Goal: Answer question/provide support: Share knowledge or assist other users

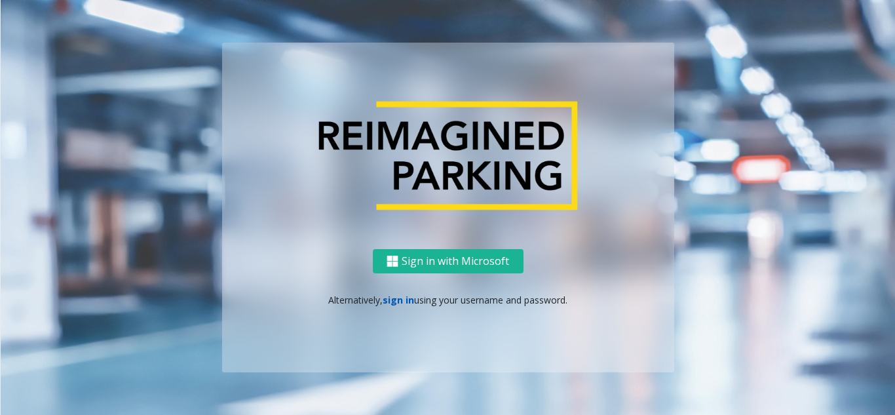
click at [408, 298] on link "sign in" at bounding box center [398, 300] width 31 height 12
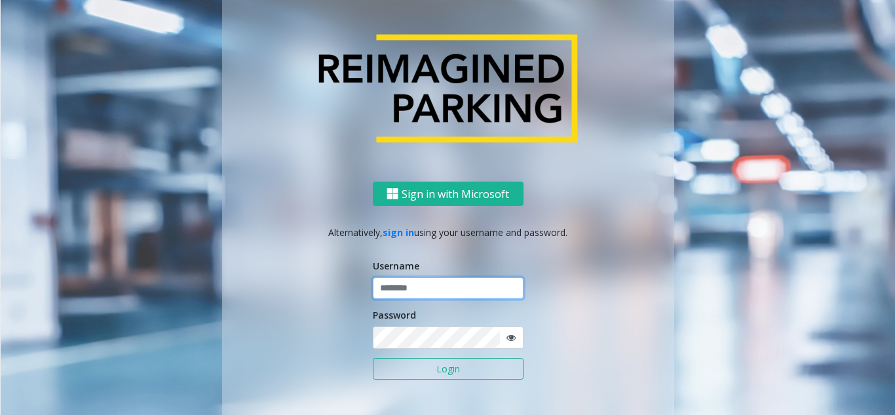
click at [393, 285] on input "text" at bounding box center [448, 288] width 151 height 22
paste input "*******"
type input "*******"
click at [509, 341] on icon at bounding box center [511, 337] width 9 height 9
click at [375, 374] on button "Login" at bounding box center [448, 369] width 151 height 22
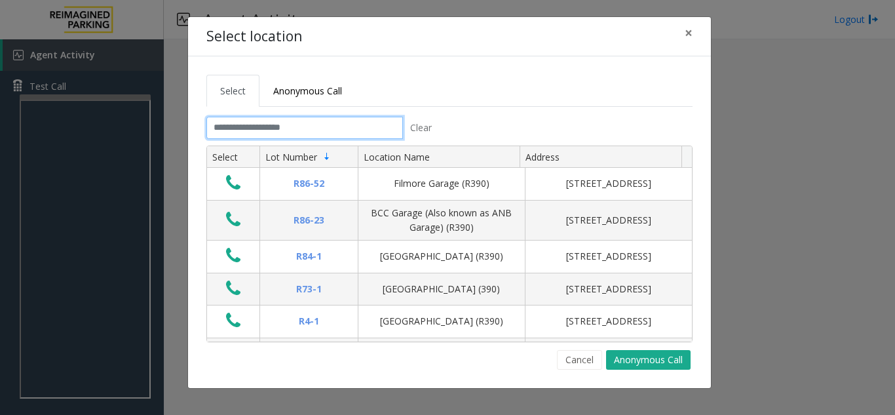
click at [222, 126] on input "text" at bounding box center [304, 128] width 197 height 22
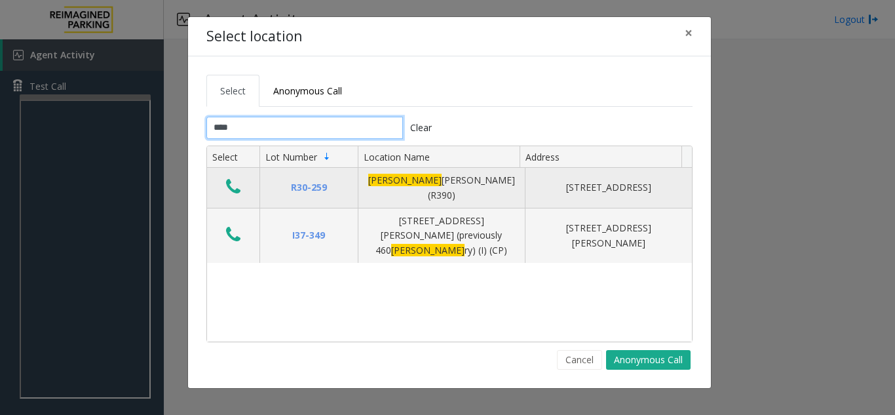
type input "****"
click at [239, 182] on icon "Data table" at bounding box center [233, 187] width 14 height 18
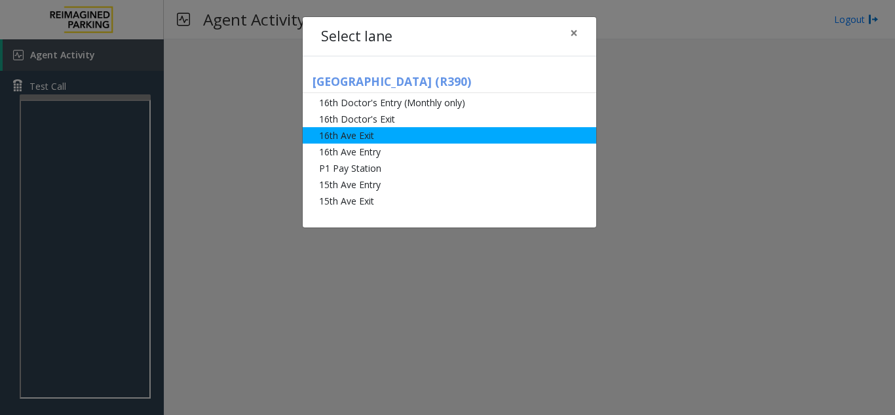
click at [376, 140] on li "16th Ave Exit" at bounding box center [450, 135] width 294 height 16
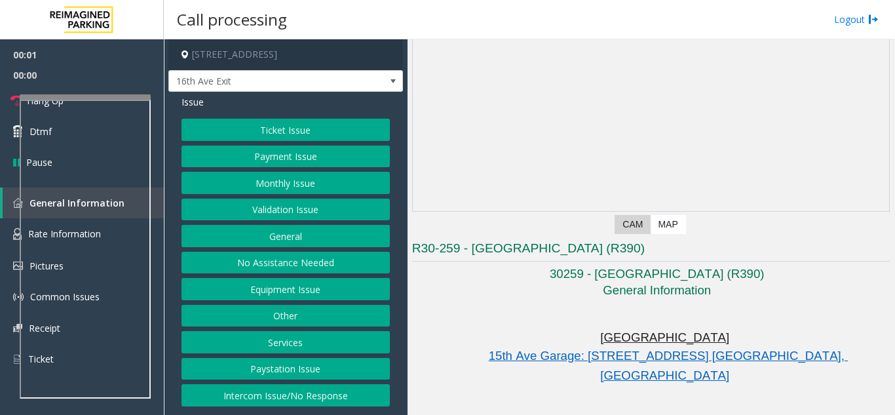
scroll to position [131, 0]
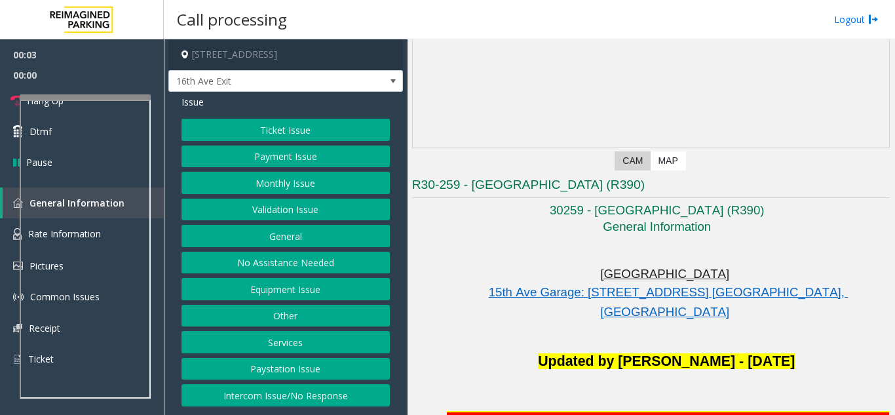
click at [326, 182] on button "Monthly Issue" at bounding box center [286, 183] width 208 height 22
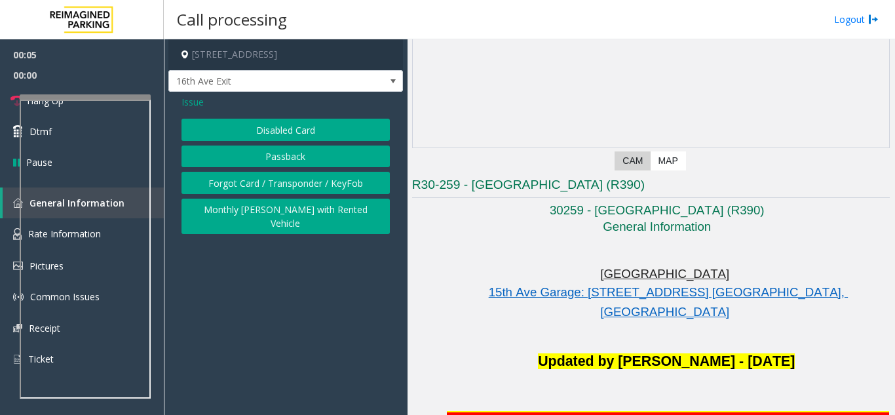
click at [265, 129] on button "Disabled Card" at bounding box center [286, 130] width 208 height 22
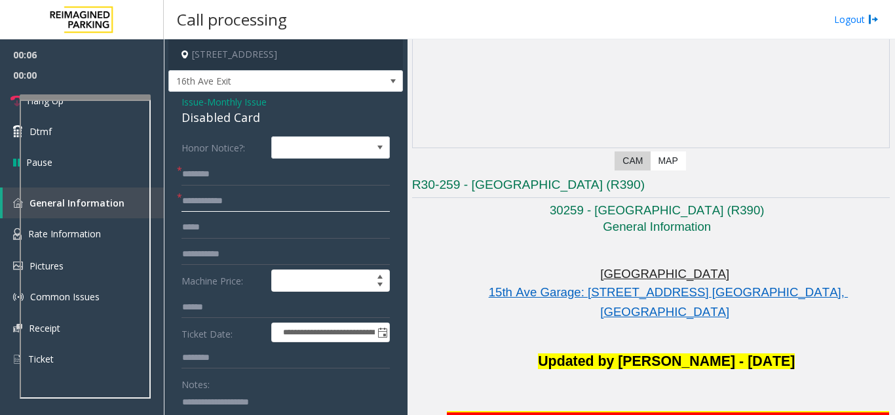
click at [221, 201] on input "text" at bounding box center [286, 201] width 208 height 22
click at [216, 205] on input "text" at bounding box center [286, 201] width 208 height 22
type input "******"
click at [261, 178] on input "text" at bounding box center [286, 174] width 208 height 22
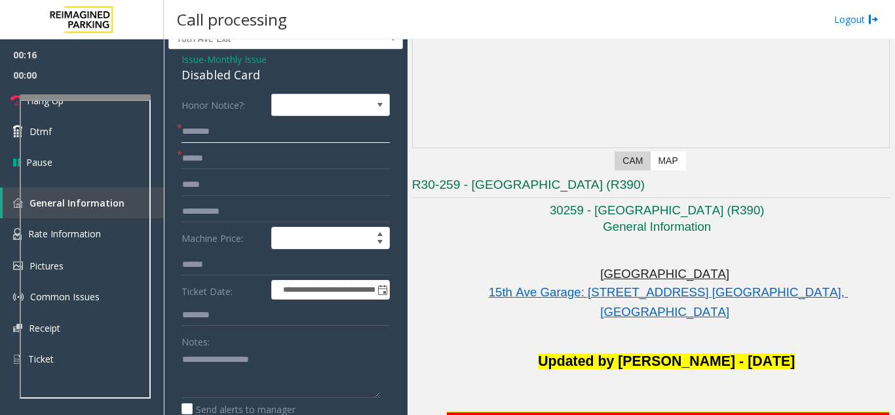
scroll to position [66, 0]
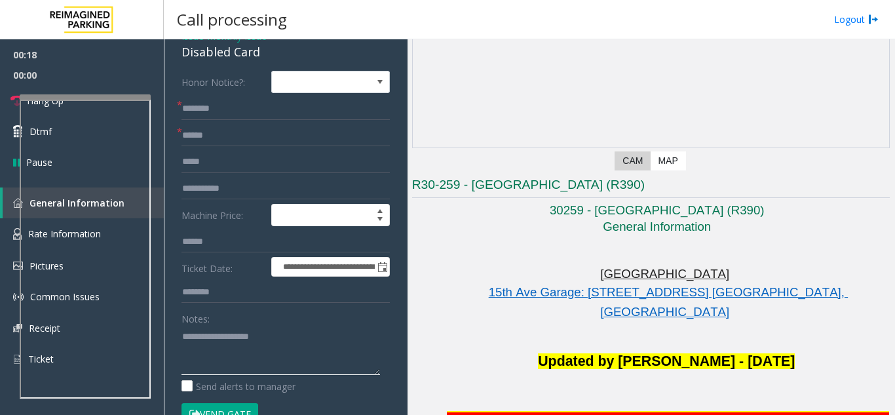
click at [225, 356] on textarea at bounding box center [281, 350] width 199 height 49
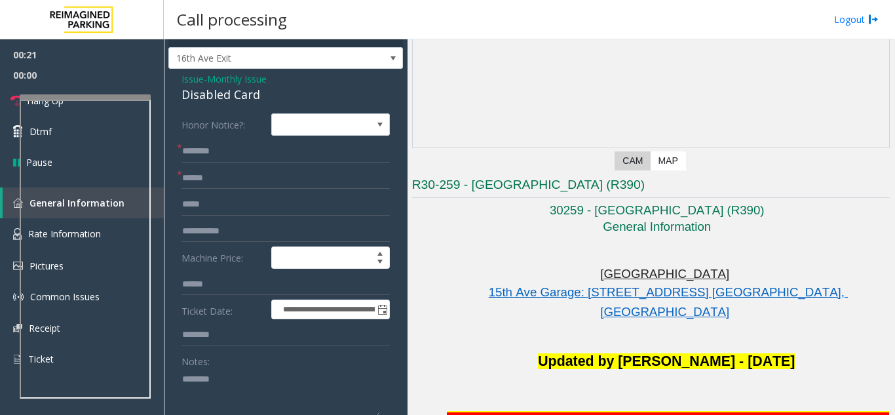
scroll to position [0, 0]
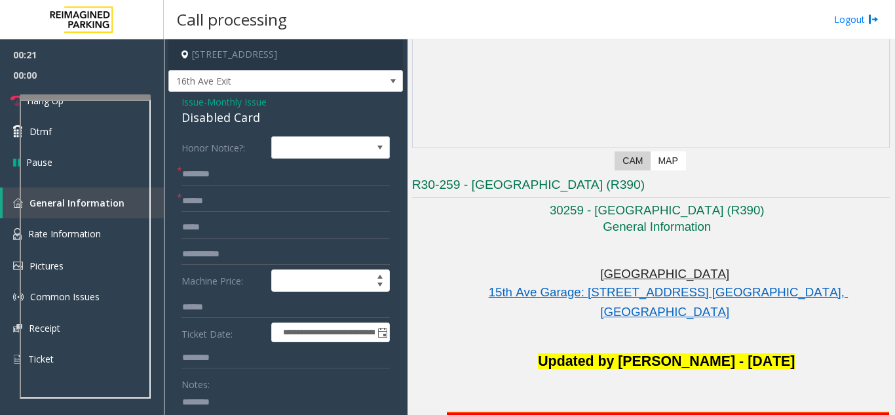
type textarea "*******"
drag, startPoint x: 263, startPoint y: 119, endPoint x: 182, endPoint y: 117, distance: 82.0
click at [182, 117] on div "Disabled Card" at bounding box center [286, 118] width 208 height 18
copy div "Disabled Card"
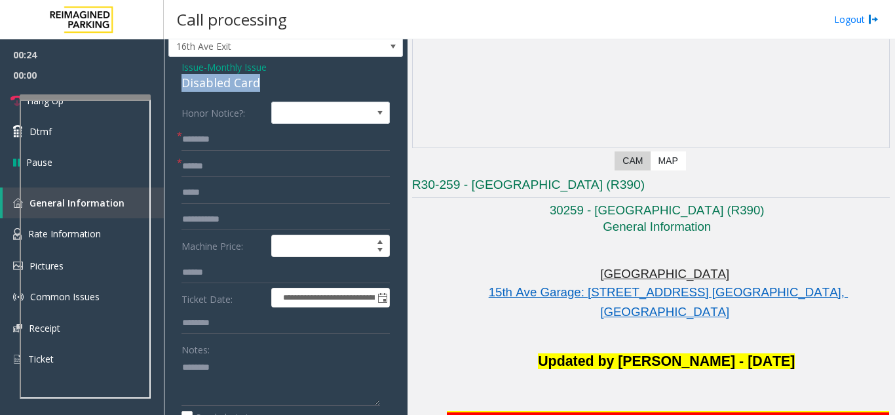
scroll to position [66, 0]
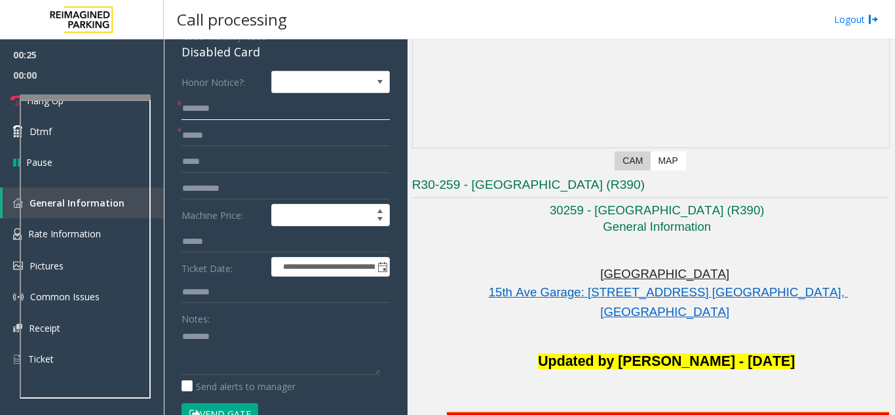
click at [188, 113] on input "text" at bounding box center [286, 109] width 208 height 22
drag, startPoint x: 240, startPoint y: 109, endPoint x: 233, endPoint y: 105, distance: 8.0
click at [233, 105] on input "**********" at bounding box center [286, 109] width 208 height 22
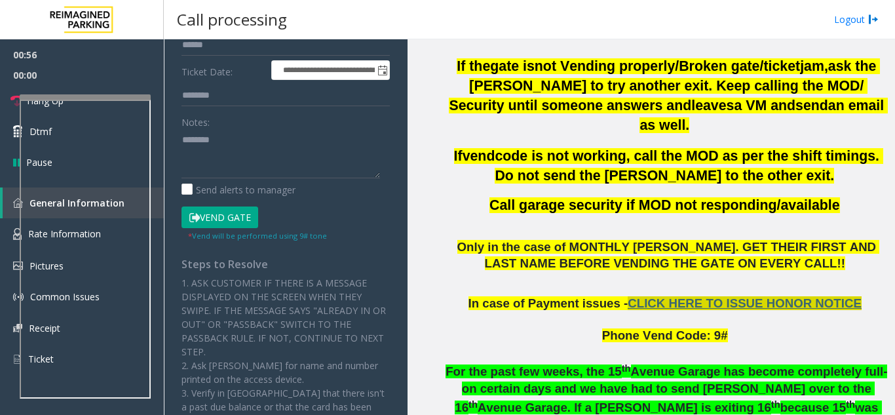
scroll to position [655, 0]
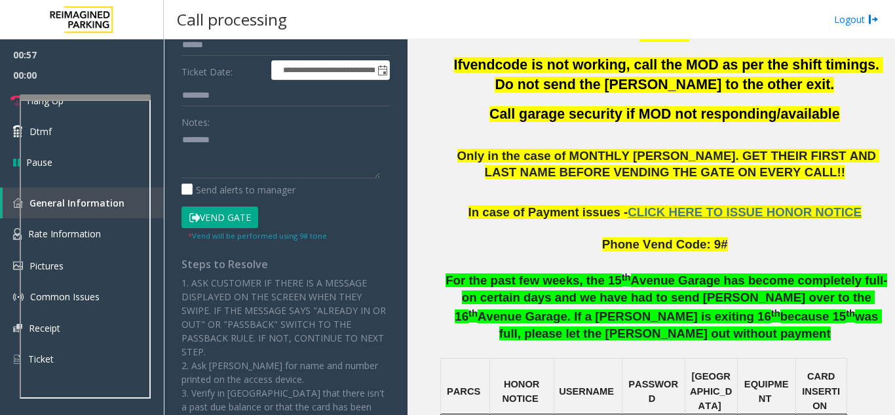
drag, startPoint x: 218, startPoint y: 223, endPoint x: 217, endPoint y: 212, distance: 11.8
click at [218, 223] on button "Vend Gate" at bounding box center [220, 217] width 77 height 22
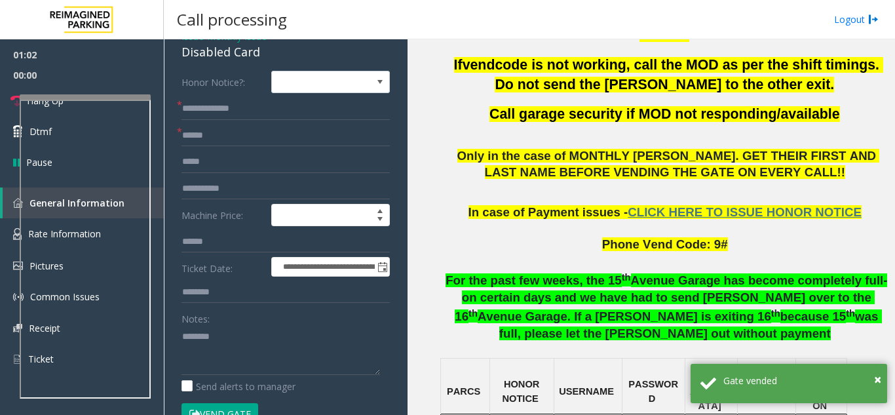
scroll to position [0, 0]
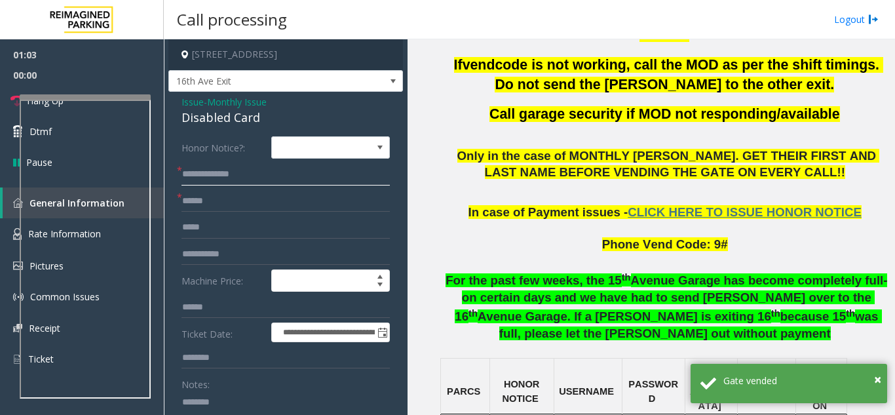
drag, startPoint x: 266, startPoint y: 177, endPoint x: 193, endPoint y: 175, distance: 72.8
paste input "**"
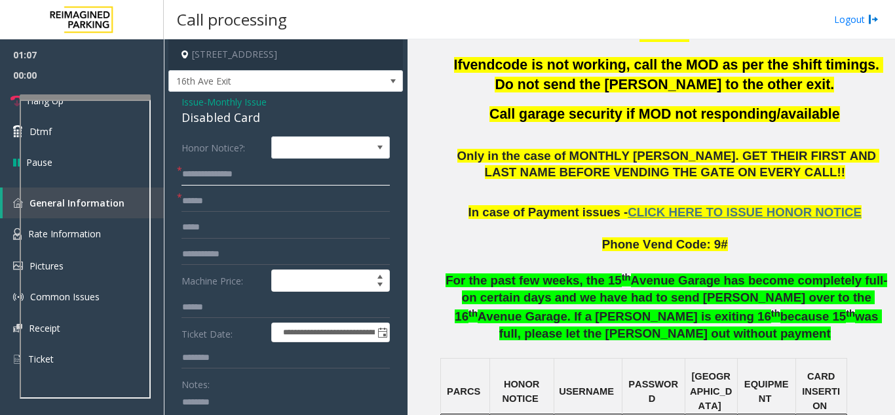
drag, startPoint x: 225, startPoint y: 169, endPoint x: 187, endPoint y: 180, distance: 40.2
click at [187, 180] on input "**********" at bounding box center [286, 174] width 208 height 22
type input "**********"
click at [229, 109] on div "Disabled Card" at bounding box center [286, 118] width 208 height 18
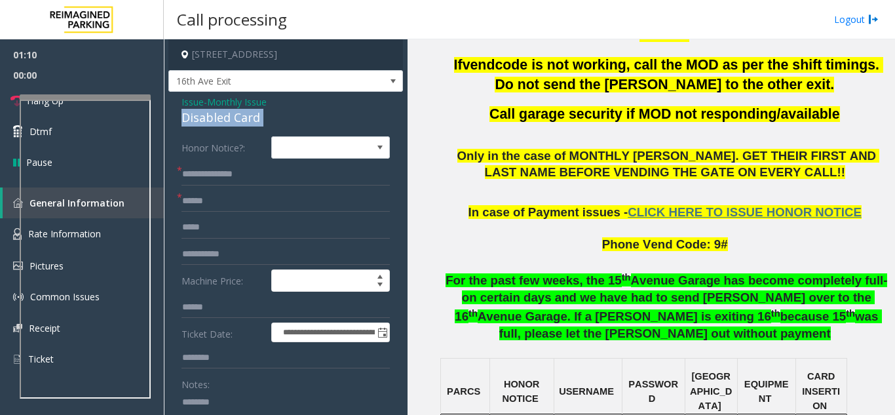
click at [229, 109] on div "Disabled Card" at bounding box center [286, 118] width 208 height 18
copy div "Disabled Card"
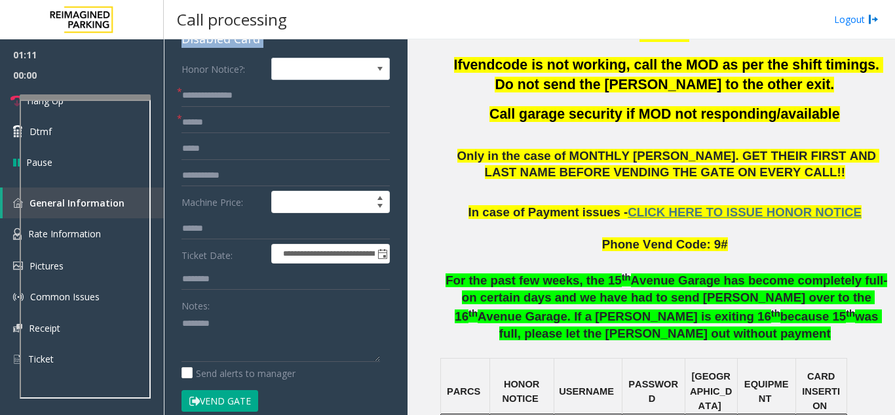
scroll to position [131, 0]
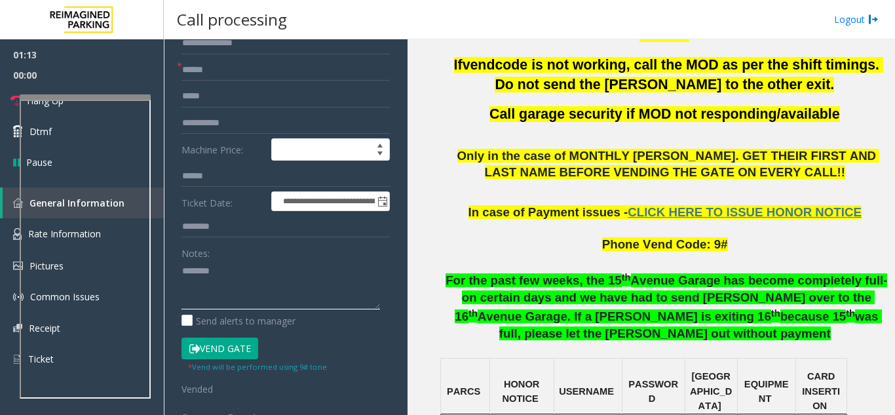
paste textarea "**********"
click at [278, 267] on textarea at bounding box center [281, 284] width 199 height 49
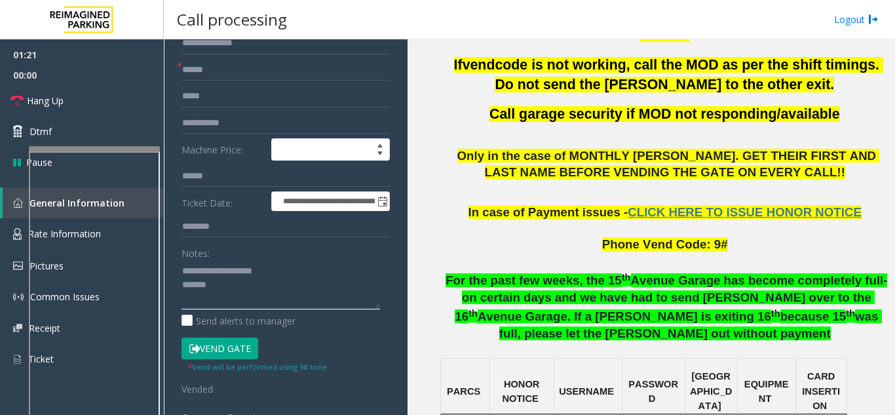
click at [79, 149] on div at bounding box center [94, 148] width 131 height 5
click at [55, 100] on span "Hang Up" at bounding box center [45, 101] width 37 height 14
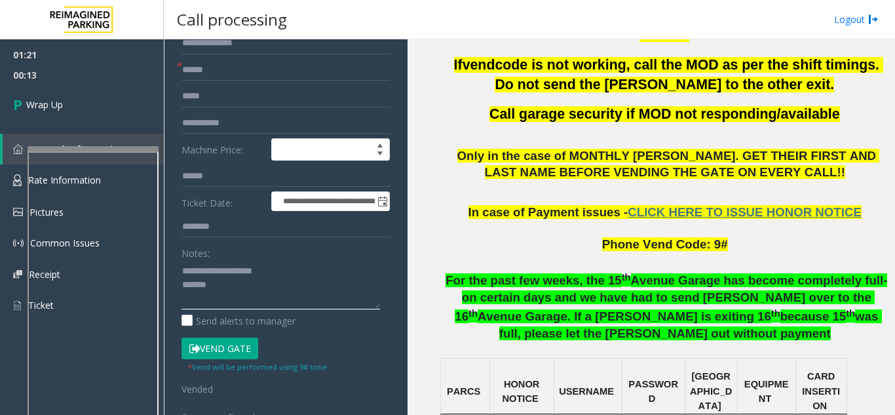
click at [263, 293] on textarea at bounding box center [281, 284] width 199 height 49
click at [250, 284] on textarea at bounding box center [281, 284] width 199 height 49
paste textarea "**********"
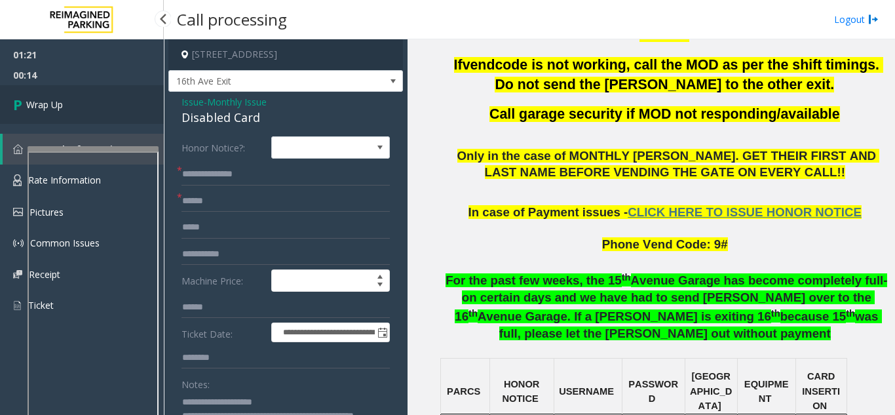
type textarea "**********"
click at [73, 88] on link "Wrap Up" at bounding box center [82, 104] width 164 height 39
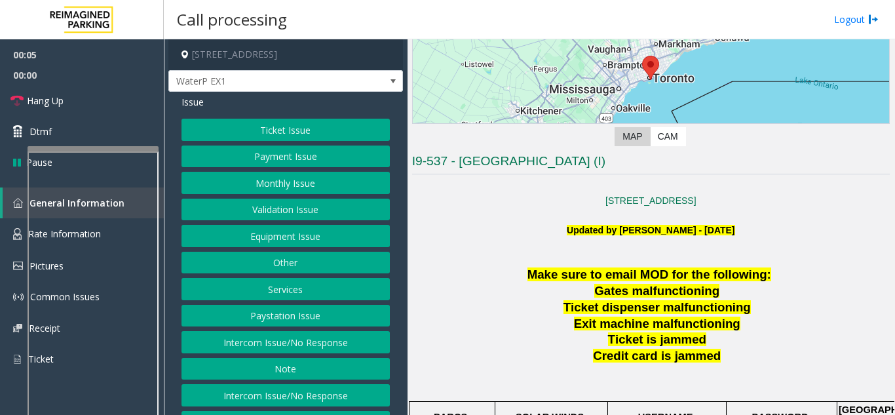
scroll to position [197, 0]
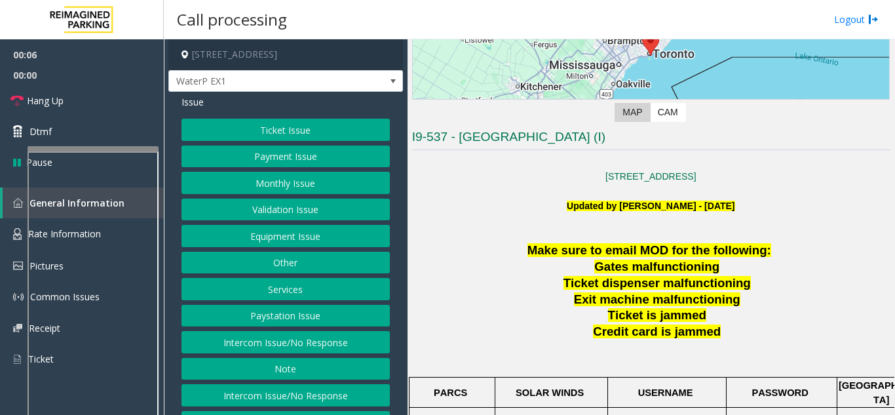
click at [353, 339] on button "Intercom Issue/No Response" at bounding box center [286, 342] width 208 height 22
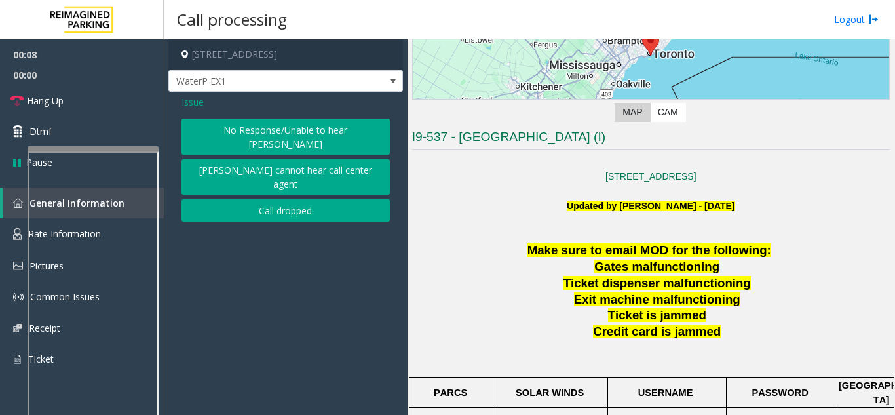
click at [198, 102] on span "Issue" at bounding box center [193, 102] width 22 height 14
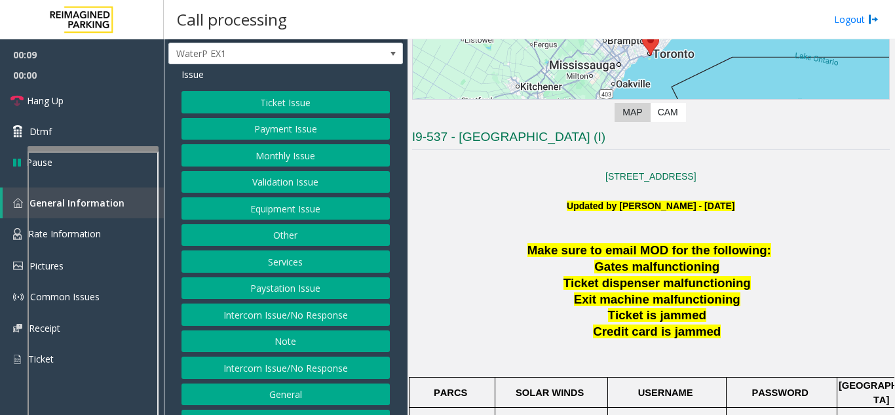
scroll to position [51, 0]
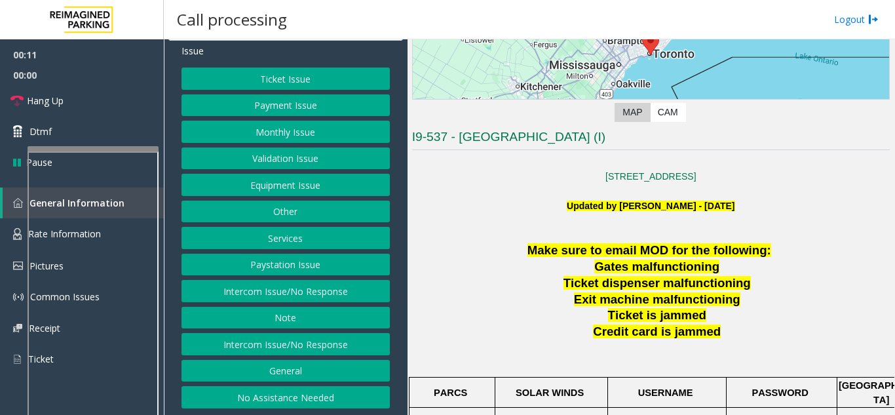
click at [288, 389] on button "No Assistance Needed" at bounding box center [286, 397] width 208 height 22
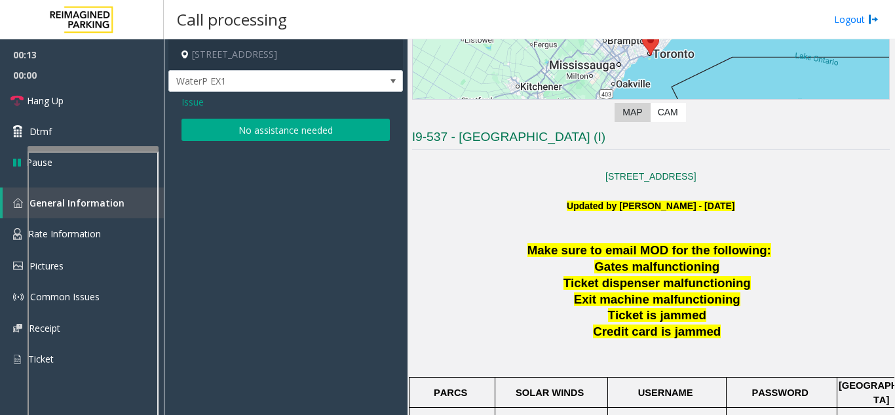
click at [272, 128] on button "No assistance needed" at bounding box center [286, 130] width 208 height 22
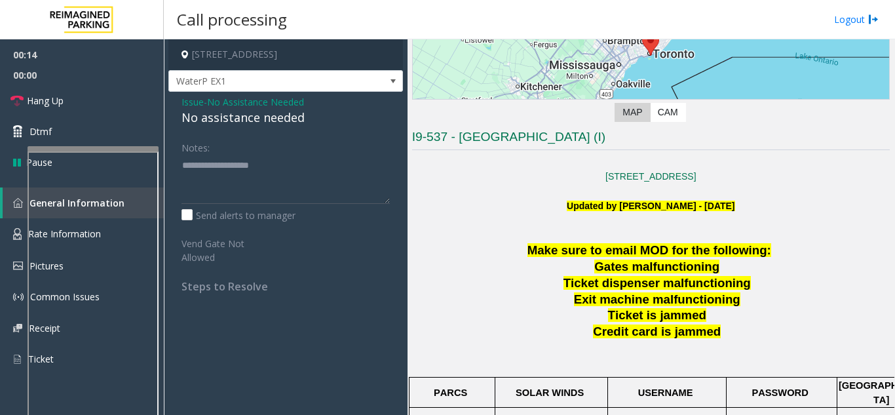
click at [259, 120] on div "No assistance needed" at bounding box center [286, 118] width 208 height 18
type textarea "**********"
click at [97, 110] on link "Hang Up" at bounding box center [82, 100] width 164 height 31
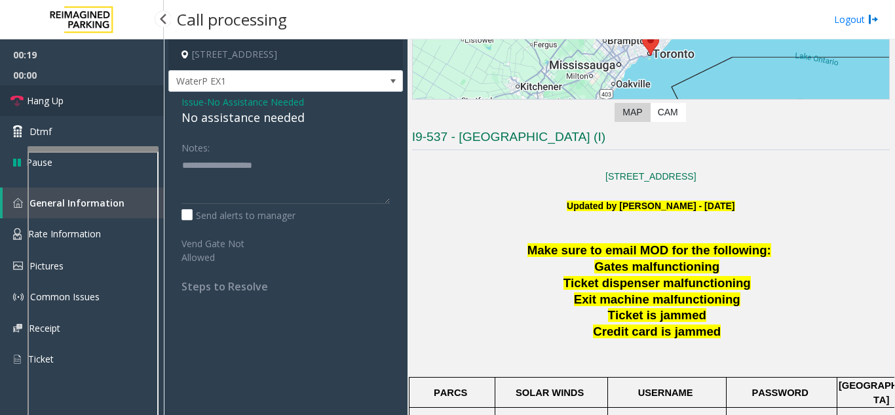
click at [97, 110] on link "Hang Up" at bounding box center [82, 100] width 164 height 31
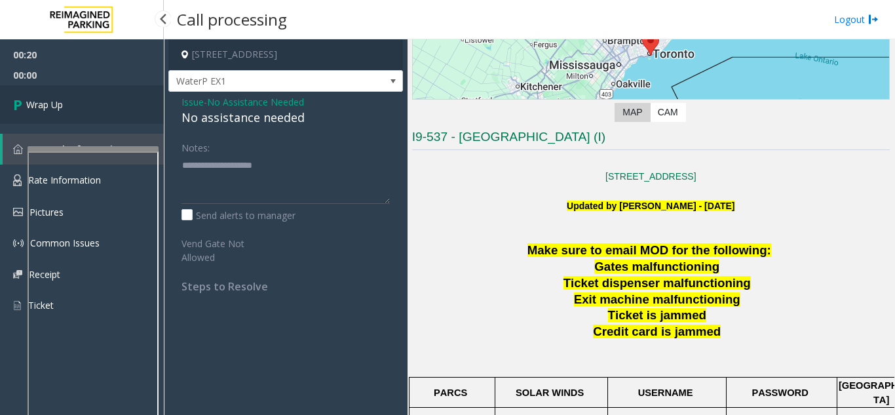
click at [97, 110] on link "Wrap Up" at bounding box center [82, 104] width 164 height 39
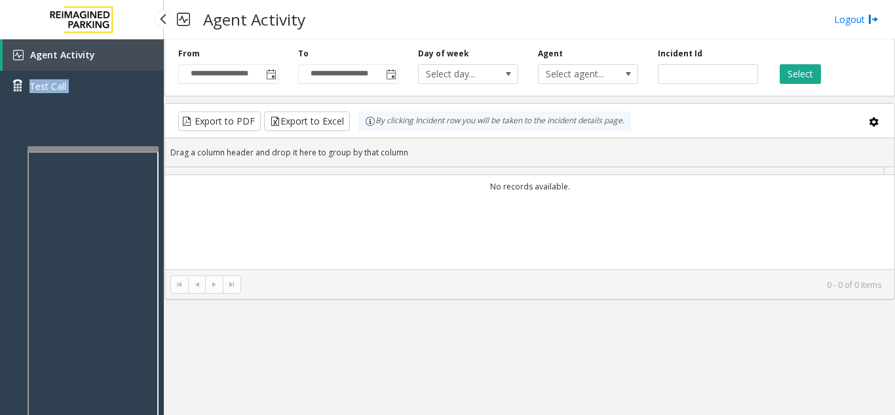
click at [97, 110] on div "Agent Activity Test Call" at bounding box center [82, 75] width 164 height 72
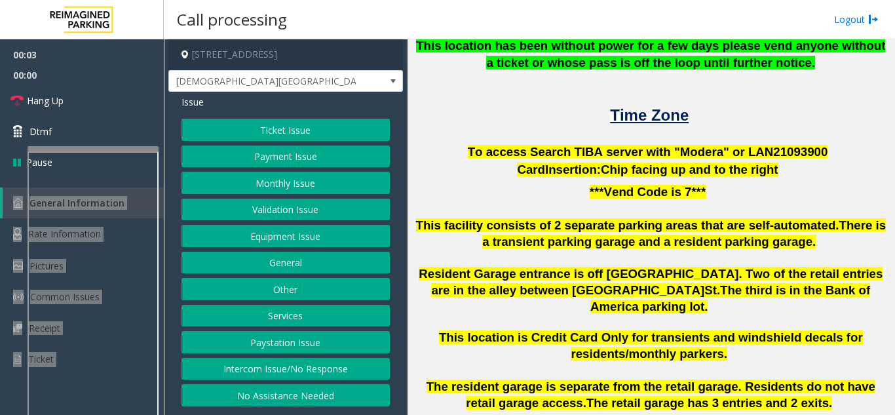
scroll to position [328, 0]
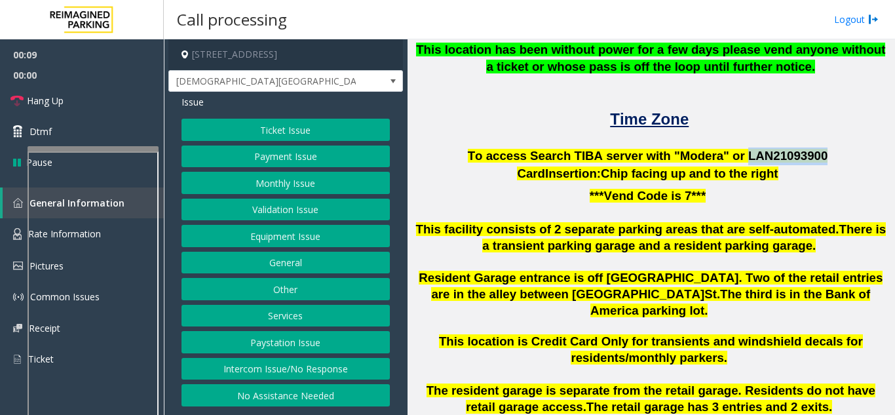
drag, startPoint x: 729, startPoint y: 153, endPoint x: 792, endPoint y: 153, distance: 62.9
click at [799, 153] on p "To access Search TIBA server with "Modera" or LAN21093 900" at bounding box center [651, 156] width 478 height 18
copy span "LAN21093 900"
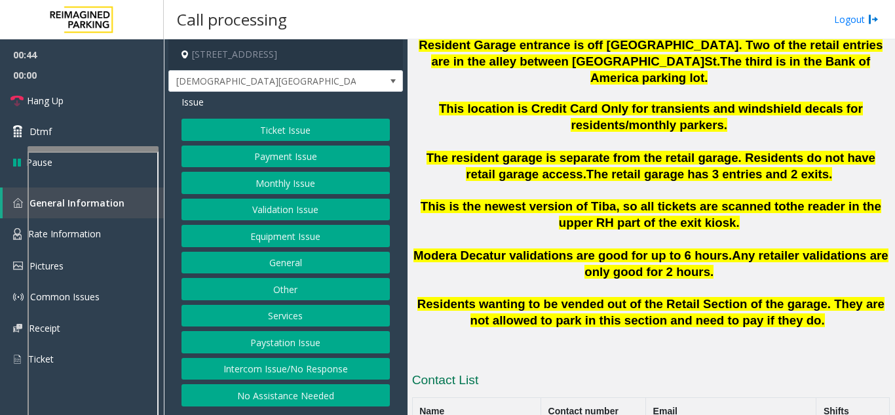
scroll to position [590, 0]
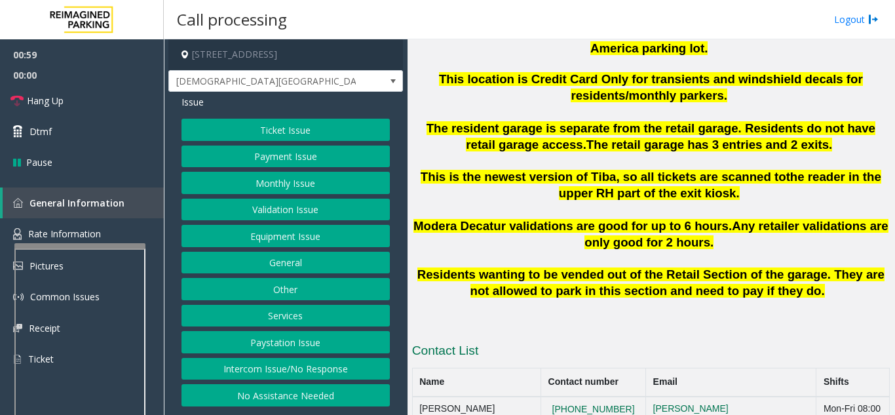
click at [82, 247] on div at bounding box center [79, 245] width 131 height 5
click at [72, 232] on span "Rate Information" at bounding box center [64, 233] width 73 height 12
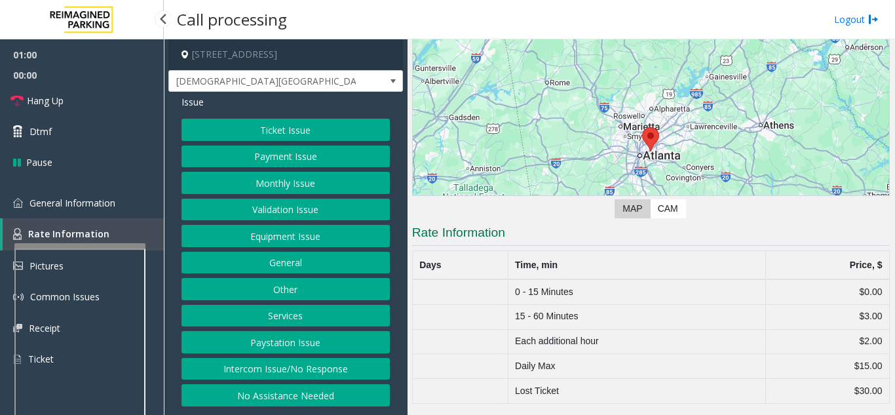
scroll to position [83, 0]
click at [292, 125] on button "Ticket Issue" at bounding box center [286, 130] width 208 height 22
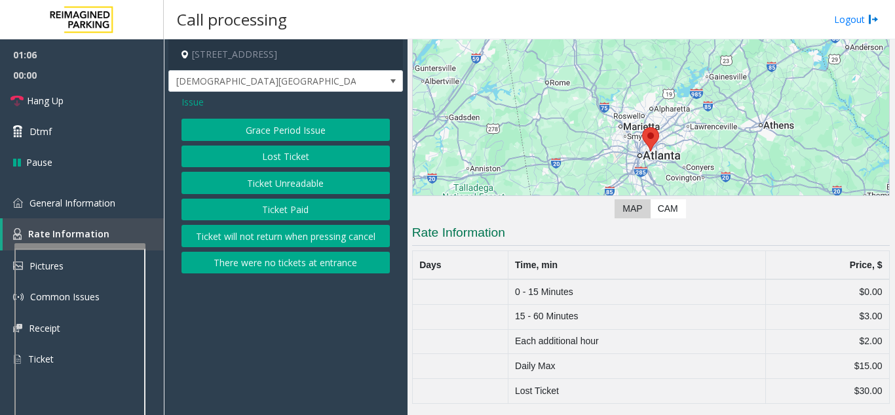
click at [283, 125] on button "Grace Period Issue" at bounding box center [286, 130] width 208 height 22
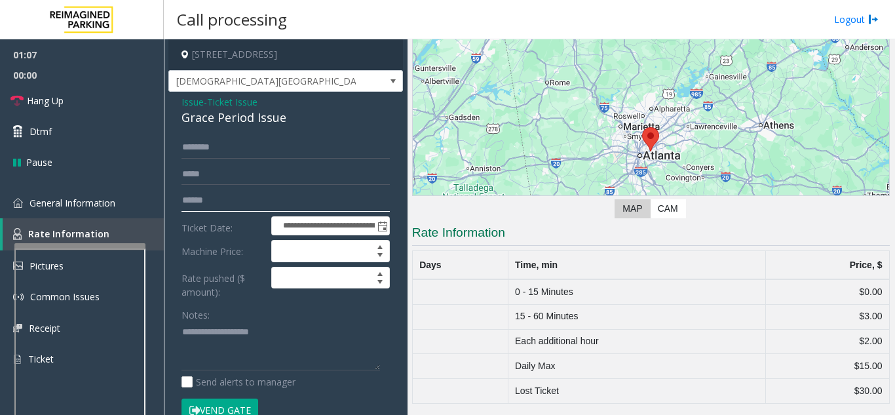
click at [210, 203] on input "text" at bounding box center [286, 200] width 208 height 22
click at [229, 120] on div "Grace Period Issue" at bounding box center [286, 118] width 208 height 18
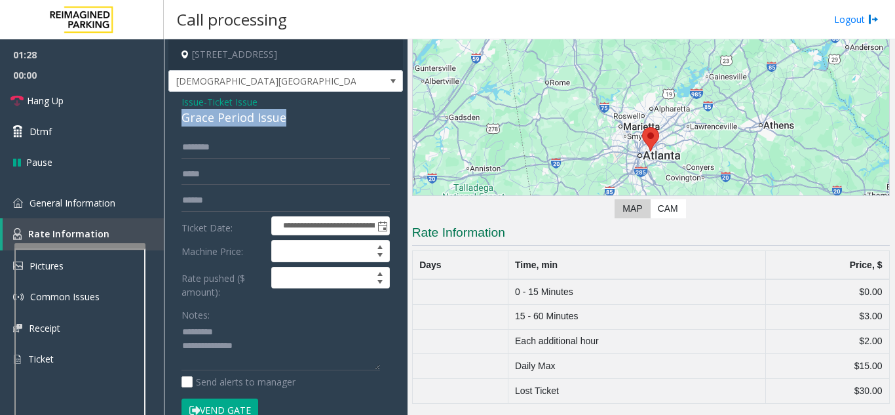
click at [229, 120] on div "Grace Period Issue" at bounding box center [286, 118] width 208 height 18
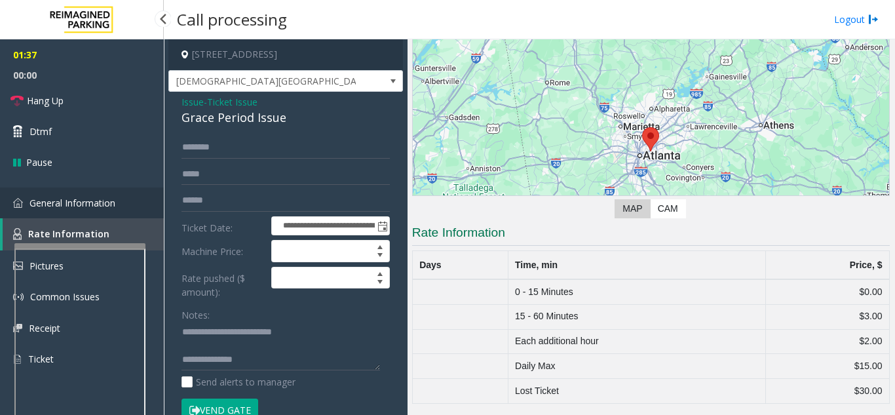
click at [121, 199] on link "General Information" at bounding box center [82, 202] width 164 height 31
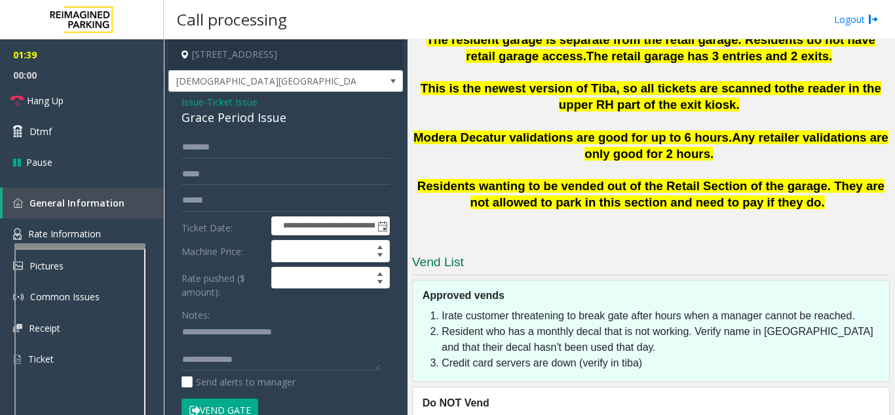
scroll to position [567, 0]
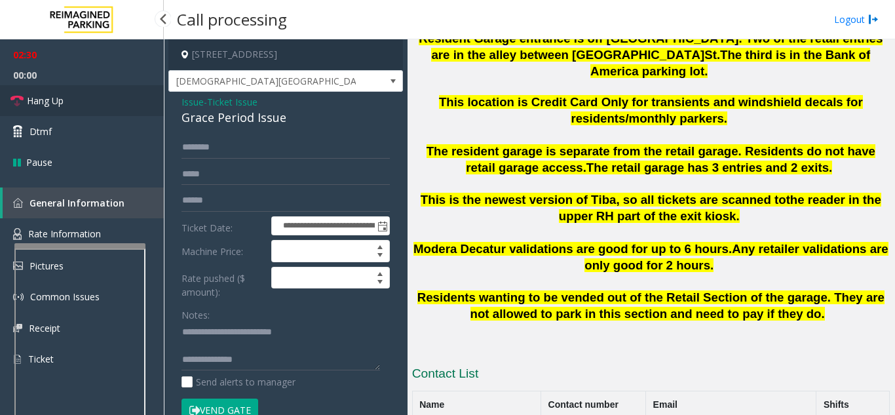
click at [107, 107] on link "Hang Up" at bounding box center [82, 100] width 164 height 31
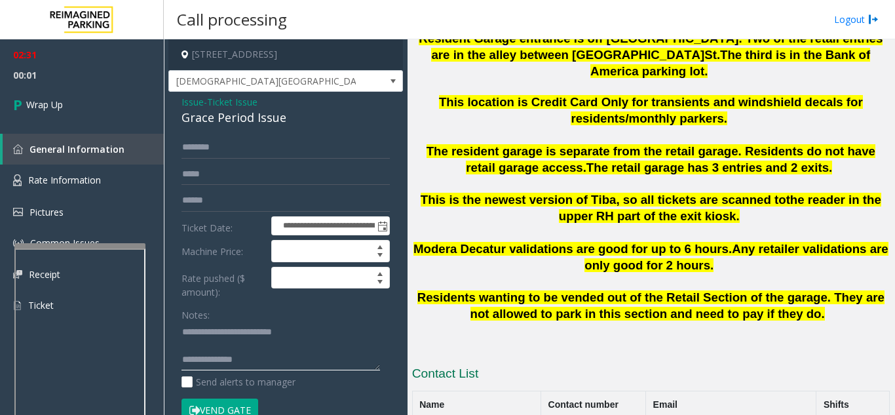
click at [241, 365] on textarea at bounding box center [281, 346] width 199 height 49
click at [301, 364] on textarea at bounding box center [281, 346] width 199 height 49
click at [240, 355] on textarea at bounding box center [281, 346] width 199 height 49
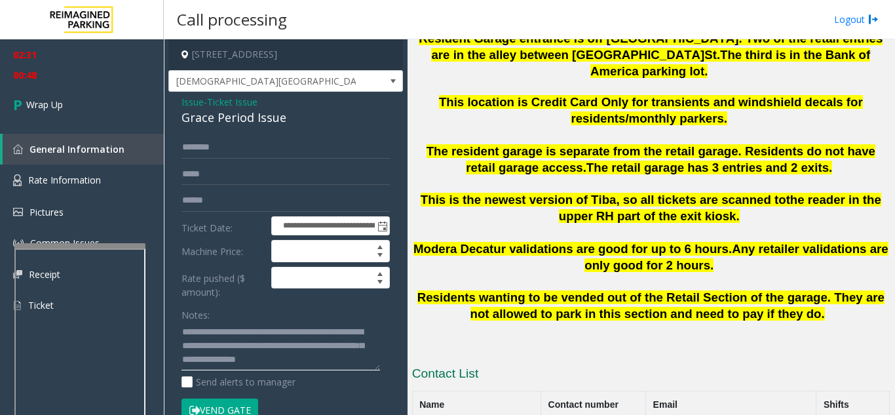
scroll to position [41, 0]
click at [244, 365] on textarea at bounding box center [281, 346] width 199 height 49
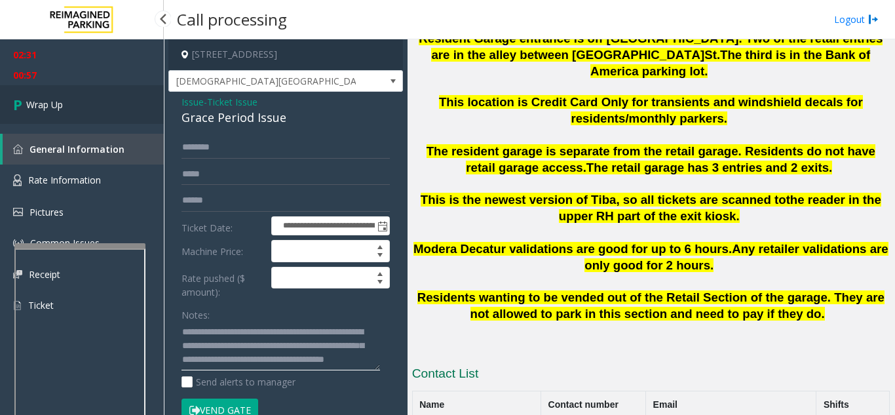
type textarea "**********"
click at [74, 117] on link "Wrap Up" at bounding box center [82, 104] width 164 height 39
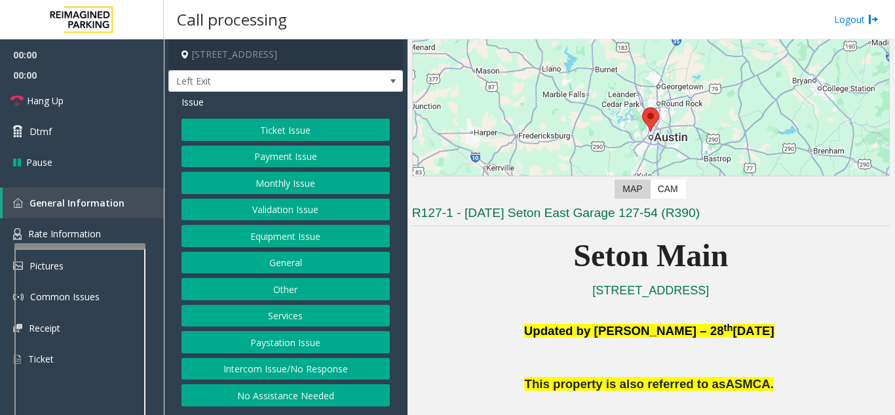
scroll to position [197, 0]
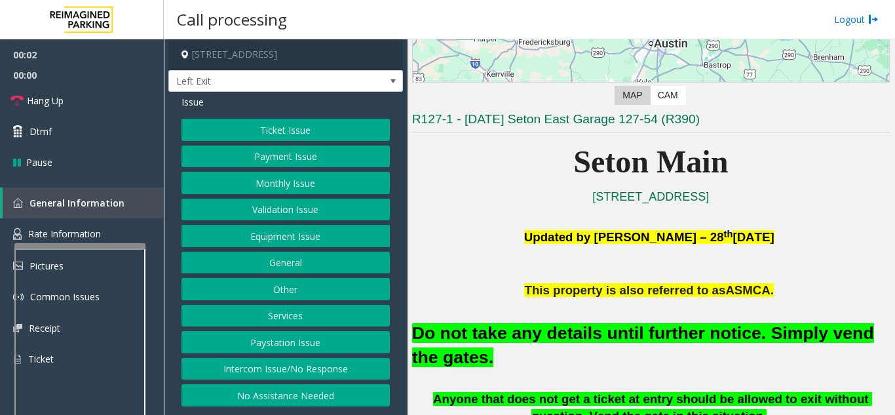
click at [271, 237] on button "Equipment Issue" at bounding box center [286, 236] width 208 height 22
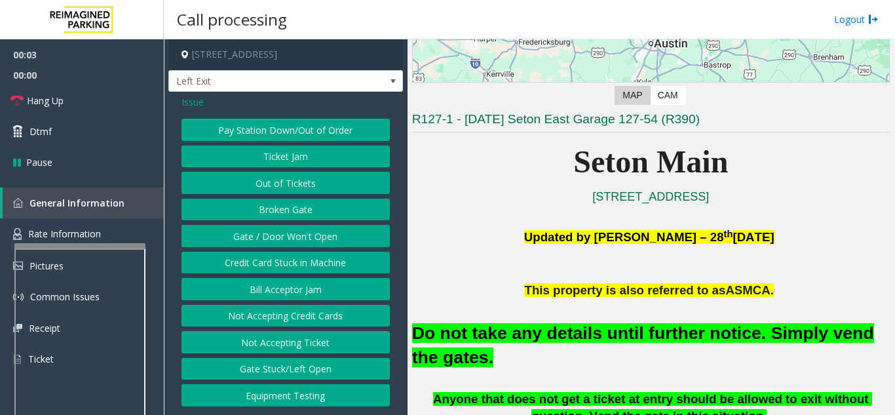
click at [285, 234] on button "Gate / Door Won't Open" at bounding box center [286, 236] width 208 height 22
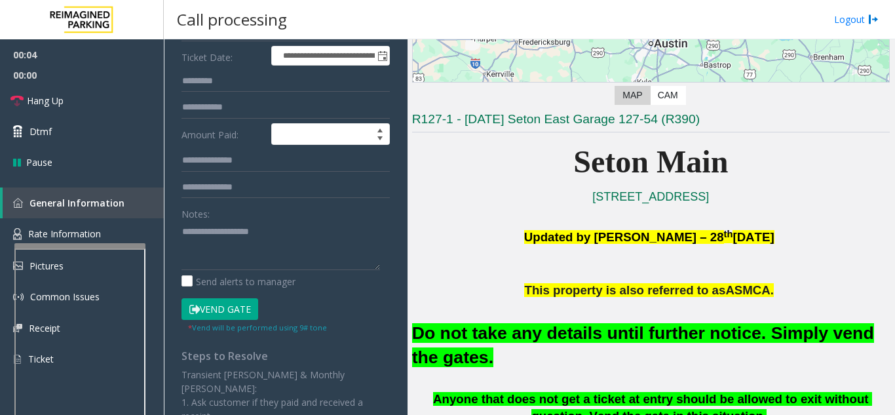
click at [216, 309] on button "Vend Gate" at bounding box center [220, 309] width 77 height 22
click at [552, 335] on font "Do not take any details until further notice. Simply vend the gates." at bounding box center [643, 345] width 462 height 44
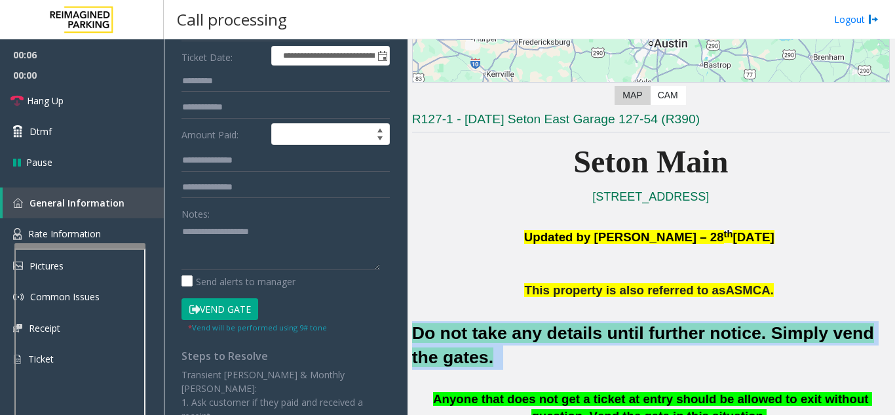
click at [551, 336] on font "Do not take any details until further notice. Simply vend the gates." at bounding box center [643, 345] width 462 height 44
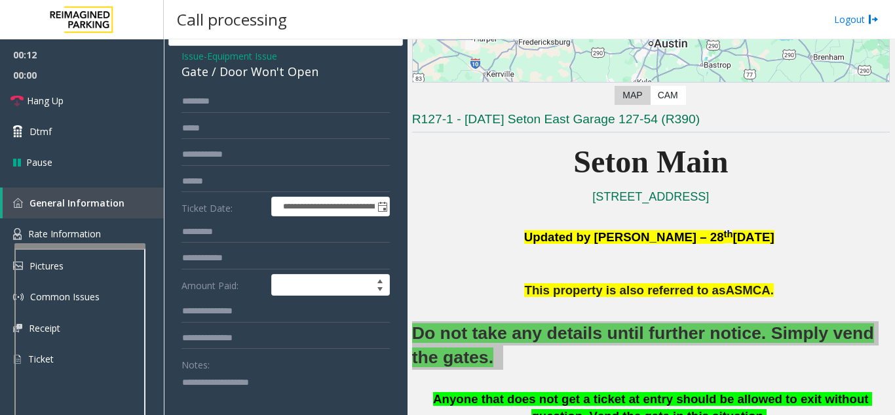
scroll to position [52, 0]
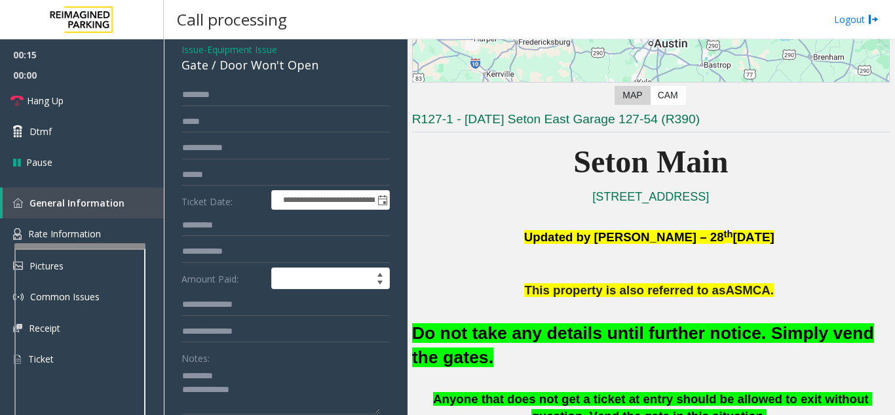
click at [256, 61] on div "Gate / Door Won't Open" at bounding box center [286, 65] width 208 height 18
drag, startPoint x: 256, startPoint y: 61, endPoint x: 241, endPoint y: 62, distance: 14.5
click at [255, 61] on div "Gate / Door Won't Open" at bounding box center [286, 65] width 208 height 18
click at [571, 333] on font "Do not take any details until further notice. Simply vend the gates." at bounding box center [643, 345] width 462 height 44
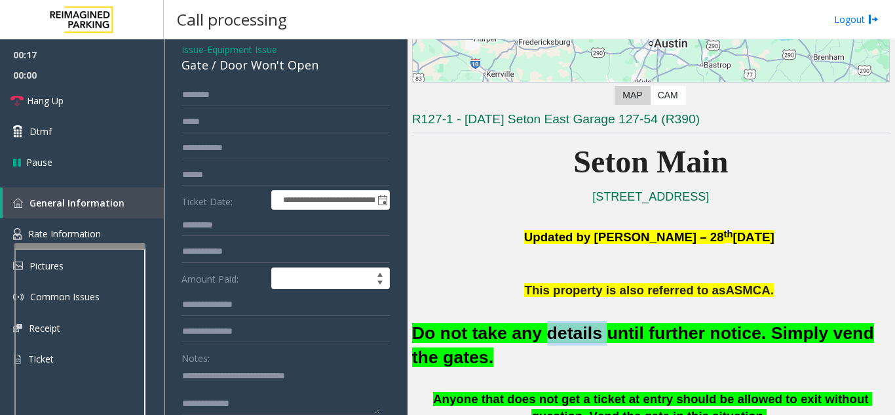
click at [571, 333] on font "Do not take any details until further notice. Simply vend the gates." at bounding box center [643, 345] width 462 height 44
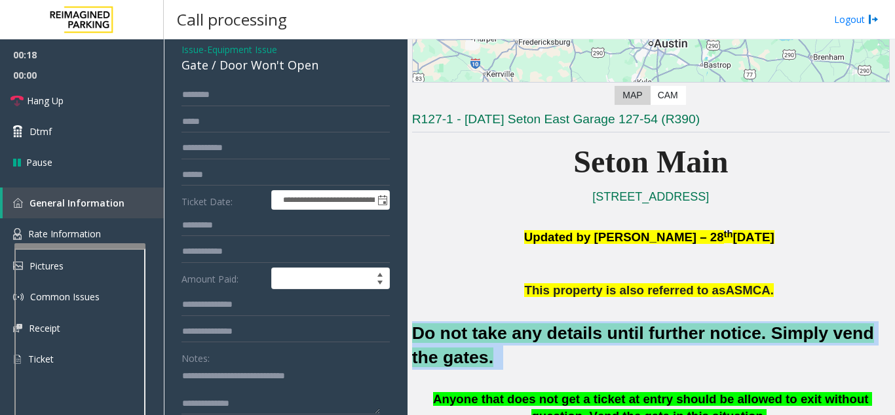
click at [571, 333] on font "Do not take any details until further notice. Simply vend the gates." at bounding box center [643, 345] width 462 height 44
copy h2 "Do not take any details until further notice. Simply vend the gates."
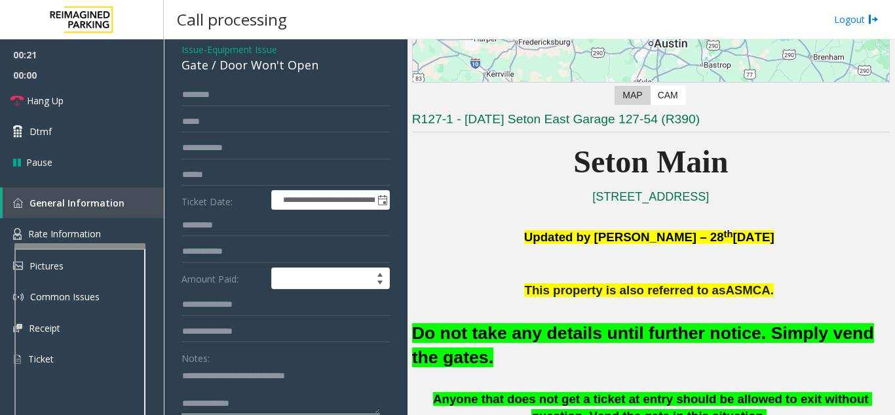
paste textarea "**********"
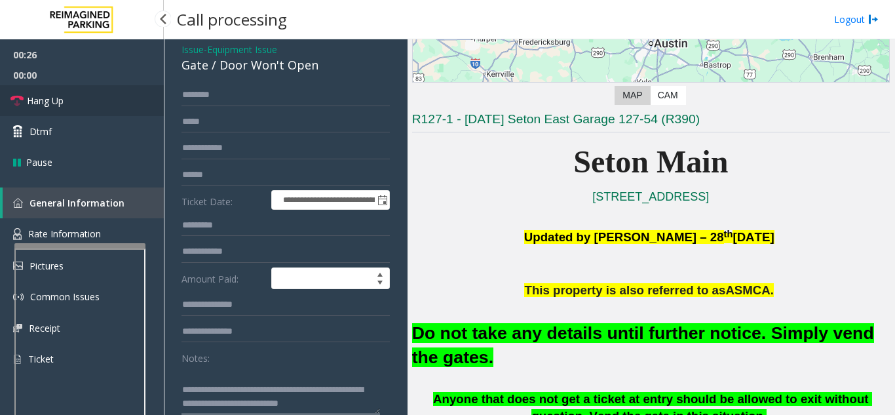
type textarea "**********"
click at [106, 102] on link "Hang Up" at bounding box center [82, 100] width 164 height 31
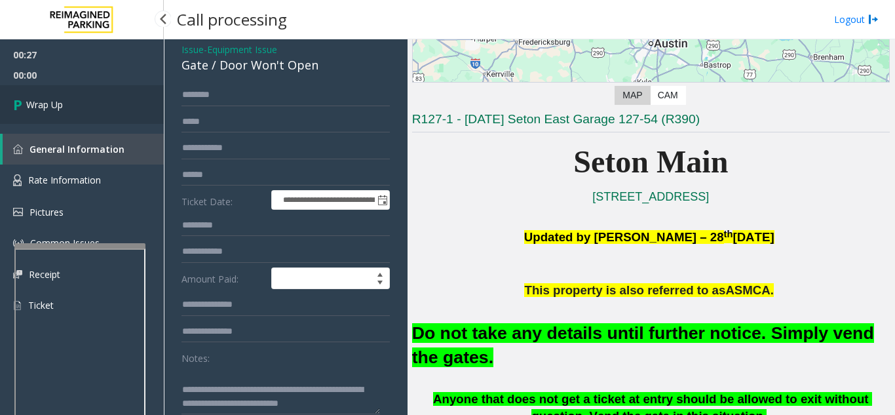
click at [106, 102] on link "Wrap Up" at bounding box center [82, 104] width 164 height 39
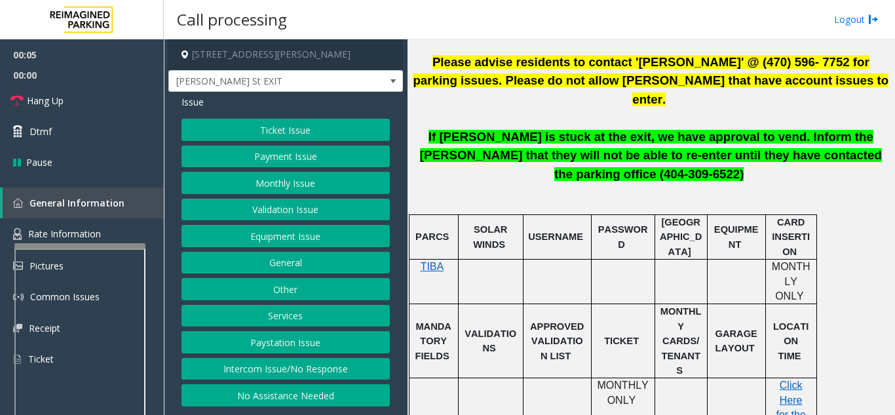
scroll to position [590, 0]
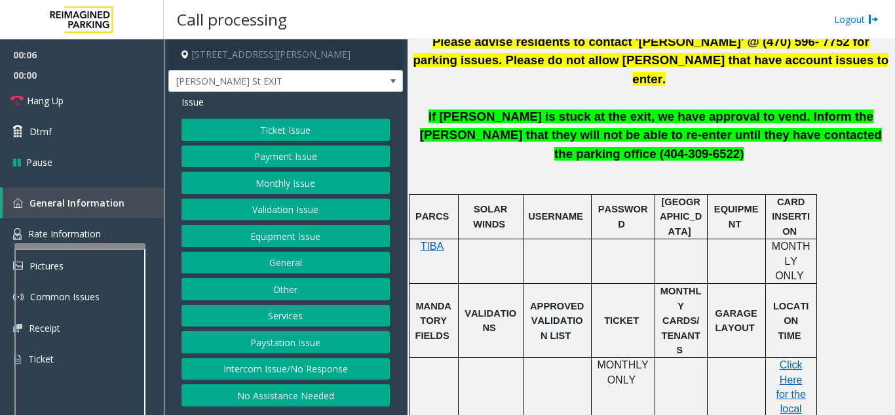
click at [287, 372] on button "Intercom Issue/No Response" at bounding box center [286, 369] width 208 height 22
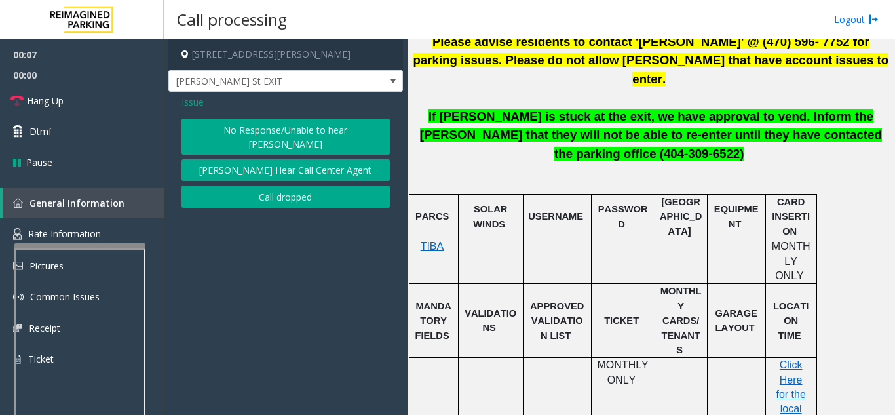
click at [277, 126] on button "No Response/Unable to hear [PERSON_NAME]" at bounding box center [286, 137] width 208 height 36
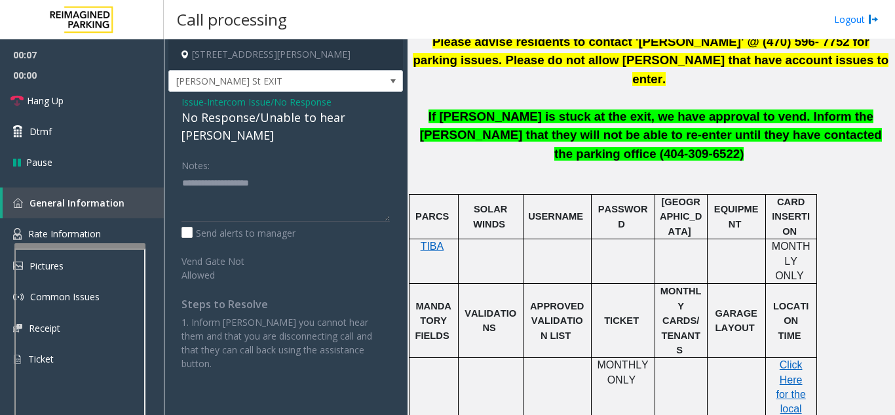
click at [244, 118] on div "No Response/Unable to hear [PERSON_NAME]" at bounding box center [286, 126] width 208 height 35
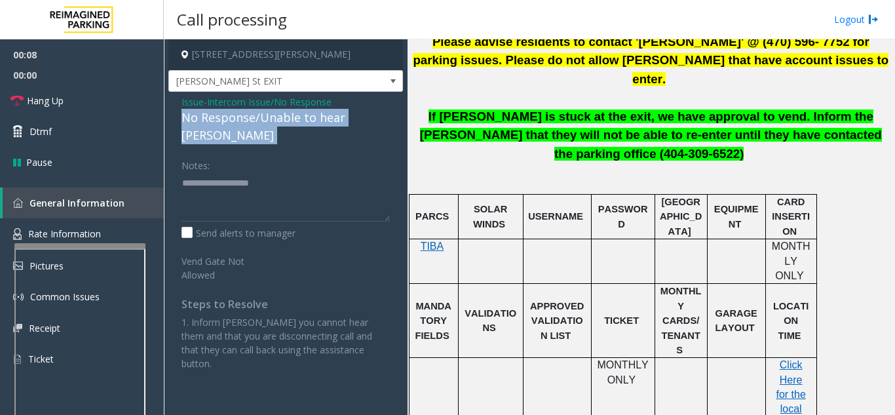
drag, startPoint x: 244, startPoint y: 118, endPoint x: 231, endPoint y: 113, distance: 13.5
click at [241, 117] on div "No Response/Unable to hear [PERSON_NAME]" at bounding box center [286, 126] width 208 height 35
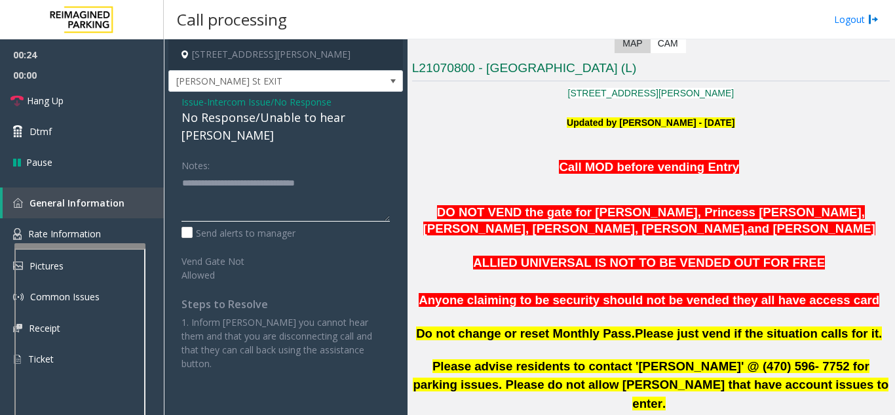
scroll to position [262, 0]
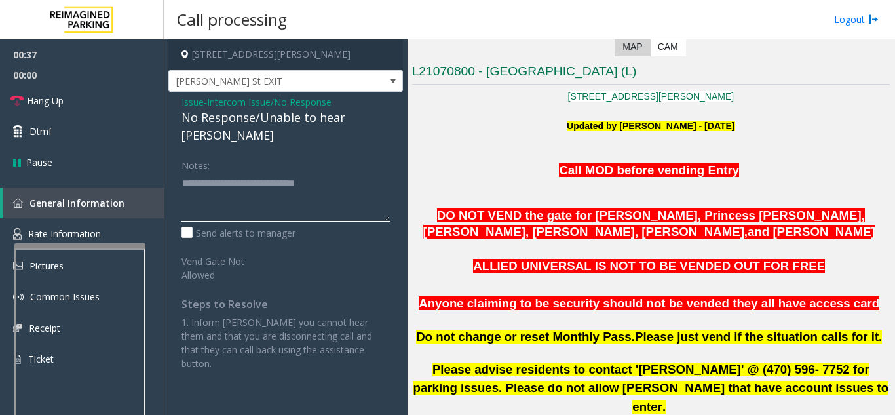
type textarea "**********"
click at [259, 100] on span "Intercom Issue/No Response" at bounding box center [269, 102] width 125 height 14
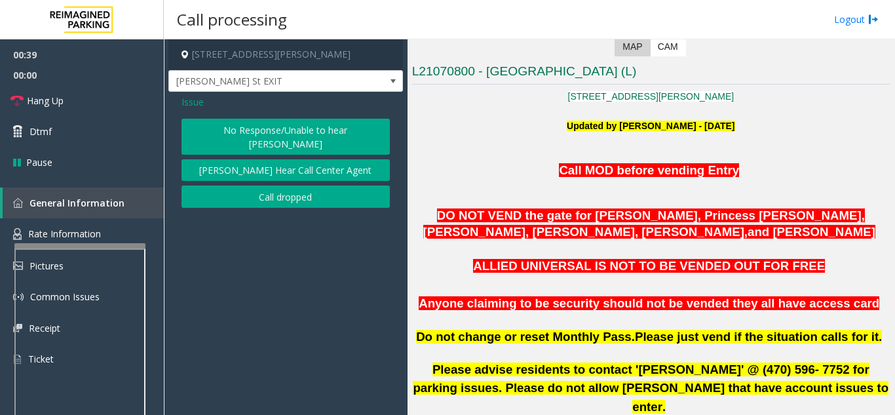
click at [193, 102] on span "Issue" at bounding box center [193, 102] width 22 height 14
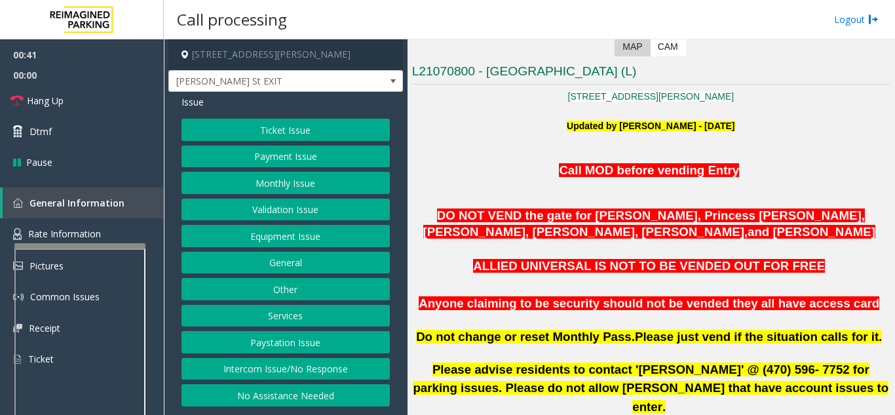
click at [293, 239] on button "Equipment Issue" at bounding box center [286, 236] width 208 height 22
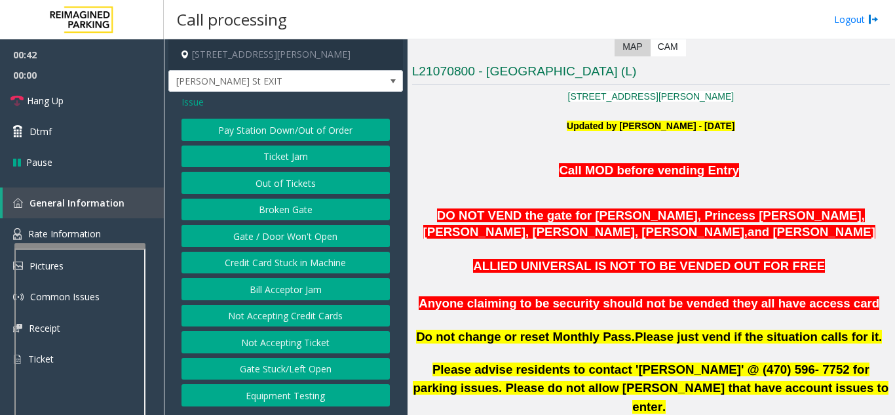
click at [313, 233] on button "Gate / Door Won't Open" at bounding box center [286, 236] width 208 height 22
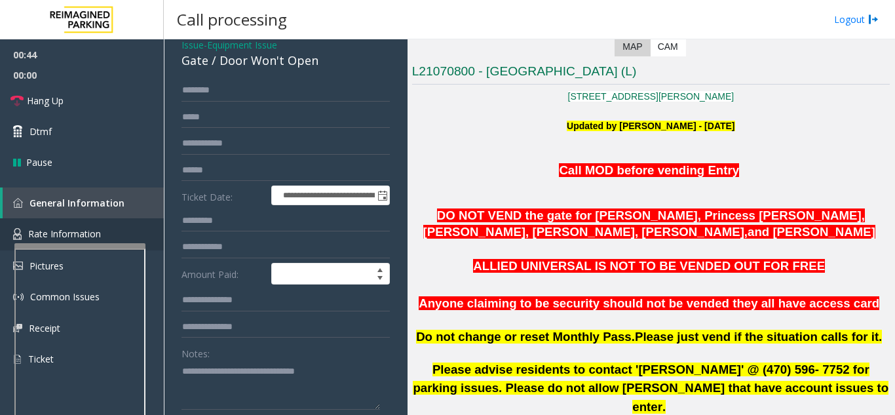
scroll to position [131, 0]
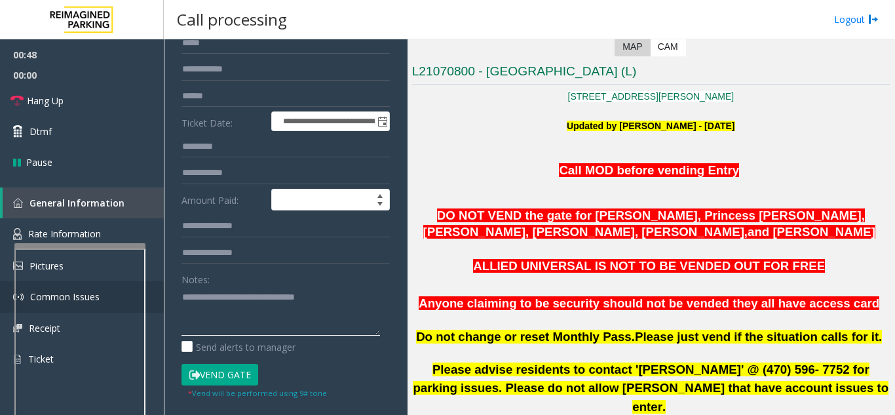
drag, startPoint x: 338, startPoint y: 301, endPoint x: 151, endPoint y: 299, distance: 187.4
click at [151, 299] on app-root "**********" at bounding box center [447, 207] width 895 height 415
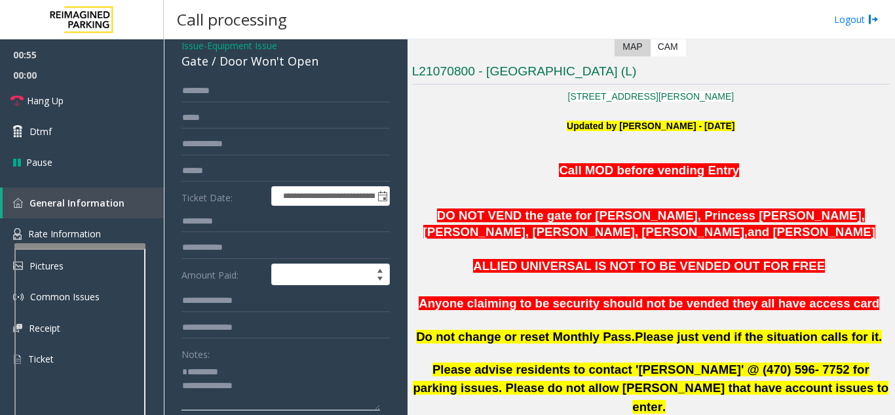
scroll to position [0, 0]
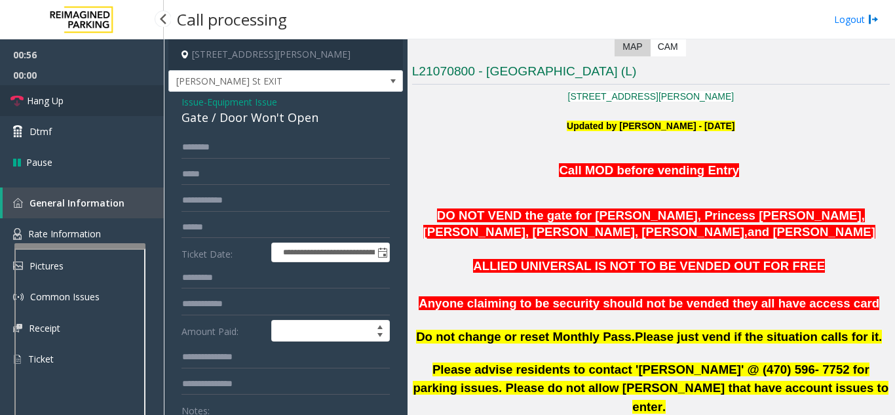
click at [66, 101] on link "Hang Up" at bounding box center [82, 100] width 164 height 31
click at [224, 119] on div "Gate / Door Won't Open" at bounding box center [286, 118] width 208 height 18
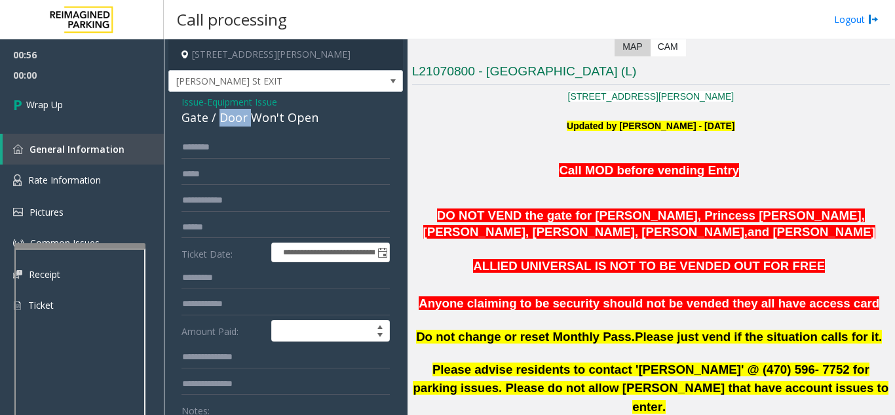
click at [223, 119] on div "Gate / Door Won't Open" at bounding box center [286, 118] width 208 height 18
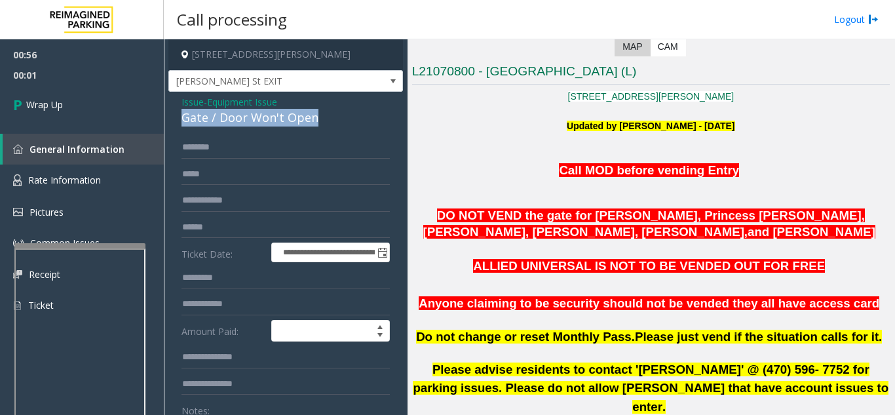
click at [223, 119] on div "Gate / Door Won't Open" at bounding box center [286, 118] width 208 height 18
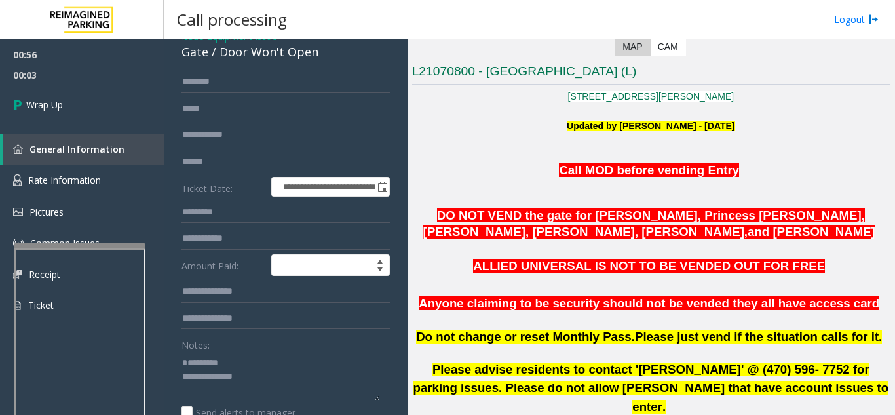
click at [216, 376] on textarea at bounding box center [281, 376] width 199 height 49
paste textarea "**********"
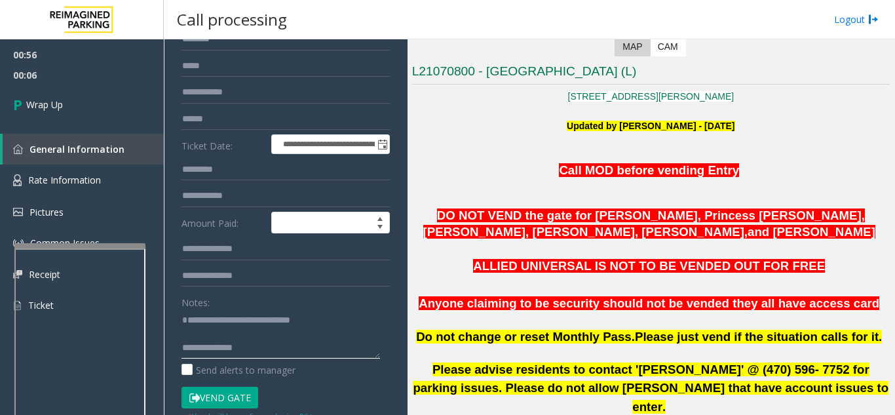
scroll to position [131, 0]
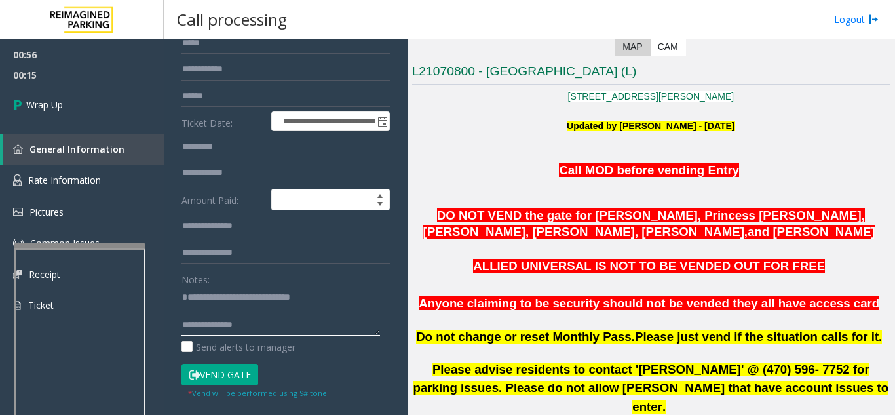
click at [299, 327] on textarea at bounding box center [281, 310] width 199 height 49
paste textarea "**********"
click at [344, 328] on textarea at bounding box center [281, 310] width 199 height 49
paste textarea "**********"
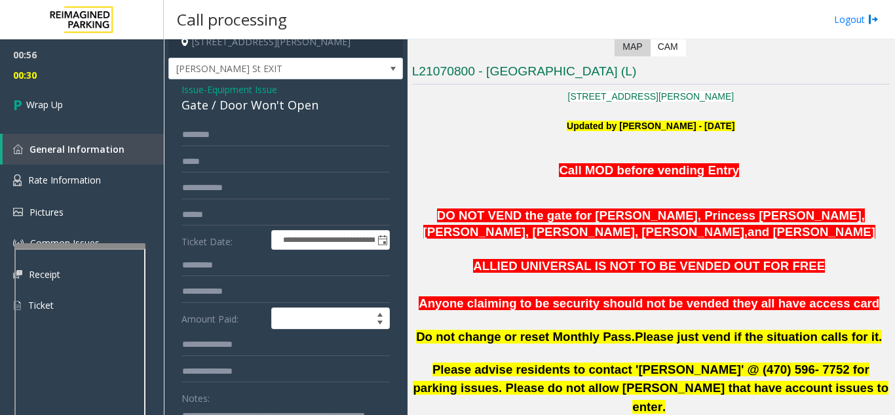
scroll to position [0, 0]
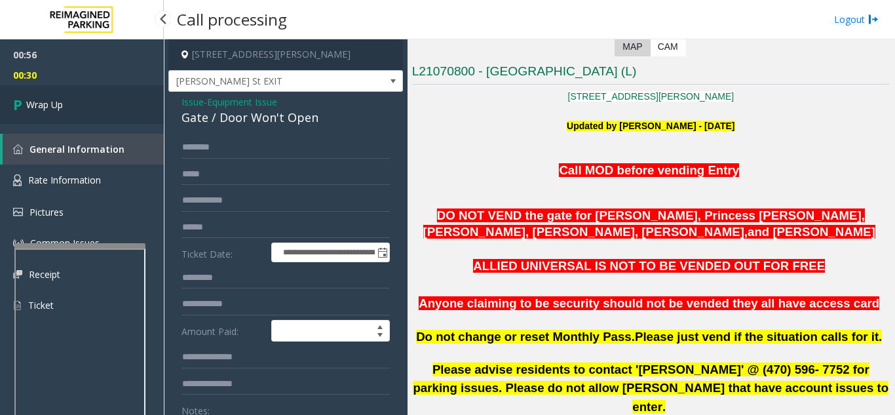
type textarea "**********"
click at [90, 107] on link "Wrap Up" at bounding box center [82, 104] width 164 height 39
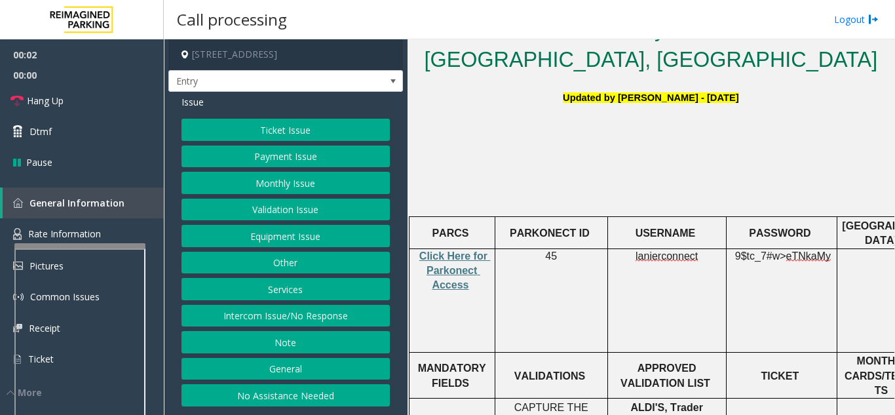
scroll to position [328, 0]
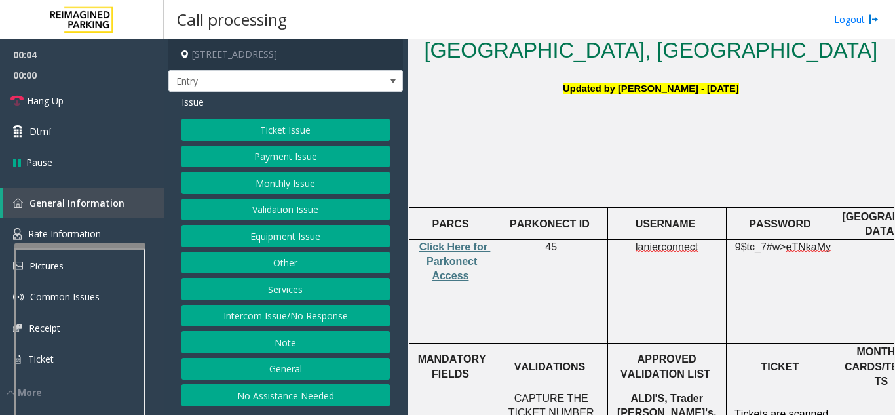
click at [271, 402] on button "No Assistance Needed" at bounding box center [286, 395] width 208 height 22
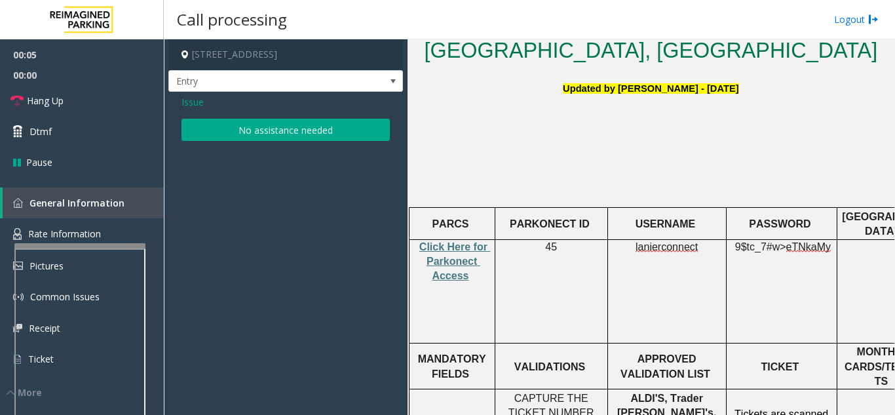
click at [277, 127] on button "No assistance needed" at bounding box center [286, 130] width 208 height 22
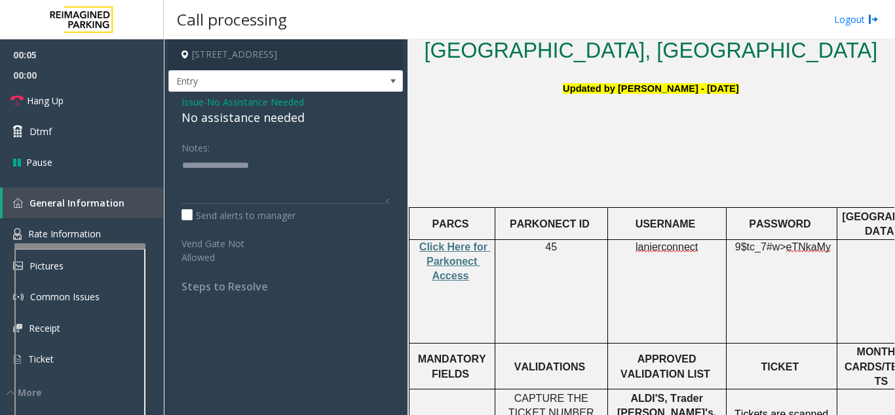
click at [223, 121] on div "No assistance needed" at bounding box center [286, 118] width 208 height 18
type textarea "**********"
click at [62, 109] on link "Hang Up" at bounding box center [82, 100] width 164 height 31
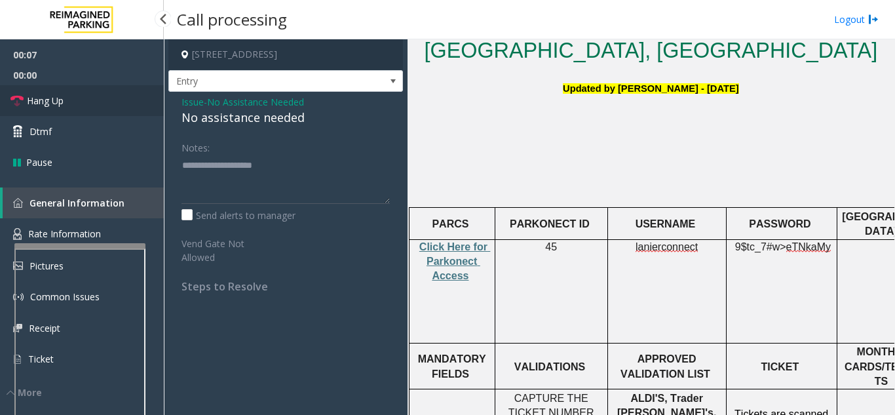
click at [62, 109] on link "Hang Up" at bounding box center [82, 100] width 164 height 31
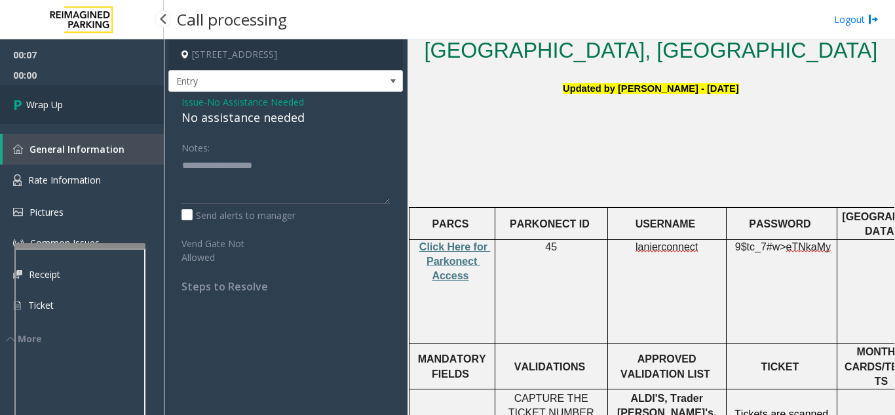
click at [62, 109] on span "Wrap Up" at bounding box center [44, 105] width 37 height 14
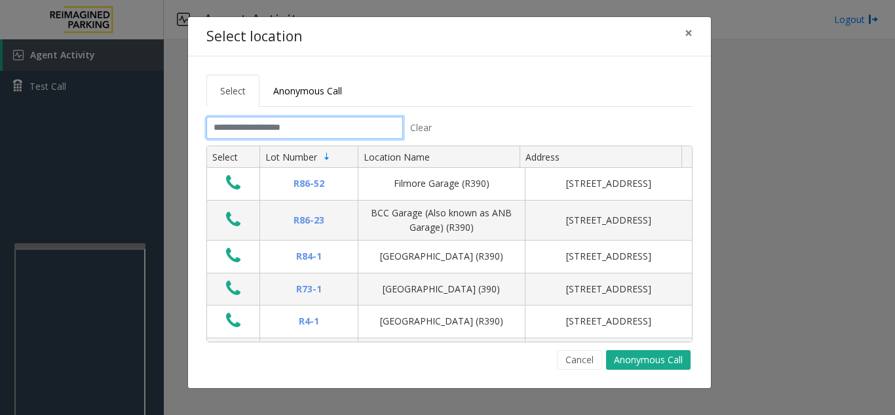
click at [265, 121] on input "text" at bounding box center [304, 128] width 197 height 22
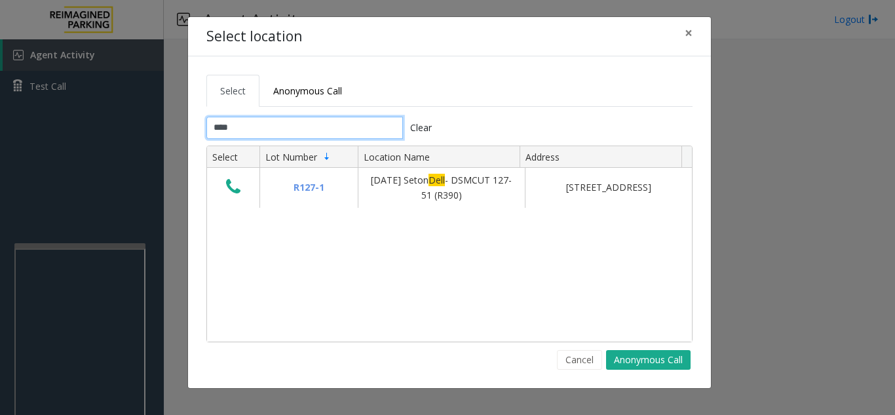
type input "****"
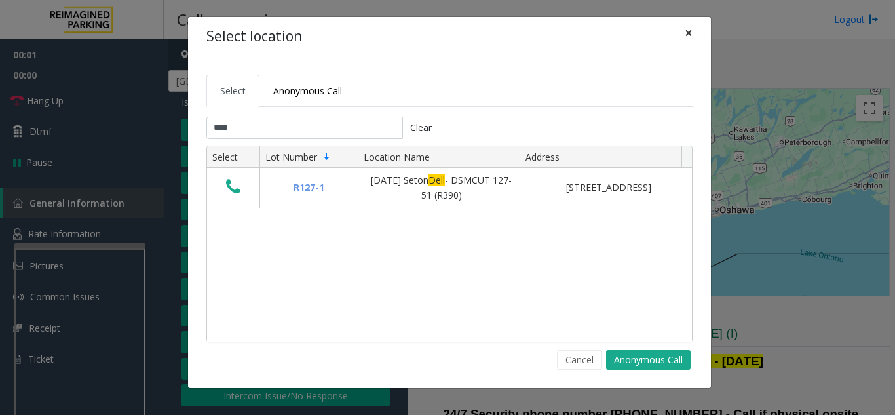
click at [687, 33] on span "×" at bounding box center [689, 33] width 8 height 18
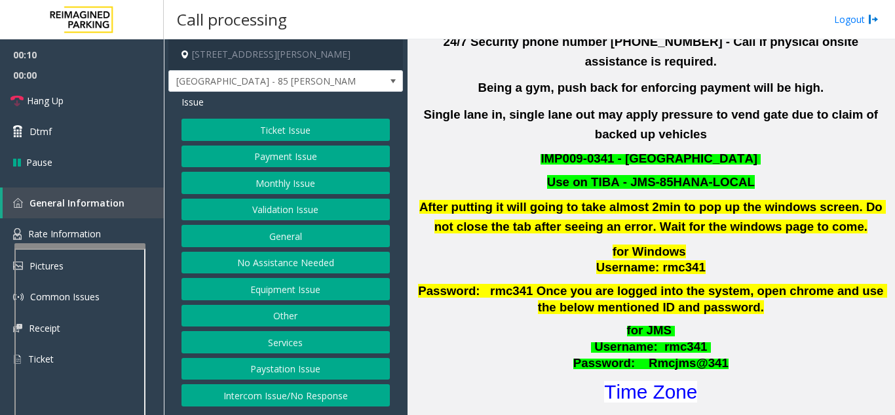
scroll to position [393, 0]
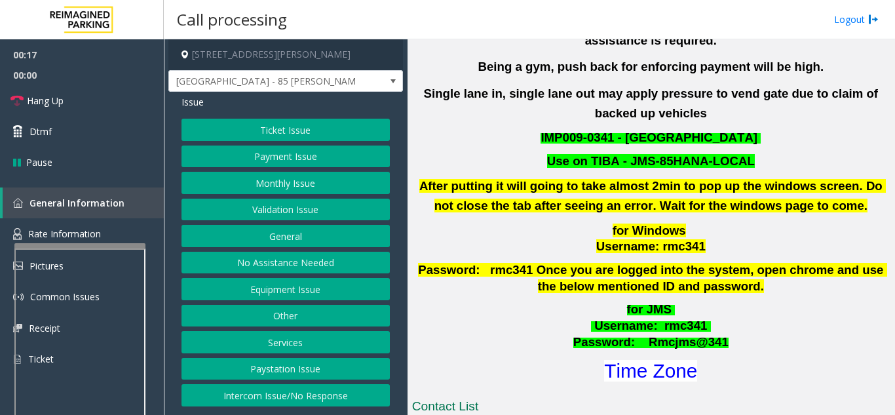
click at [313, 210] on button "Validation Issue" at bounding box center [286, 210] width 208 height 22
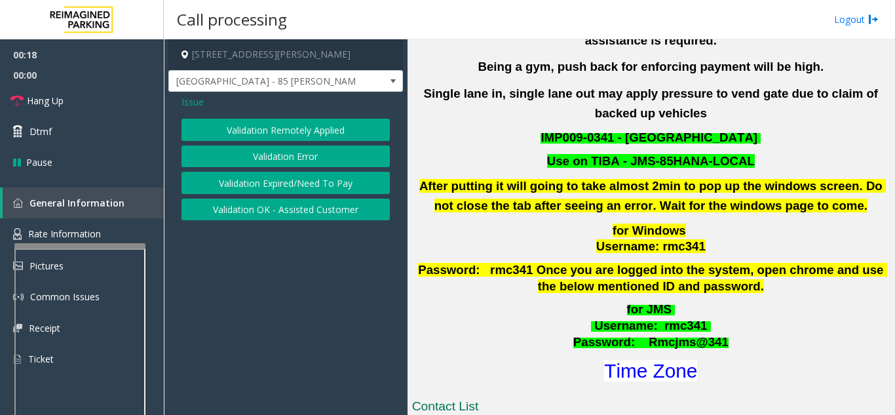
click at [221, 143] on div "Validation Remotely Applied Validation Error Validation Expired/Need To Pay Val…" at bounding box center [286, 170] width 208 height 102
click at [221, 153] on button "Validation Error" at bounding box center [286, 156] width 208 height 22
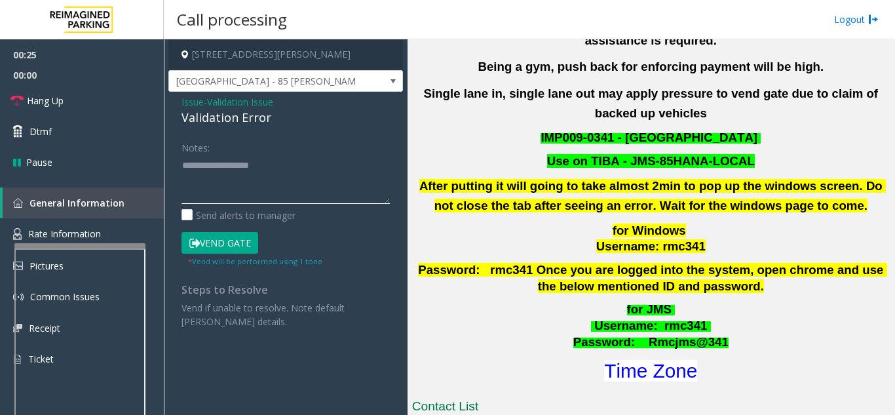
click at [247, 187] on textarea at bounding box center [286, 179] width 208 height 49
paste textarea "**********"
click at [212, 115] on div "Validation Error" at bounding box center [286, 118] width 208 height 18
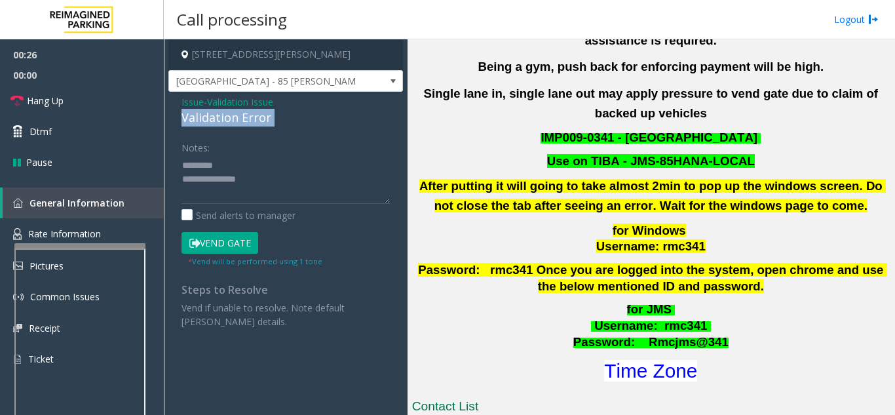
click at [212, 115] on div "Validation Error" at bounding box center [286, 118] width 208 height 18
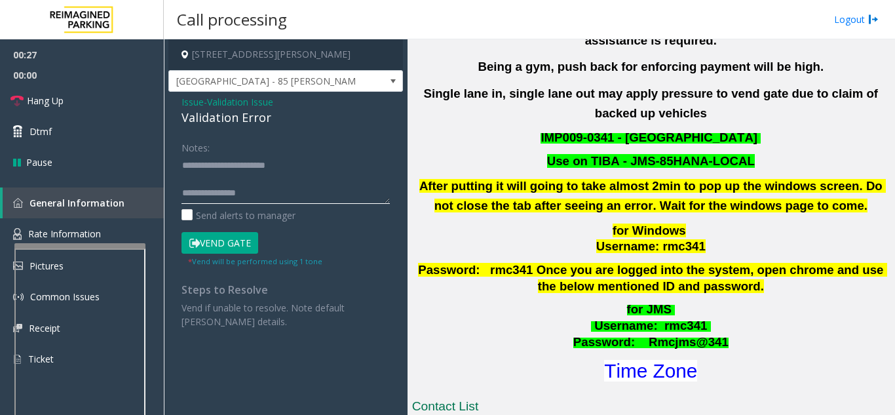
click at [255, 194] on textarea at bounding box center [286, 179] width 208 height 49
click at [700, 359] on h1 "Time Zone" at bounding box center [651, 371] width 480 height 28
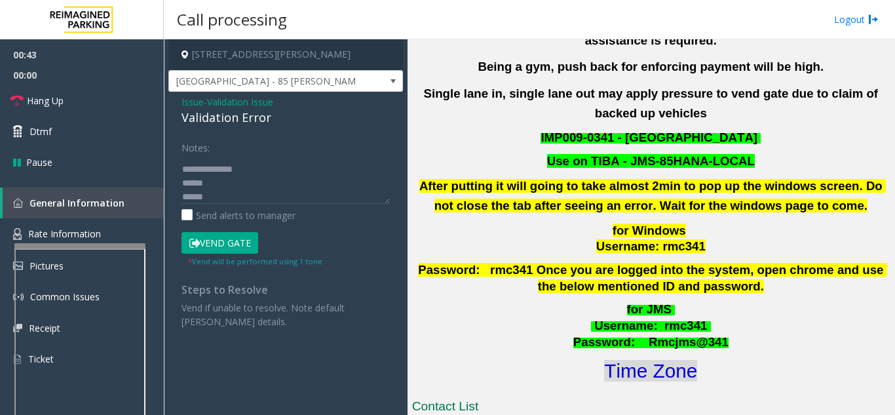
click at [678, 360] on font "Time Zone" at bounding box center [650, 371] width 93 height 22
click at [209, 201] on textarea at bounding box center [286, 179] width 208 height 49
click at [212, 193] on textarea at bounding box center [286, 179] width 208 height 49
click at [216, 197] on textarea at bounding box center [286, 179] width 208 height 49
click at [213, 195] on textarea at bounding box center [286, 179] width 208 height 49
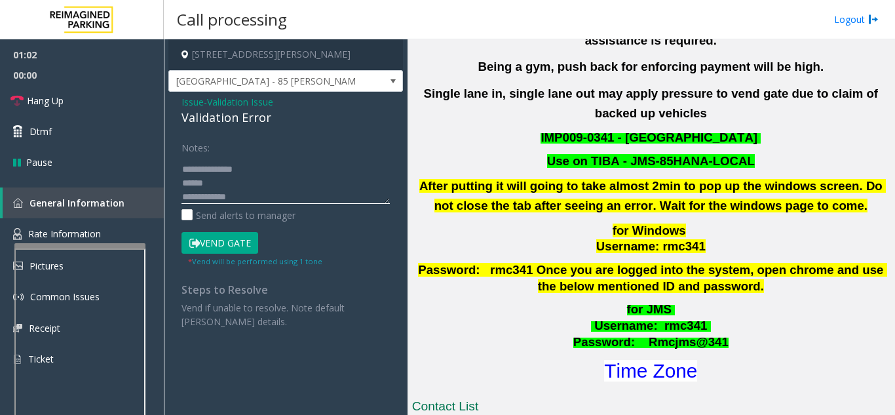
click at [215, 196] on textarea at bounding box center [286, 179] width 208 height 49
click at [214, 196] on textarea at bounding box center [286, 179] width 208 height 49
click at [182, 181] on textarea at bounding box center [286, 179] width 208 height 49
click at [107, 225] on link "Rate Information" at bounding box center [82, 234] width 164 height 32
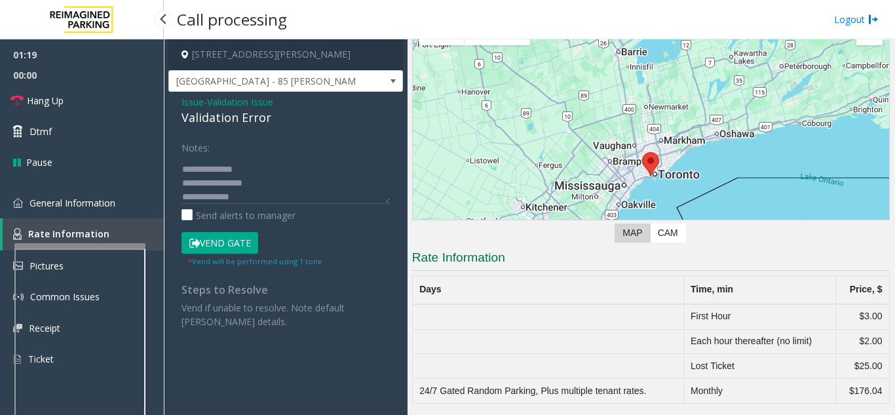
scroll to position [76, 0]
click at [94, 208] on span "General Information" at bounding box center [72, 203] width 86 height 12
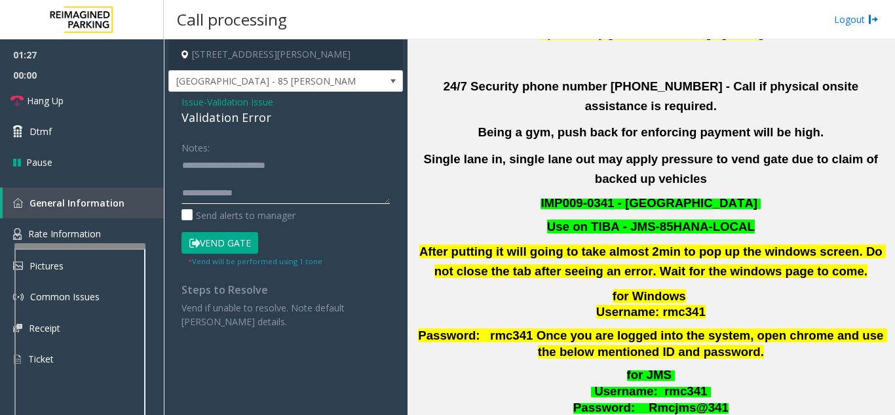
click at [232, 179] on textarea at bounding box center [286, 179] width 208 height 49
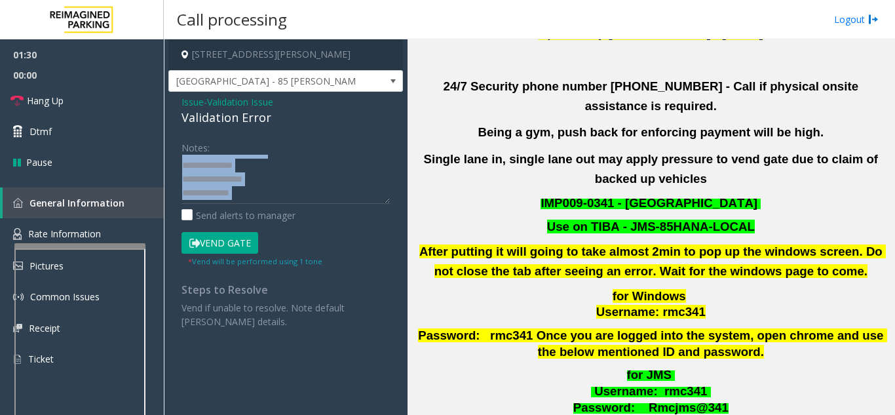
click at [384, 201] on div "Notes: Send alerts to manager" at bounding box center [286, 179] width 208 height 86
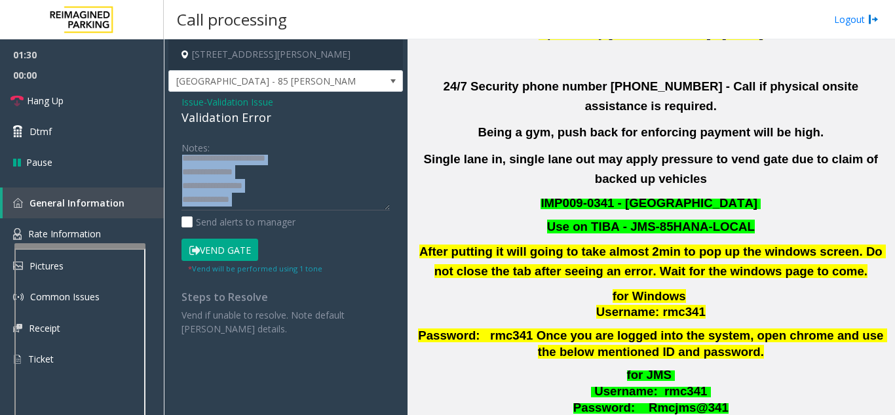
scroll to position [0, 0]
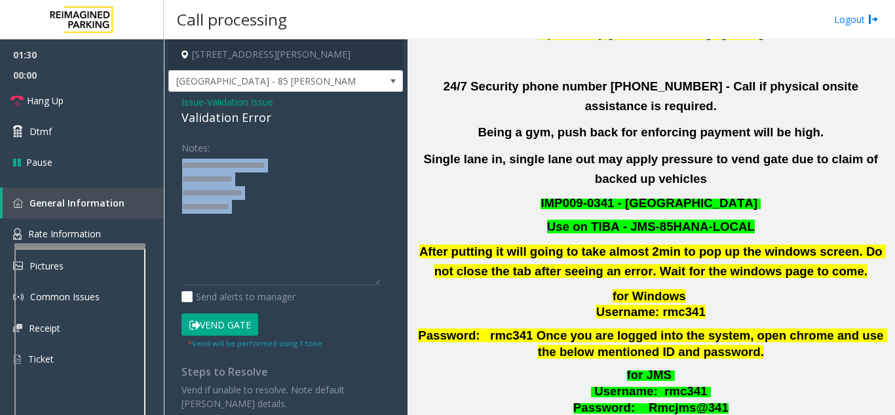
drag, startPoint x: 384, startPoint y: 201, endPoint x: 353, endPoint y: 256, distance: 63.4
click at [394, 280] on app-call-processing-form "[STREET_ADDRESS][PERSON_NAME] [GEOGRAPHIC_DATA] - 85 [PERSON_NAME] Issue - Vali…" at bounding box center [286, 226] width 244 height 375
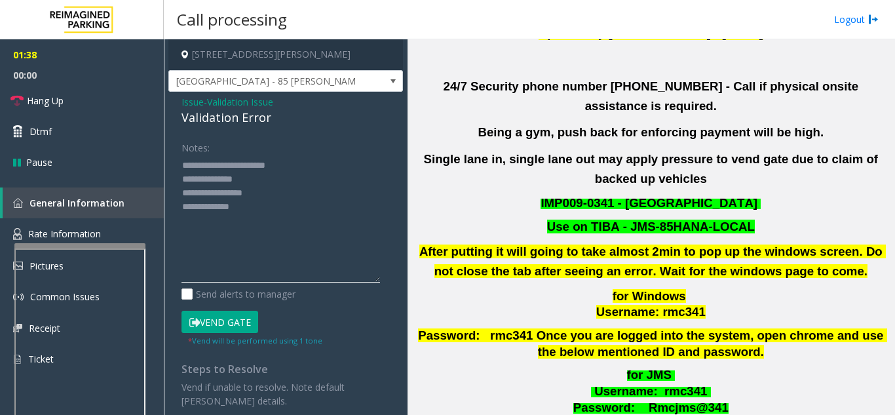
click at [277, 179] on textarea at bounding box center [281, 219] width 199 height 128
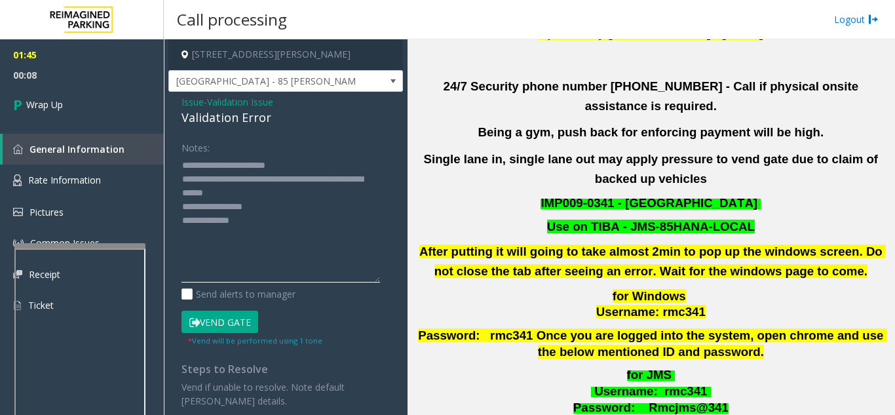
type textarea "**********"
click at [234, 108] on span "Validation Issue" at bounding box center [240, 102] width 66 height 14
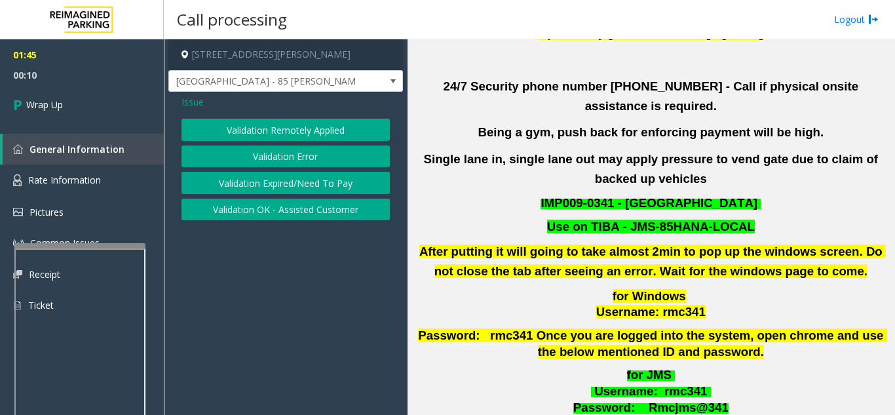
click at [290, 183] on button "Validation Expired/Need To Pay" at bounding box center [286, 183] width 208 height 22
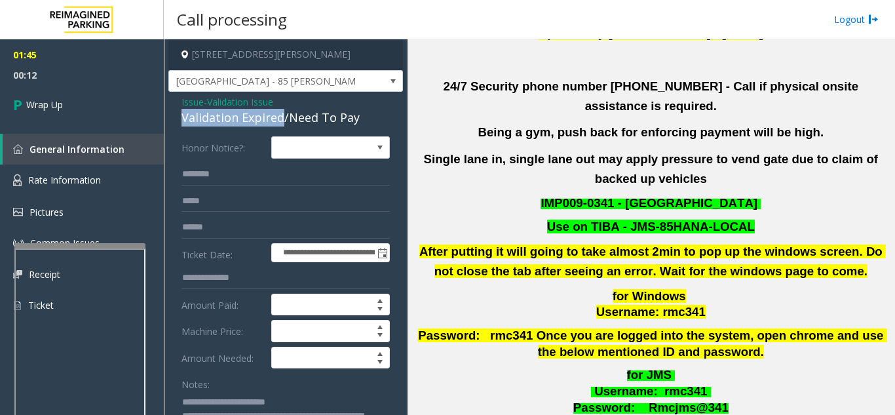
drag, startPoint x: 191, startPoint y: 119, endPoint x: 282, endPoint y: 117, distance: 91.1
click at [282, 117] on div "**********" at bounding box center [285, 362] width 235 height 541
copy div "Validation Expired"
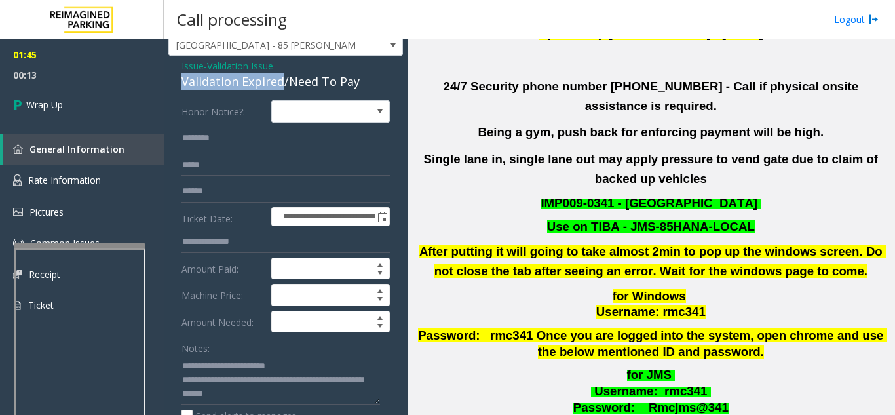
scroll to position [131, 0]
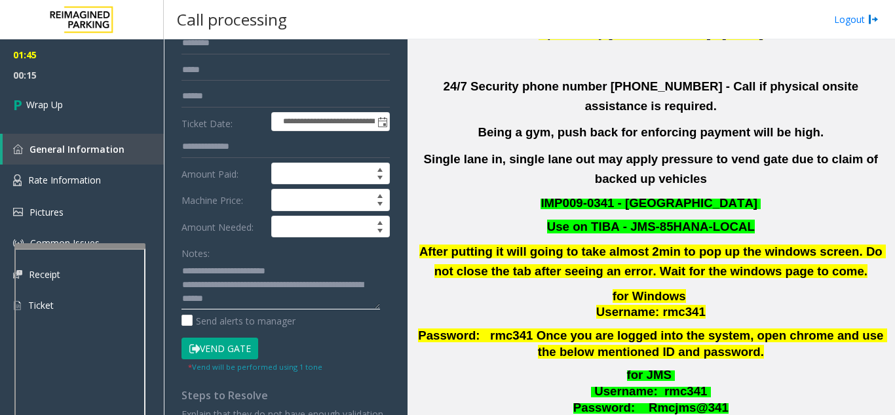
drag, startPoint x: 215, startPoint y: 266, endPoint x: 298, endPoint y: 265, distance: 83.2
click at [298, 265] on textarea at bounding box center [281, 284] width 199 height 49
paste textarea "**"
click at [239, 281] on textarea at bounding box center [281, 284] width 199 height 49
click at [299, 274] on textarea at bounding box center [281, 284] width 199 height 49
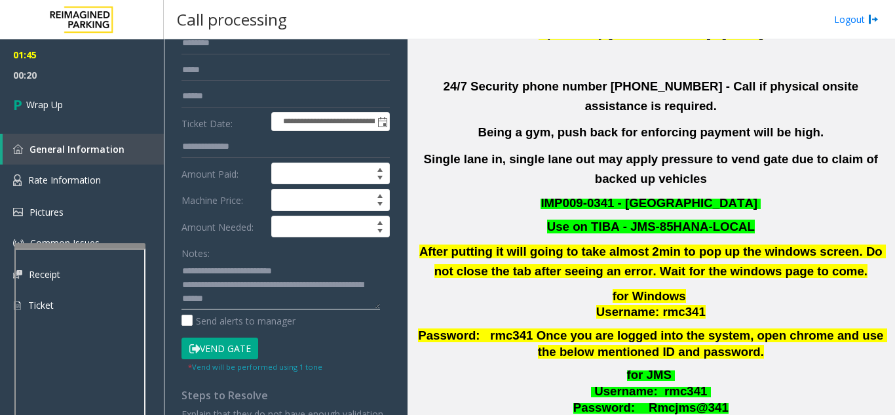
click at [240, 290] on textarea at bounding box center [281, 284] width 199 height 49
paste textarea "**********"
click at [259, 286] on textarea at bounding box center [281, 284] width 199 height 49
click at [218, 300] on textarea at bounding box center [281, 284] width 199 height 49
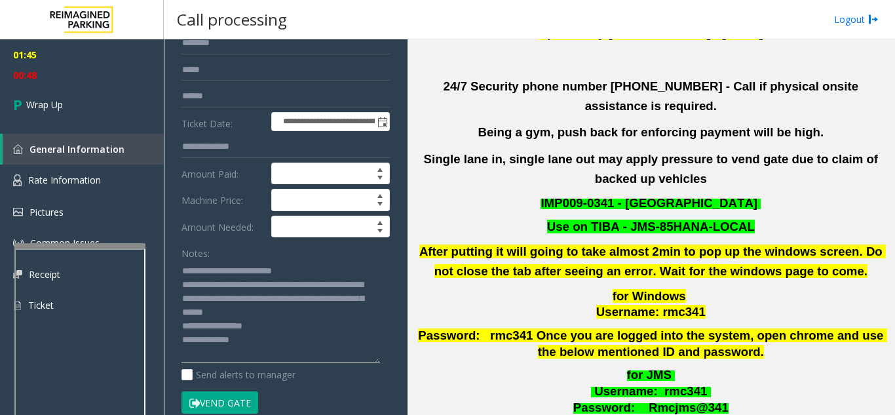
scroll to position [8, 0]
drag, startPoint x: 377, startPoint y: 307, endPoint x: 383, endPoint y: 369, distance: 61.9
click at [383, 369] on div "**********" at bounding box center [286, 277] width 228 height 545
click at [225, 314] on textarea at bounding box center [281, 315] width 199 height 110
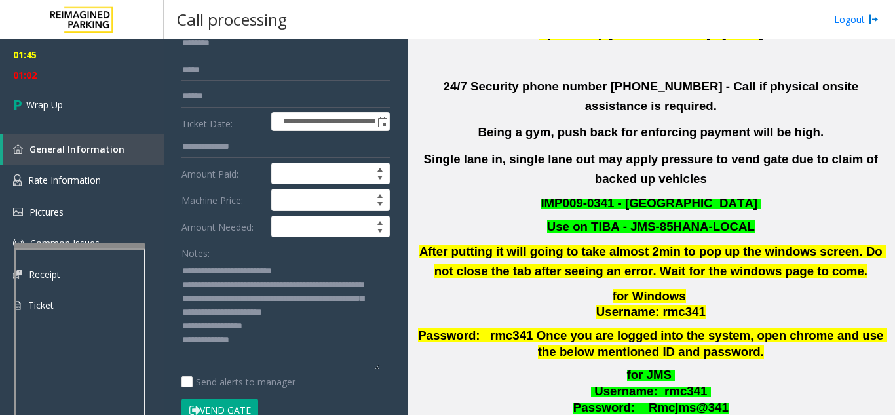
click at [251, 357] on textarea at bounding box center [281, 315] width 199 height 110
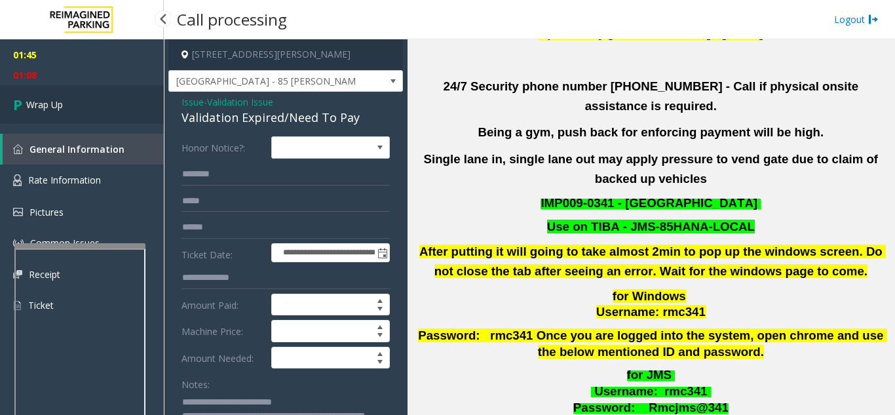
type textarea "**********"
click at [109, 88] on link "Wrap Up" at bounding box center [82, 104] width 164 height 39
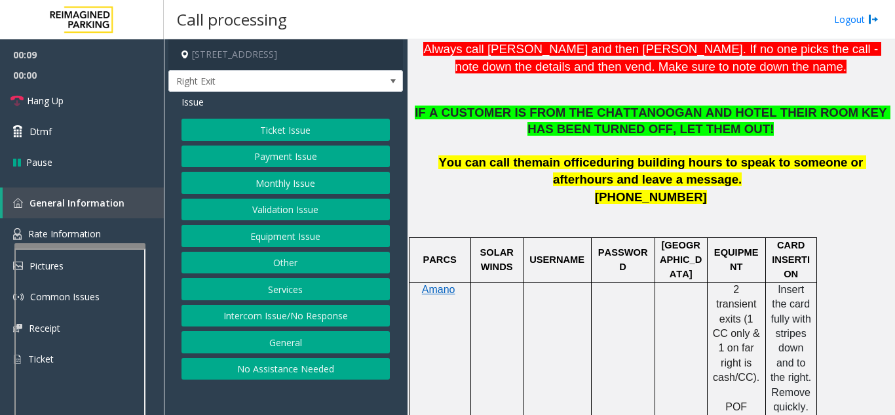
scroll to position [459, 0]
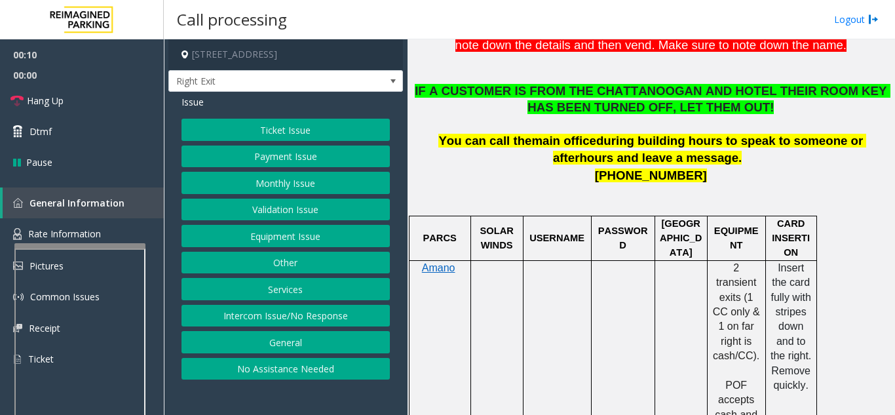
click at [288, 288] on button "Services" at bounding box center [286, 289] width 208 height 22
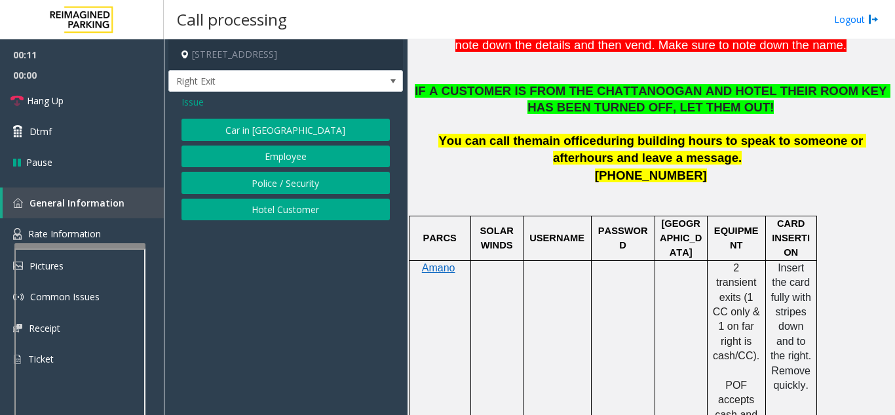
click at [273, 211] on button "Hotel Customer" at bounding box center [286, 210] width 208 height 22
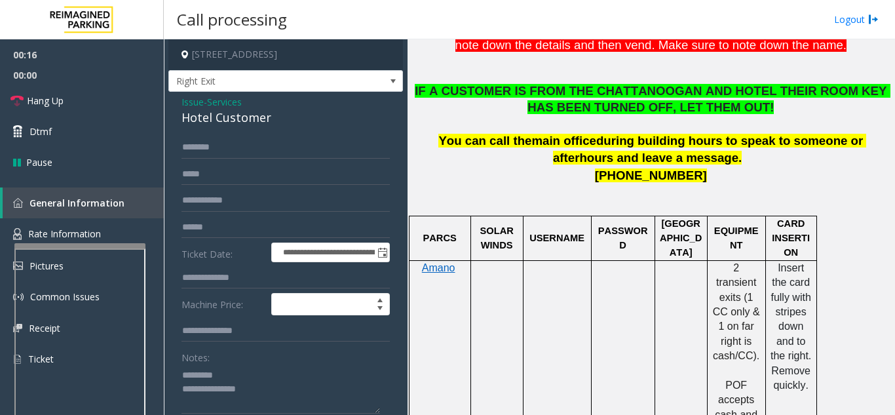
click at [205, 126] on div "Hotel Customer" at bounding box center [286, 118] width 208 height 18
click at [201, 121] on div "Hotel Customer" at bounding box center [286, 118] width 208 height 18
type textarea "**********"
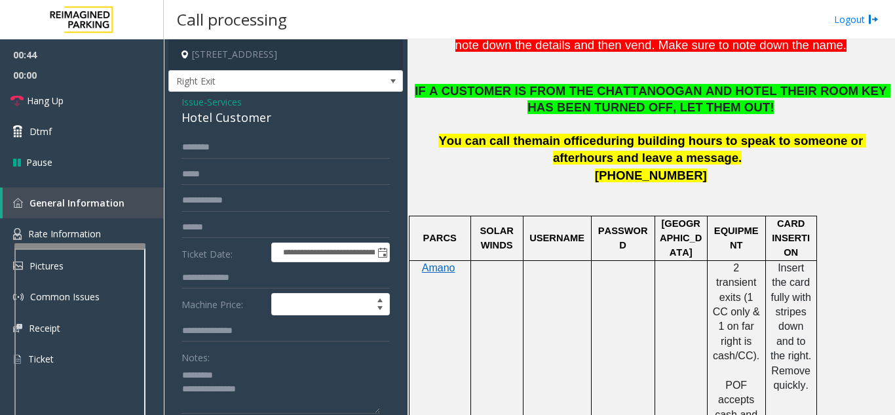
click at [218, 101] on span "Services" at bounding box center [224, 102] width 35 height 14
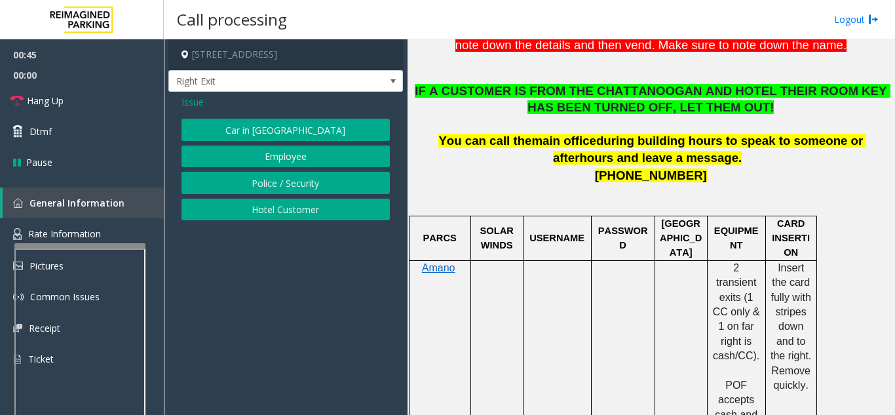
click at [195, 104] on span "Issue" at bounding box center [193, 102] width 22 height 14
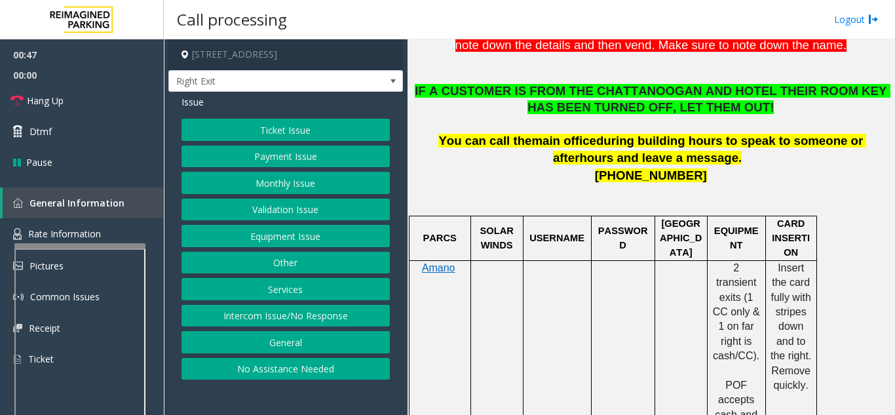
click at [305, 159] on button "Payment Issue" at bounding box center [286, 156] width 208 height 22
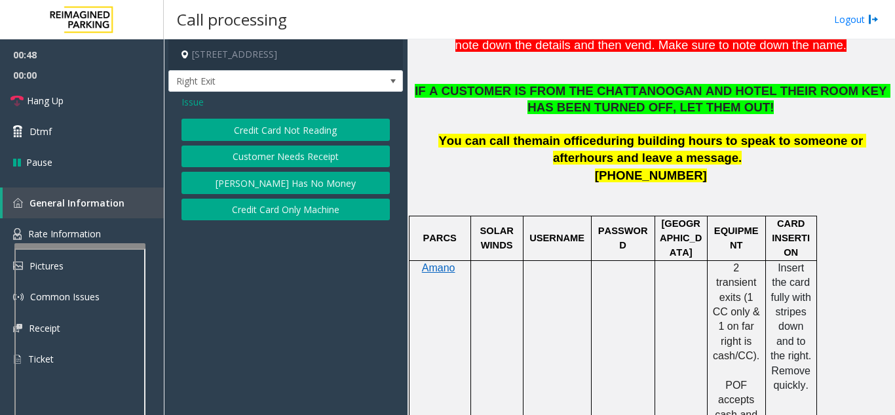
click at [282, 136] on button "Credit Card Not Reading" at bounding box center [286, 130] width 208 height 22
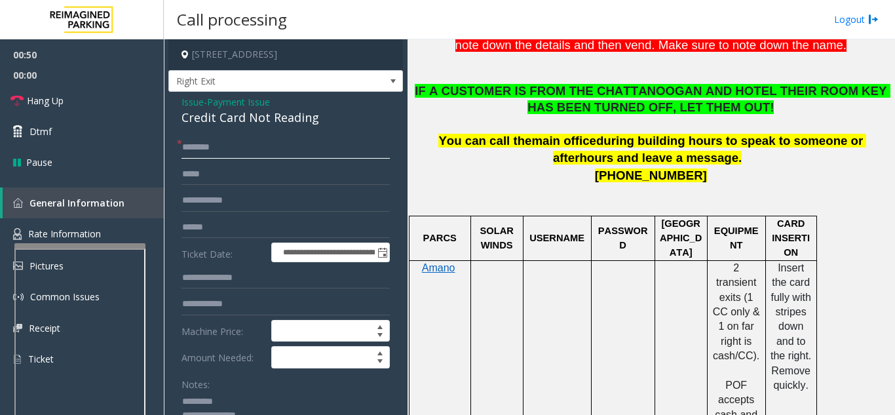
click at [237, 146] on input "text" at bounding box center [286, 147] width 208 height 22
type input "**"
click at [98, 107] on link "Hang Up" at bounding box center [82, 100] width 164 height 31
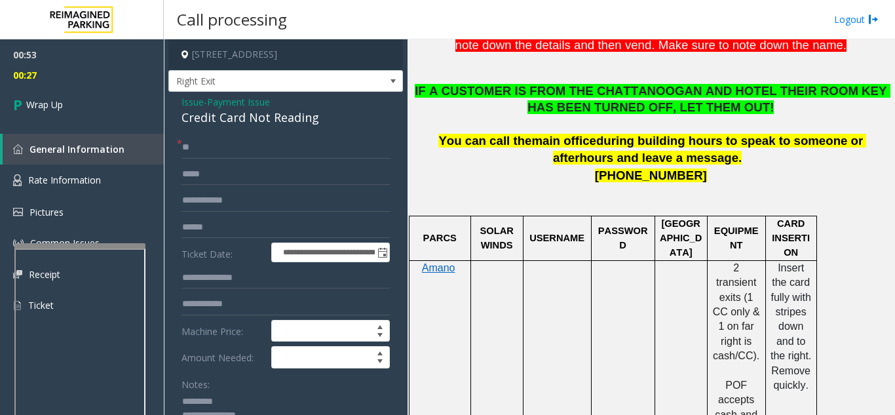
click at [262, 108] on span "Payment Issue" at bounding box center [238, 102] width 63 height 14
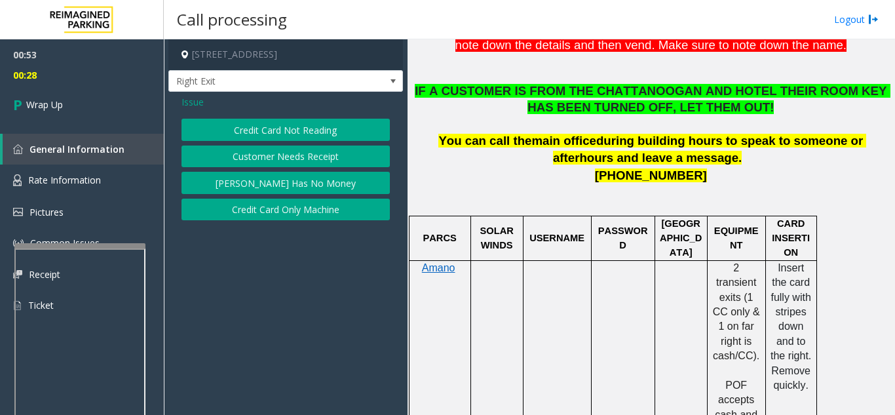
click at [196, 106] on span "Issue" at bounding box center [193, 102] width 22 height 14
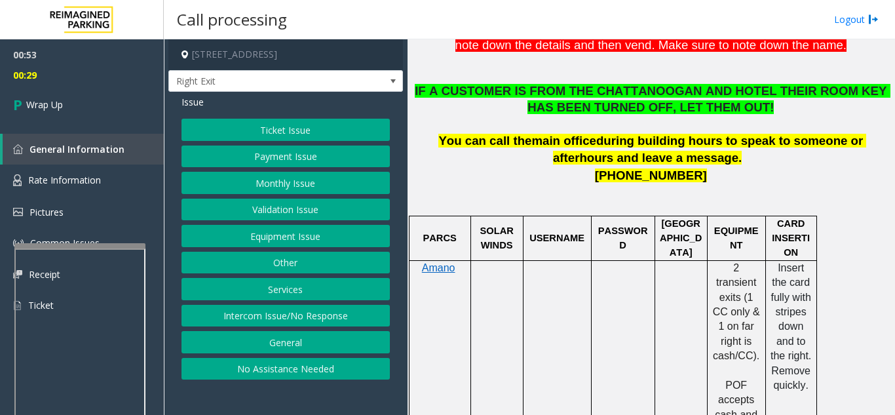
click at [290, 232] on button "Equipment Issue" at bounding box center [286, 236] width 208 height 22
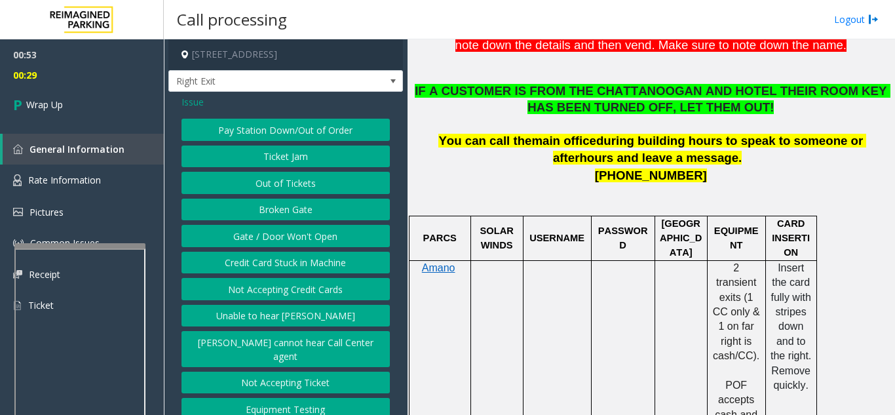
click at [284, 231] on button "Gate / Door Won't Open" at bounding box center [286, 236] width 208 height 22
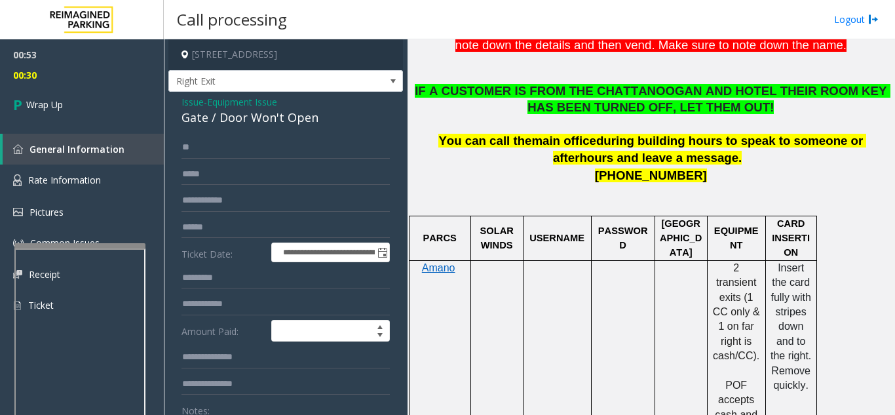
click at [217, 128] on div "**********" at bounding box center [285, 410] width 235 height 636
click at [218, 116] on div "Gate / Door Won't Open" at bounding box center [286, 118] width 208 height 18
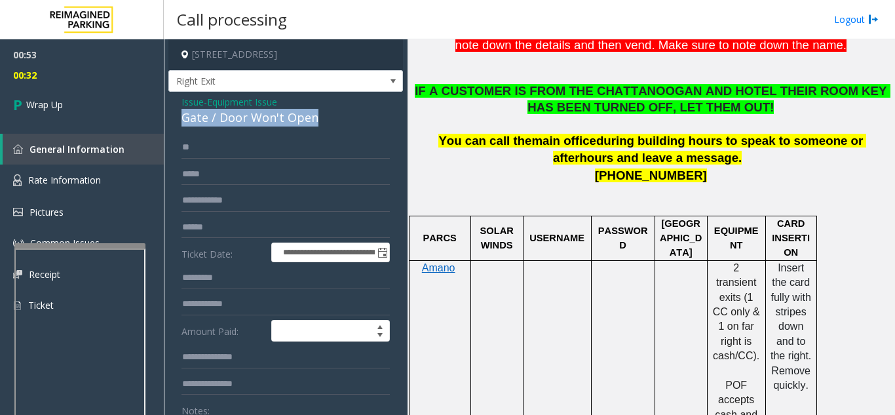
copy div "Gate / Door Won't Open"
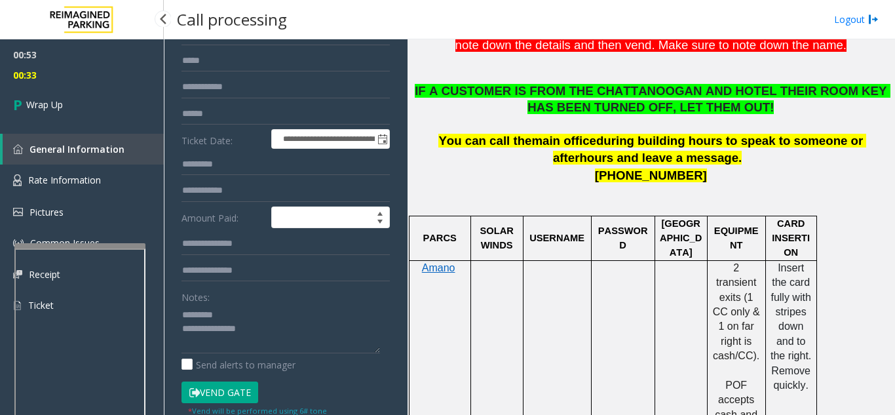
scroll to position [131, 0]
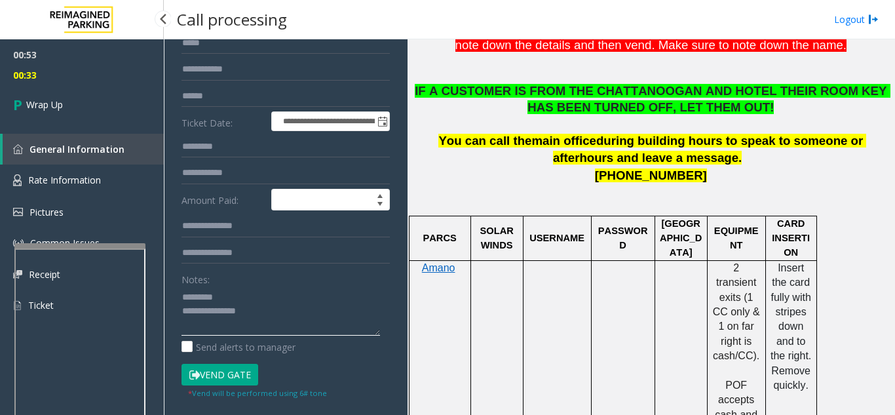
click at [222, 299] on textarea at bounding box center [281, 310] width 199 height 49
paste textarea "**********"
click at [247, 324] on textarea at bounding box center [281, 310] width 199 height 49
click at [284, 326] on textarea at bounding box center [281, 310] width 199 height 49
paste textarea "**********"
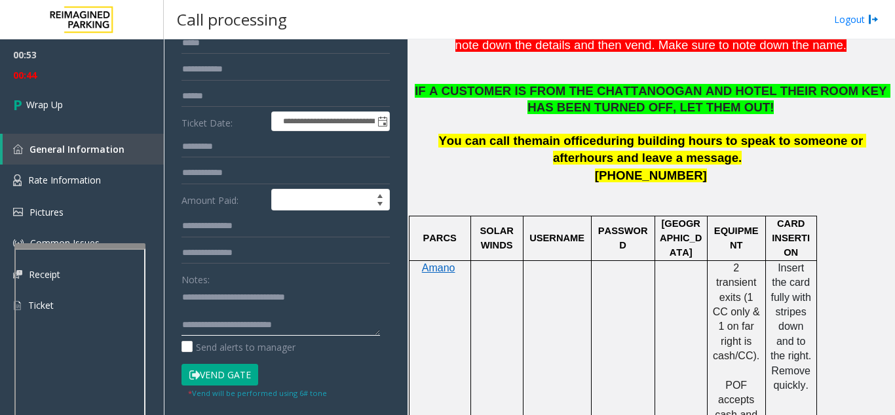
click at [236, 326] on textarea at bounding box center [281, 310] width 199 height 49
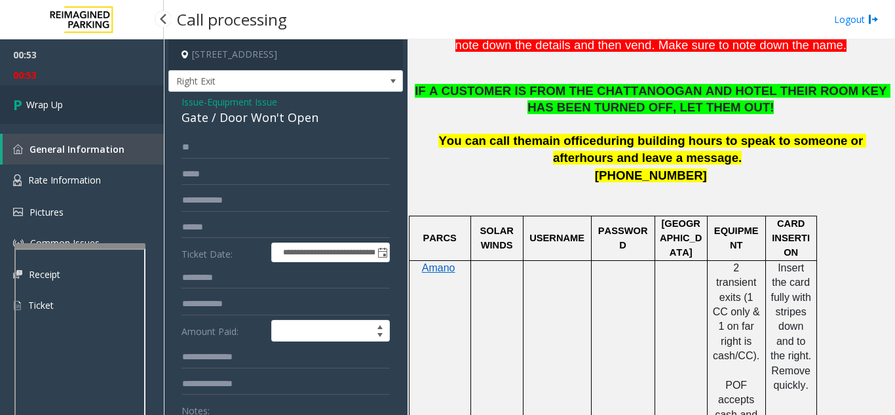
type textarea "**********"
click at [87, 109] on link "Wrap Up" at bounding box center [82, 104] width 164 height 39
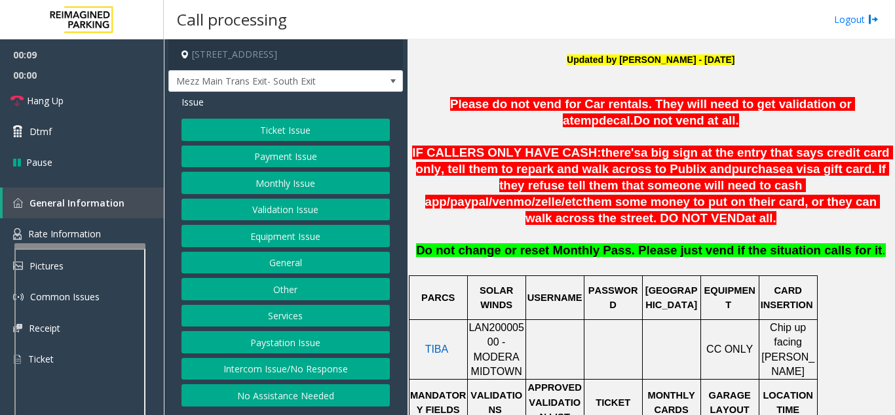
scroll to position [590, 0]
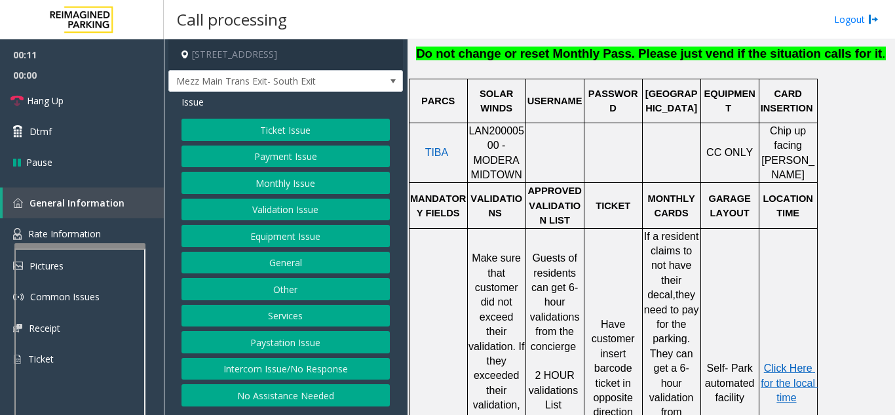
click at [476, 125] on span "LAN20000500 - MODERA MIDTOWN" at bounding box center [497, 152] width 56 height 55
copy span "LAN20000500"
click at [294, 128] on button "Ticket Issue" at bounding box center [286, 130] width 208 height 22
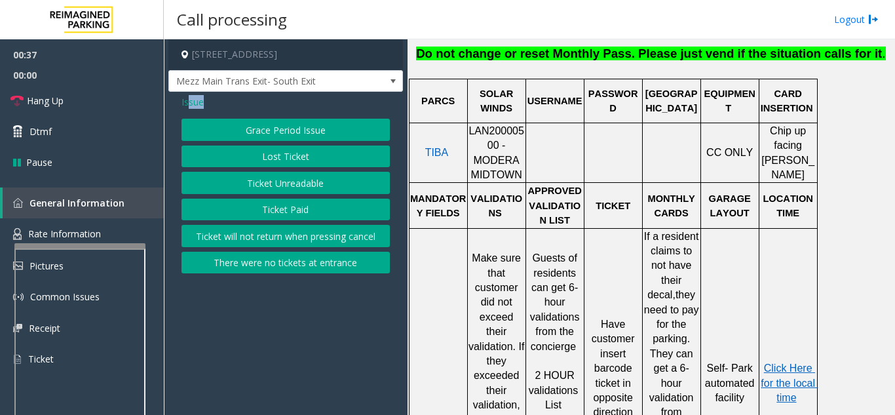
drag, startPoint x: 189, startPoint y: 102, endPoint x: 199, endPoint y: 111, distance: 13.4
click at [199, 111] on div "Issue Grace Period Issue Lost Ticket Ticket Unreadable Ticket Paid Ticket will …" at bounding box center [285, 186] width 235 height 188
click at [240, 192] on button "Ticket Unreadable" at bounding box center [286, 183] width 208 height 22
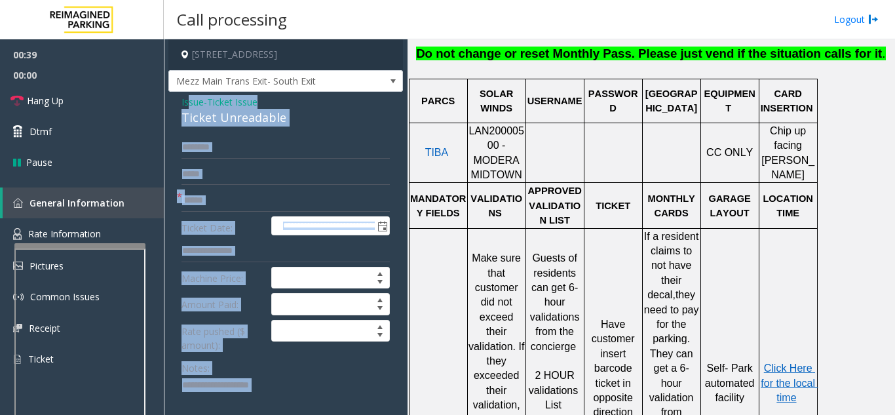
click at [197, 102] on span "Issue" at bounding box center [193, 102] width 22 height 14
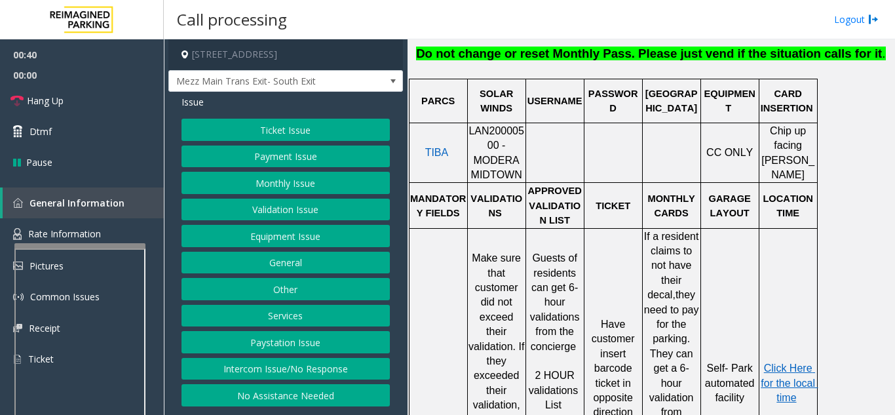
click at [273, 234] on button "Equipment Issue" at bounding box center [286, 236] width 208 height 22
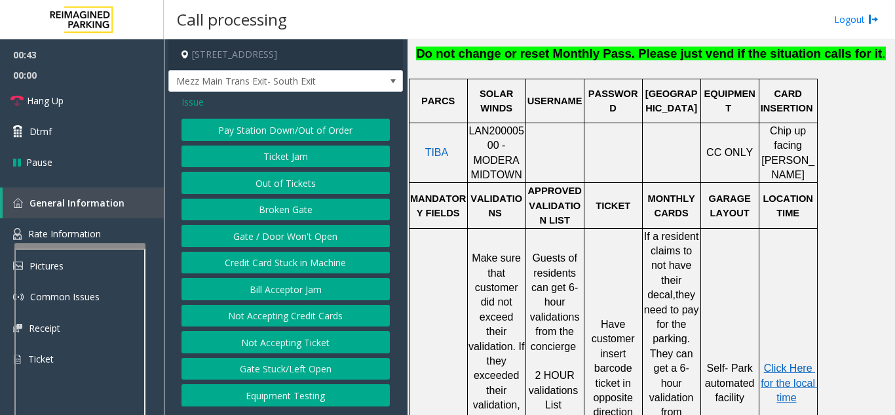
click at [313, 338] on button "Not Accepting Ticket" at bounding box center [286, 342] width 208 height 22
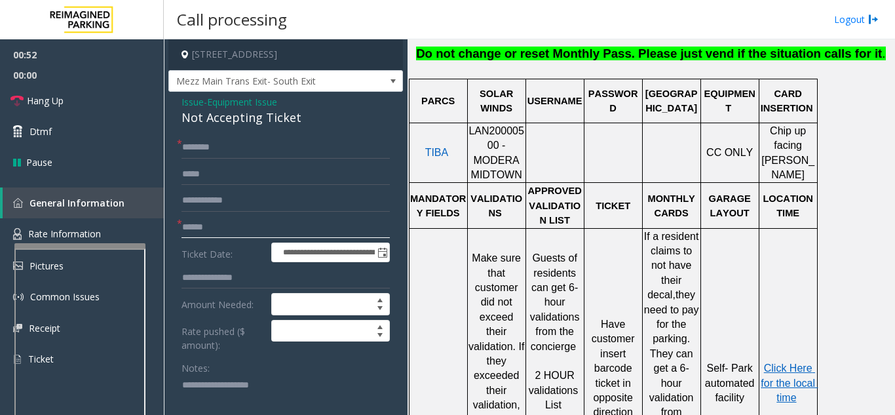
click at [213, 223] on input "text" at bounding box center [286, 227] width 208 height 22
type textarea "**********"
click at [202, 223] on input "text" at bounding box center [286, 227] width 208 height 22
type input "******"
click at [244, 149] on input "text" at bounding box center [286, 147] width 208 height 22
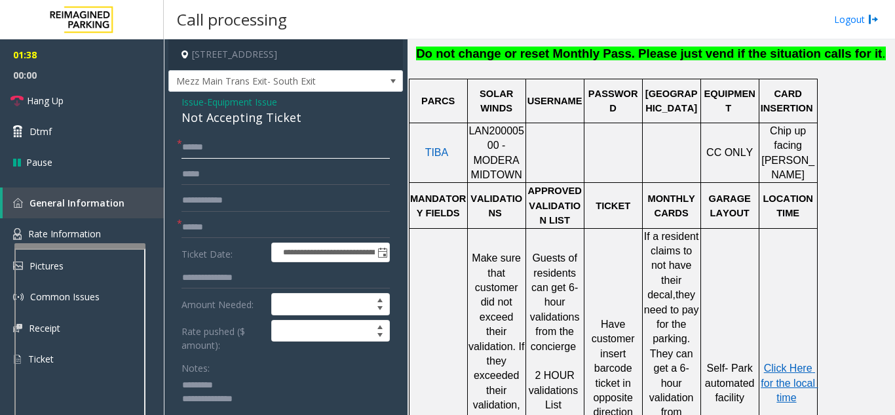
click at [206, 146] on input "*****" at bounding box center [286, 147] width 208 height 22
click at [239, 143] on input "******" at bounding box center [286, 147] width 208 height 22
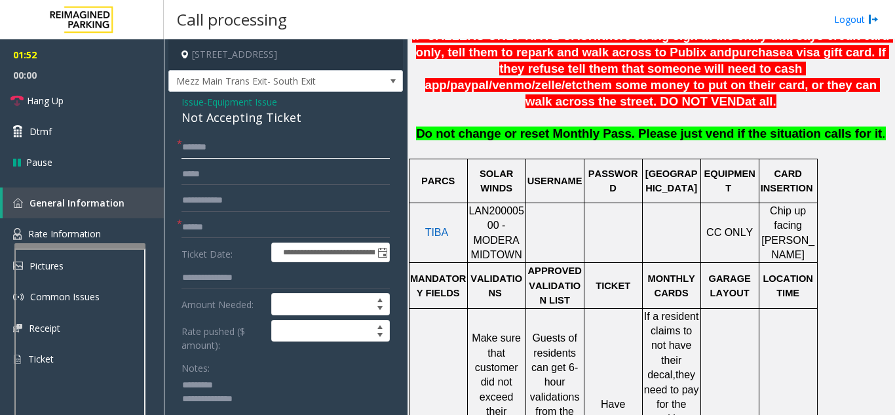
scroll to position [524, 0]
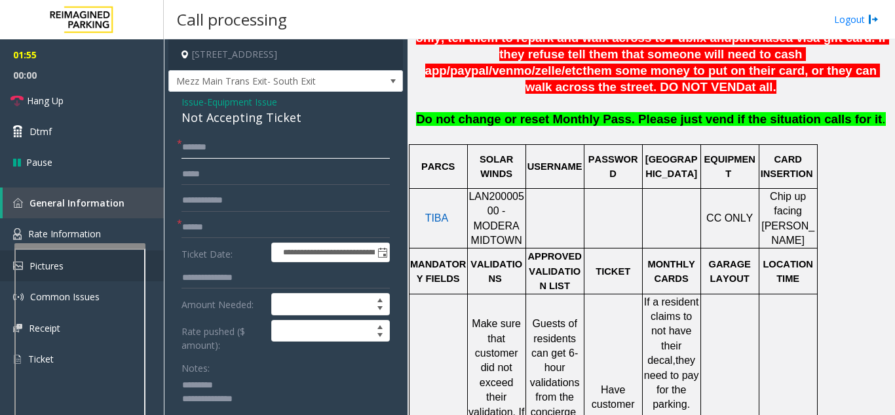
type input "******"
click at [221, 227] on input "******" at bounding box center [286, 227] width 208 height 22
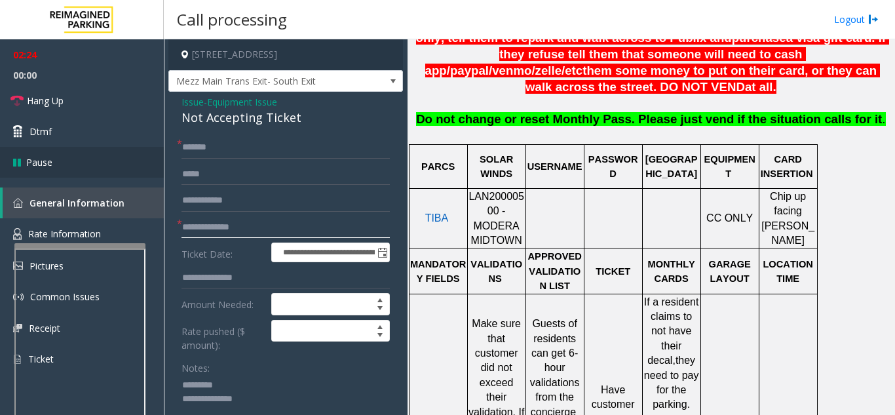
type input "**********"
click at [217, 225] on input "**********" at bounding box center [286, 227] width 208 height 22
drag, startPoint x: 214, startPoint y: 227, endPoint x: 160, endPoint y: 226, distance: 53.7
click at [160, 226] on app-root "**********" at bounding box center [447, 207] width 895 height 415
click at [266, 402] on textarea at bounding box center [281, 399] width 199 height 49
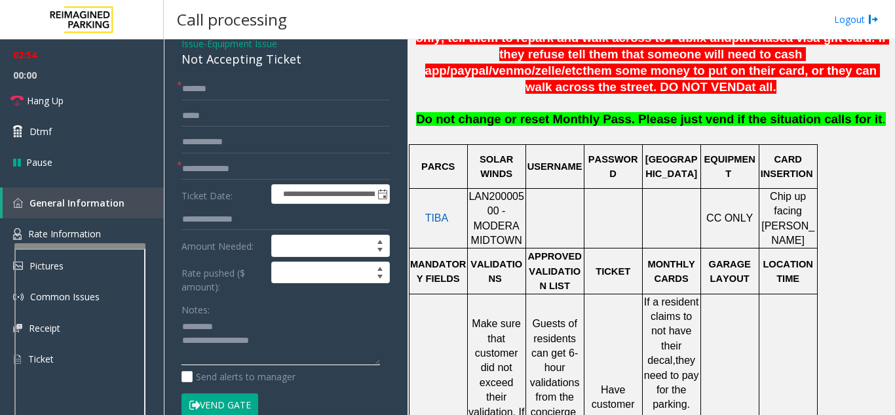
scroll to position [0, 0]
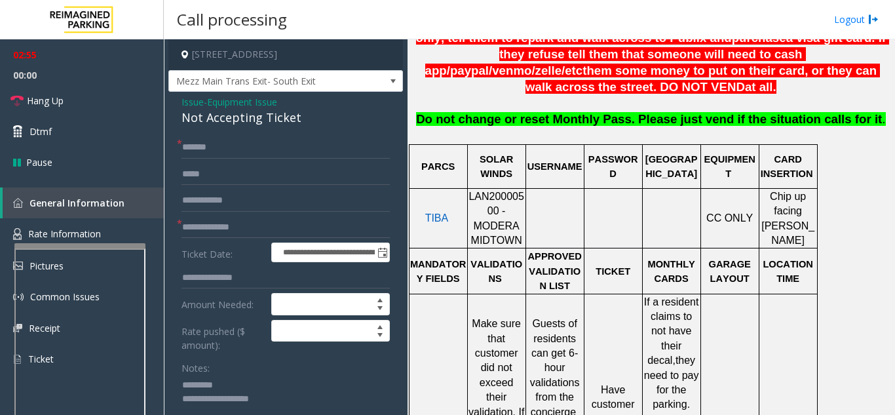
type textarea "**********"
click at [238, 104] on span "Equipment Issue" at bounding box center [242, 102] width 70 height 14
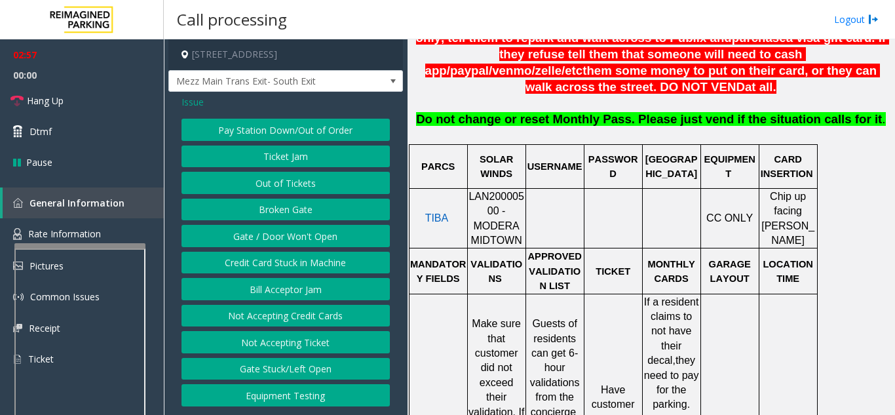
click at [188, 105] on span "Issue" at bounding box center [193, 102] width 22 height 14
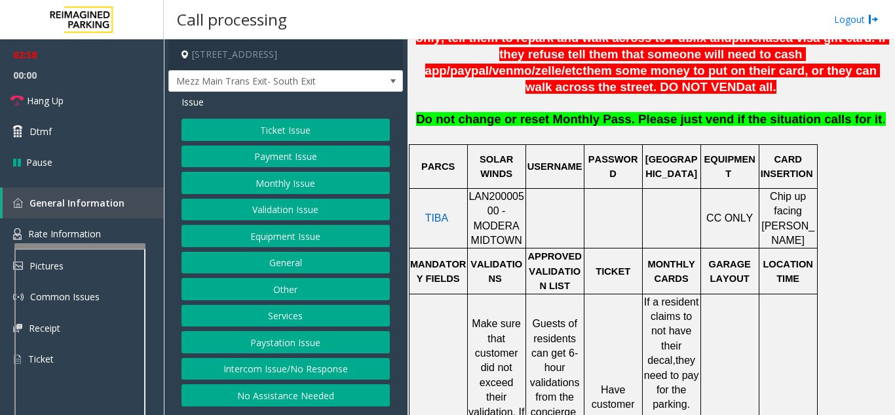
click at [278, 202] on button "Validation Issue" at bounding box center [286, 210] width 208 height 22
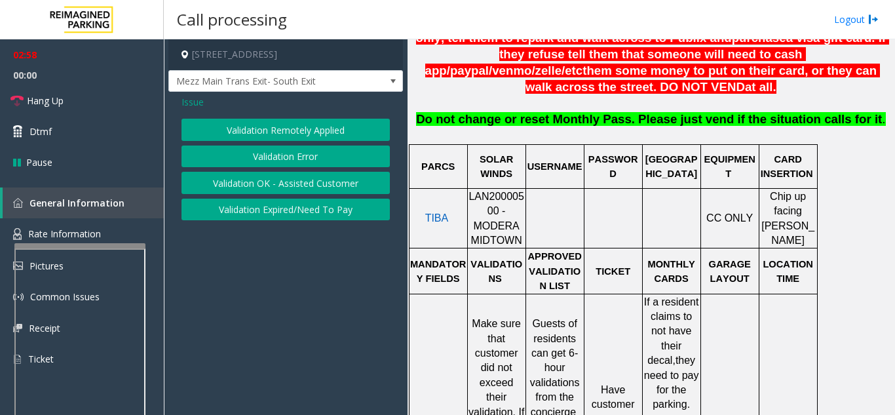
click at [275, 161] on button "Validation Error" at bounding box center [286, 156] width 208 height 22
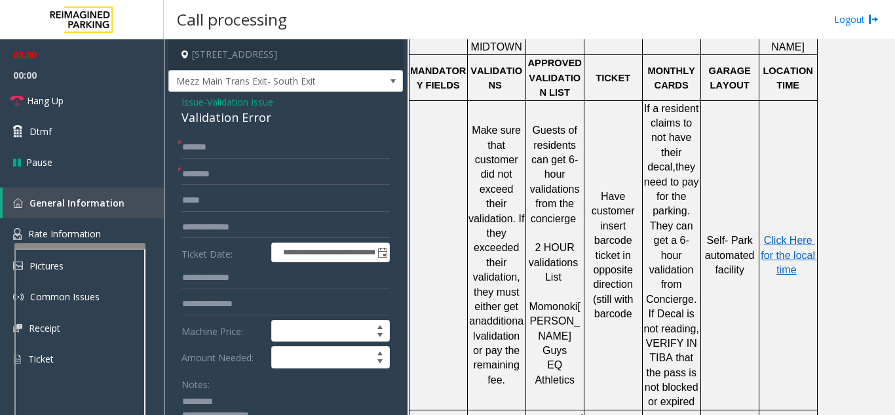
scroll to position [786, 0]
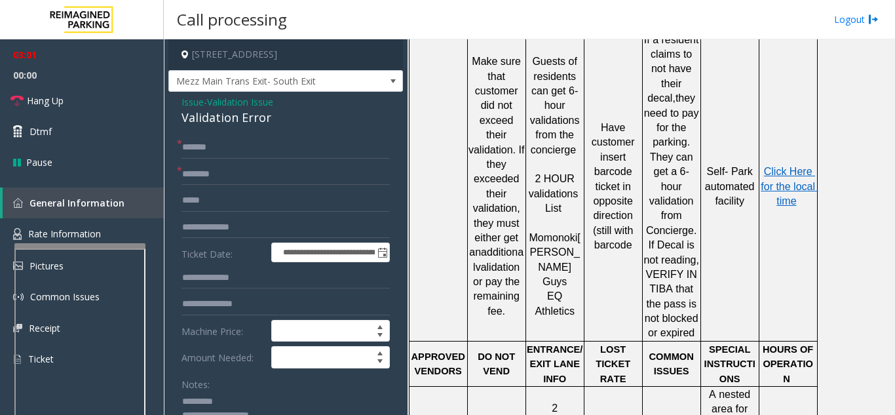
click at [557, 232] on span "Momonoki" at bounding box center [553, 237] width 48 height 11
copy span "Momonoki"
click at [212, 280] on input "text" at bounding box center [286, 278] width 208 height 22
type input "******"
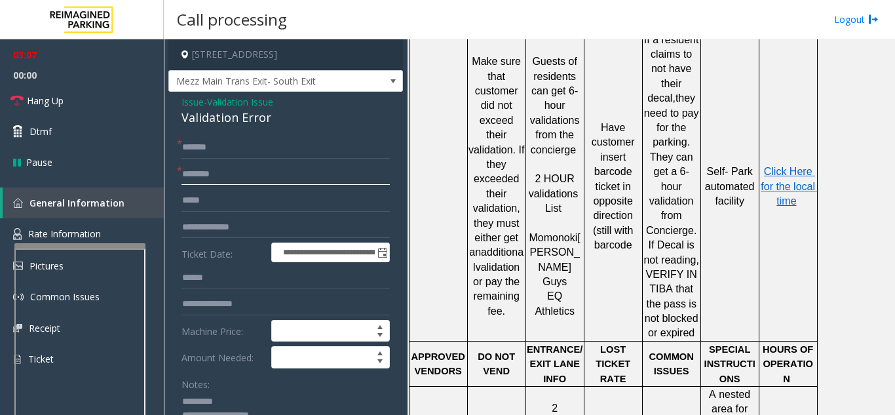
click at [230, 177] on input "text" at bounding box center [286, 174] width 208 height 22
paste input "********"
type input "********"
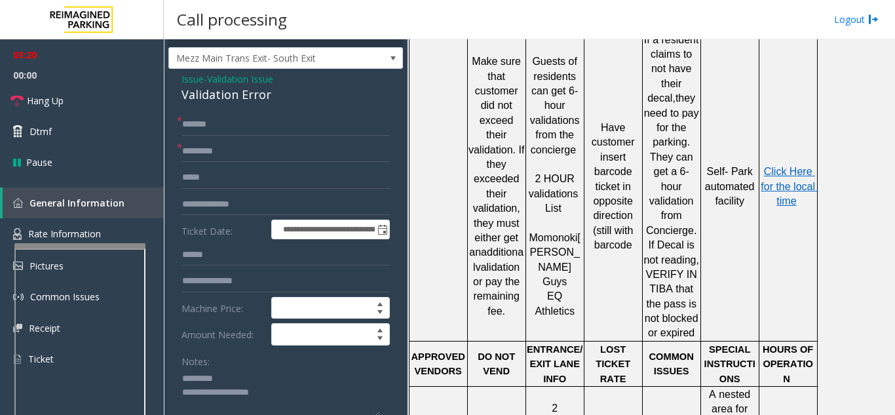
scroll to position [0, 0]
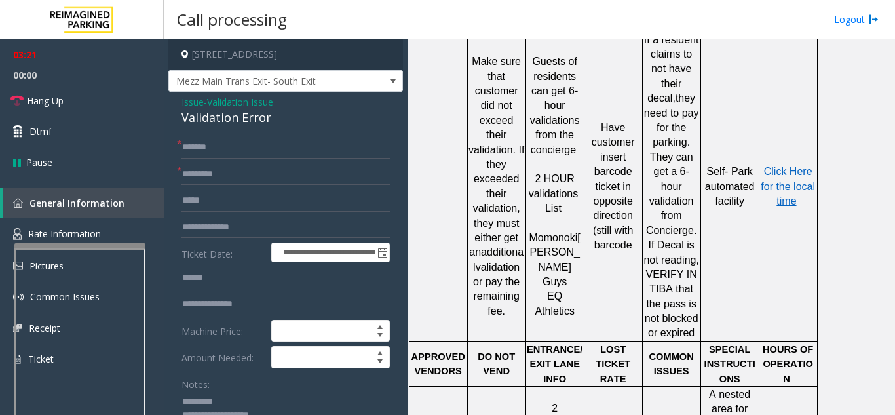
click at [231, 117] on div "Validation Error" at bounding box center [286, 118] width 208 height 18
copy div "Validation Error"
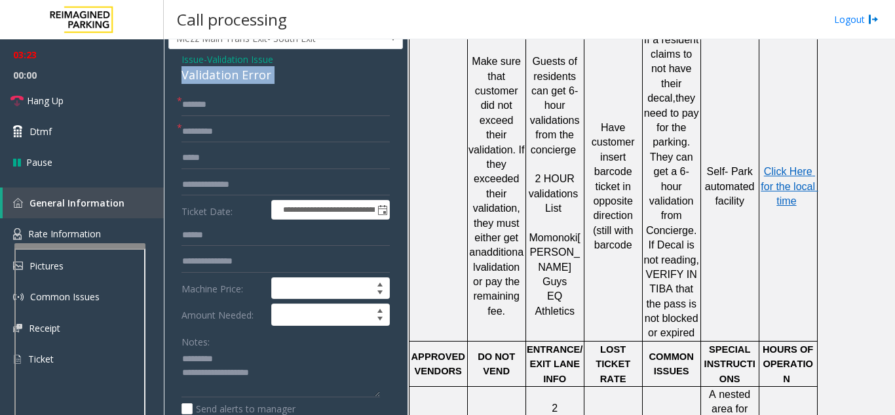
scroll to position [66, 0]
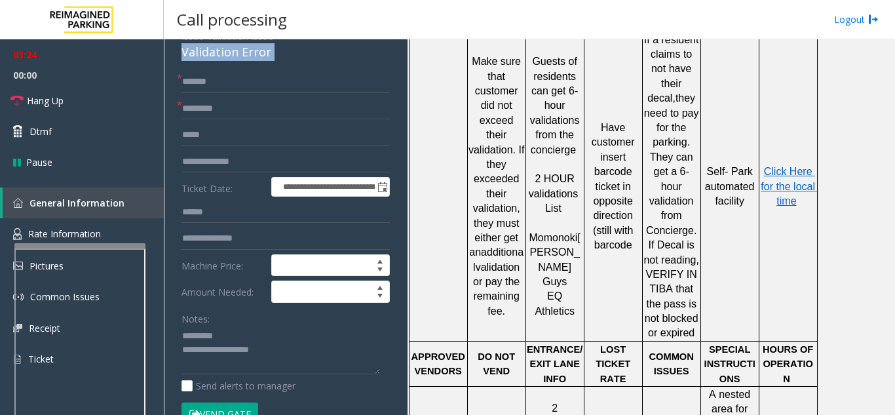
drag, startPoint x: 237, startPoint y: 406, endPoint x: 212, endPoint y: 371, distance: 42.4
click at [236, 406] on button "Vend Gate" at bounding box center [220, 413] width 77 height 22
click at [214, 337] on textarea at bounding box center [281, 350] width 199 height 49
paste textarea "**********"
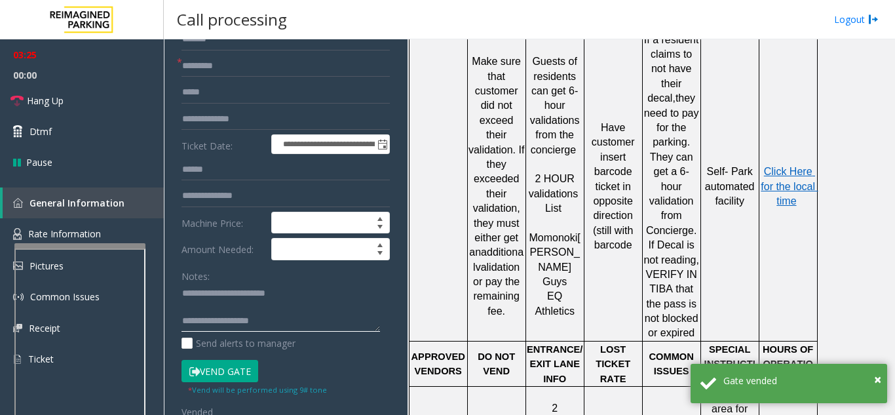
scroll to position [131, 0]
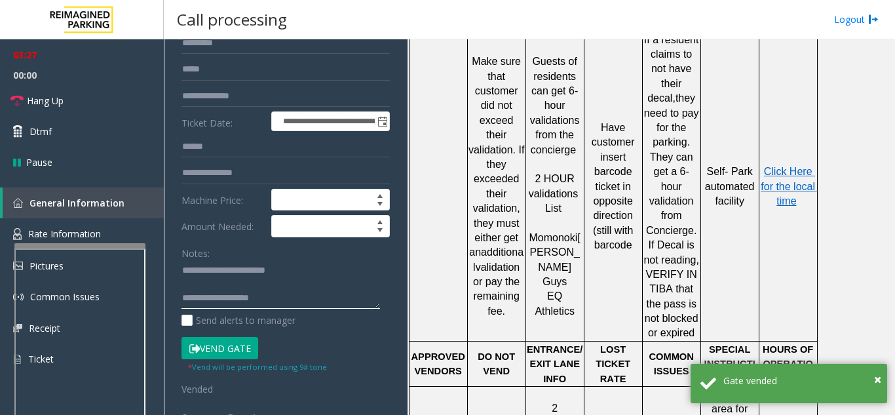
click at [240, 299] on textarea at bounding box center [281, 284] width 199 height 49
click at [254, 297] on textarea at bounding box center [281, 284] width 199 height 49
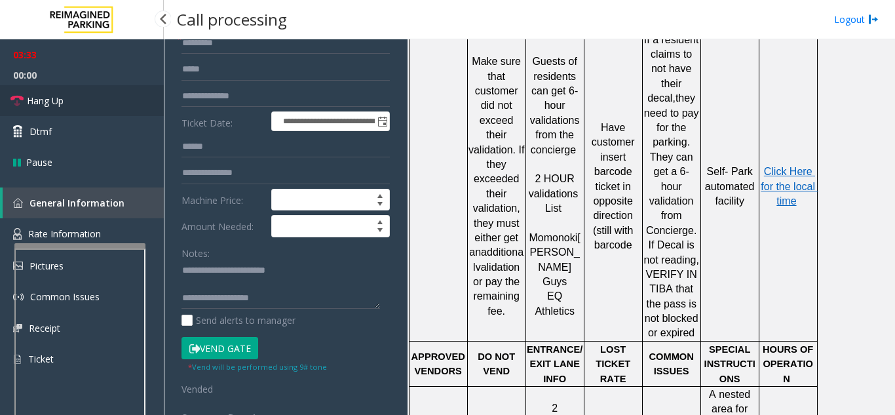
click at [88, 96] on link "Hang Up" at bounding box center [82, 100] width 164 height 31
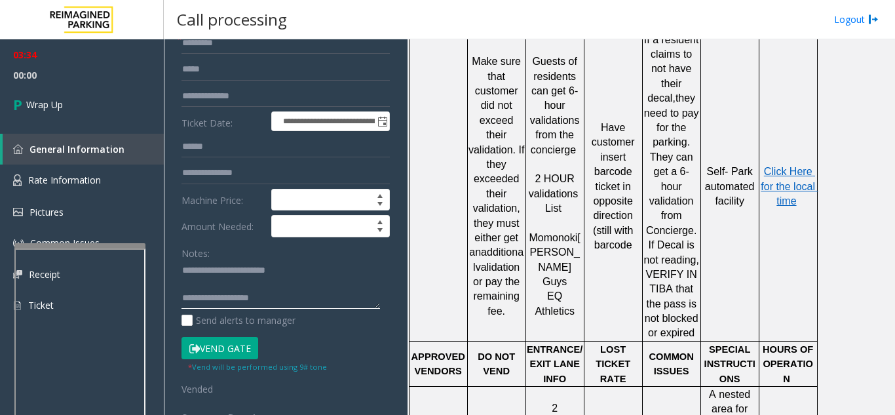
click at [239, 298] on textarea at bounding box center [281, 284] width 199 height 49
click at [237, 298] on textarea at bounding box center [281, 284] width 199 height 49
click at [233, 288] on textarea at bounding box center [281, 284] width 199 height 49
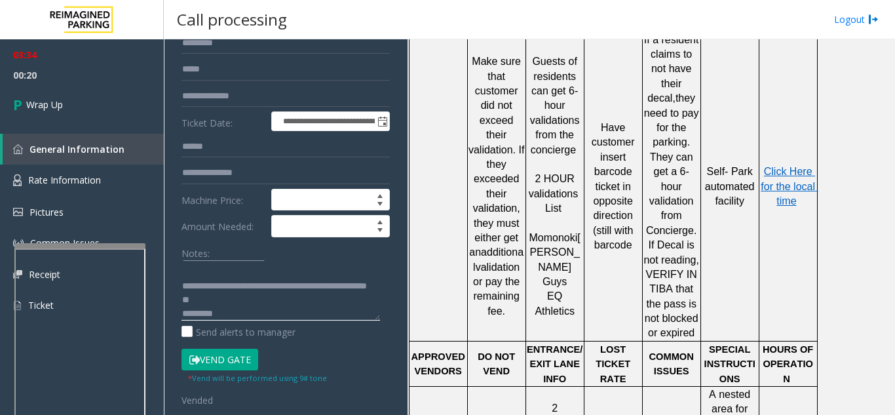
scroll to position [0, 0]
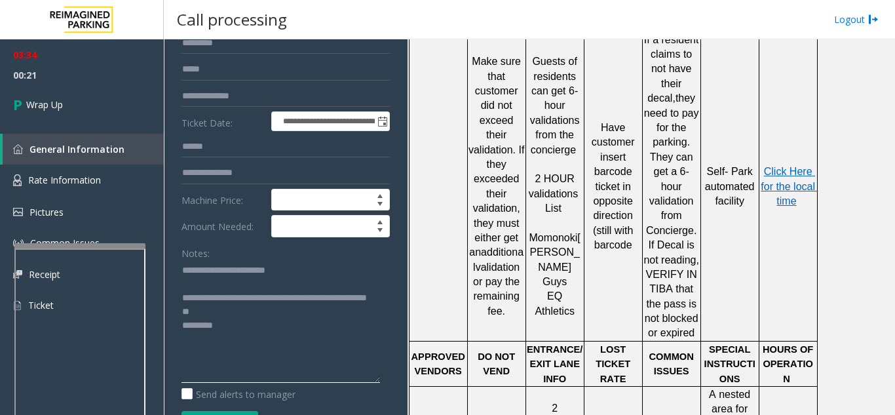
drag, startPoint x: 378, startPoint y: 305, endPoint x: 262, endPoint y: 293, distance: 116.7
click at [382, 375] on div "**********" at bounding box center [286, 398] width 228 height 786
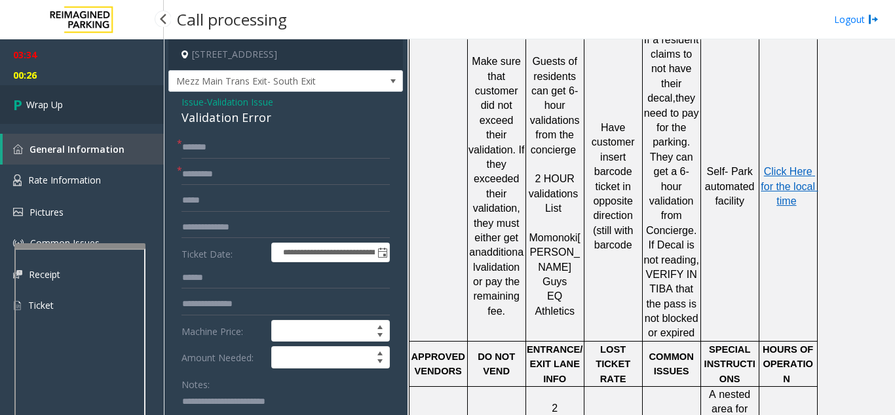
type textarea "**********"
click at [76, 100] on link "Wrap Up" at bounding box center [82, 104] width 164 height 39
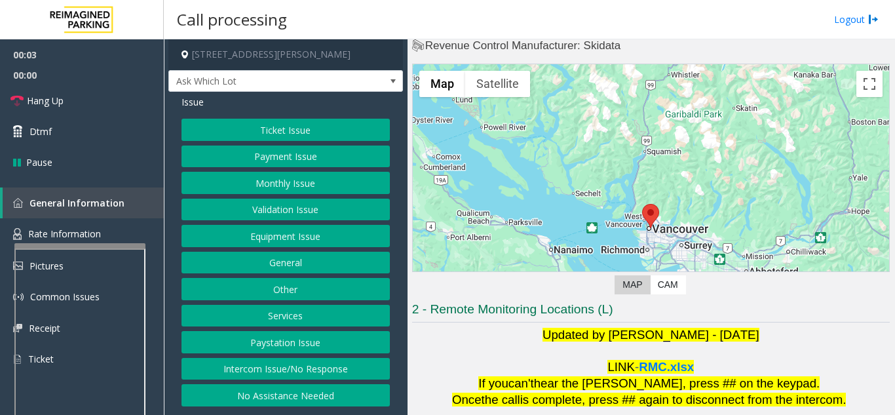
scroll to position [66, 0]
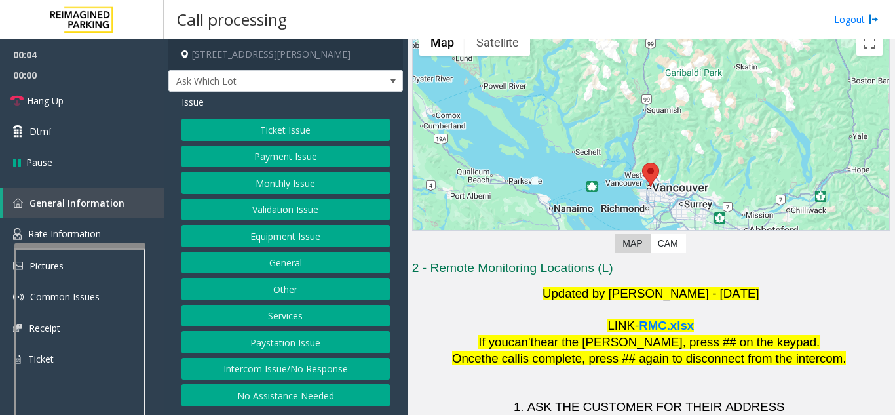
drag, startPoint x: 292, startPoint y: 373, endPoint x: 269, endPoint y: 345, distance: 36.3
click at [292, 373] on button "Intercom Issue/No Response" at bounding box center [286, 369] width 208 height 22
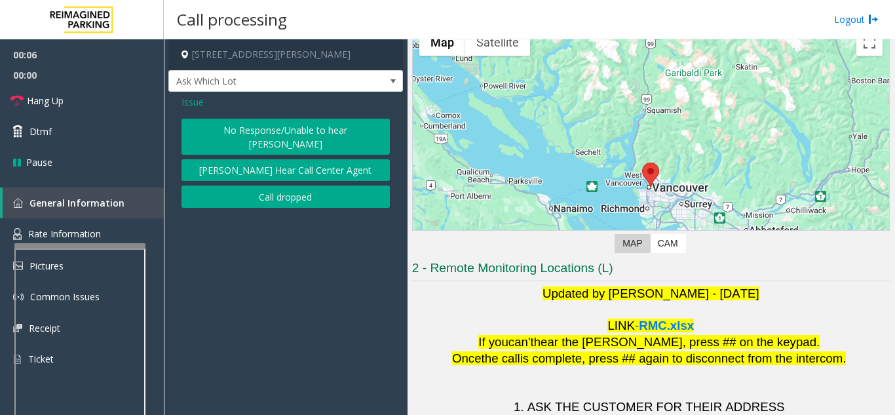
click at [200, 100] on span "Issue" at bounding box center [193, 102] width 22 height 14
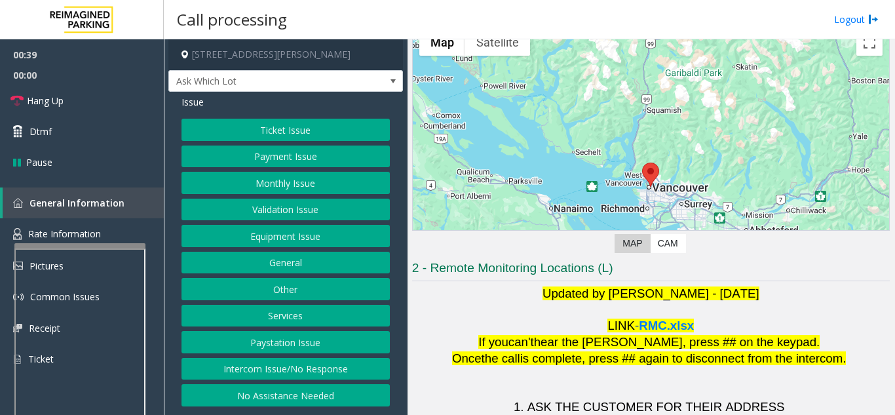
click at [296, 231] on button "Equipment Issue" at bounding box center [286, 236] width 208 height 22
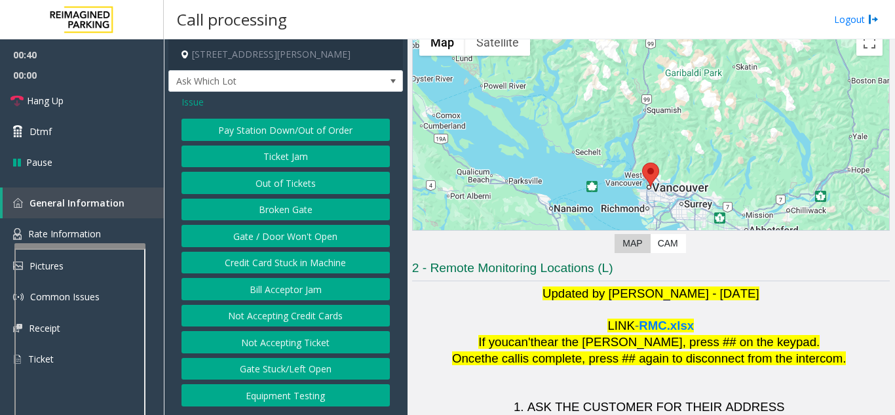
click at [197, 107] on span "Issue" at bounding box center [193, 102] width 22 height 14
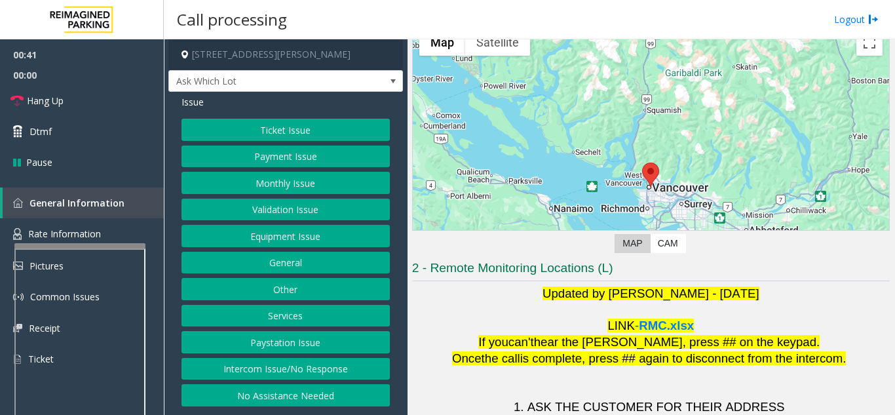
click at [232, 126] on button "Ticket Issue" at bounding box center [286, 130] width 208 height 22
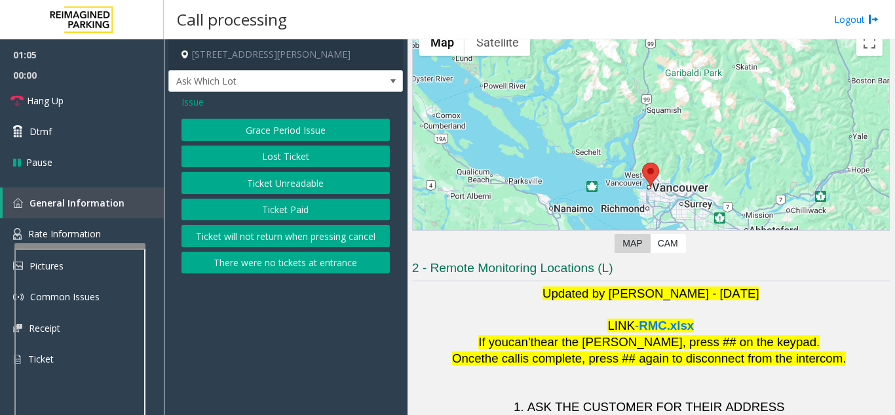
click at [191, 107] on span "Issue" at bounding box center [193, 102] width 22 height 14
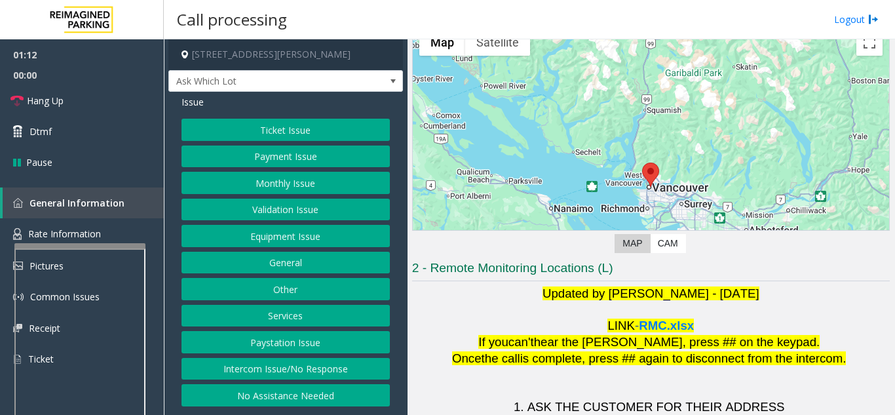
click at [312, 161] on button "Payment Issue" at bounding box center [286, 156] width 208 height 22
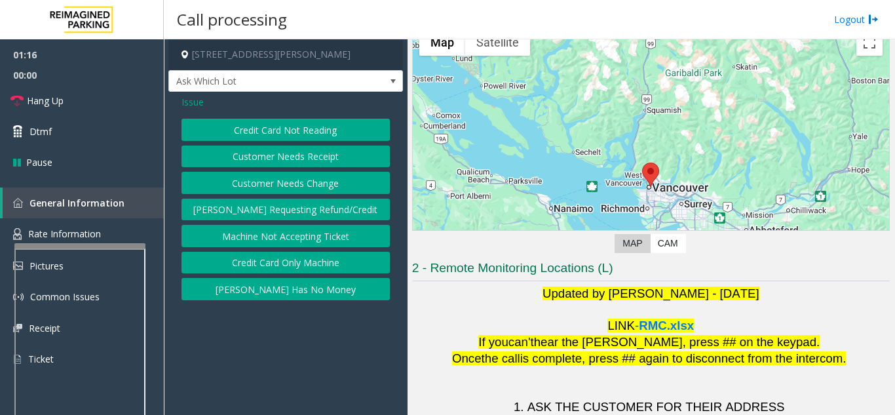
click at [304, 140] on button "Credit Card Not Reading" at bounding box center [286, 130] width 208 height 22
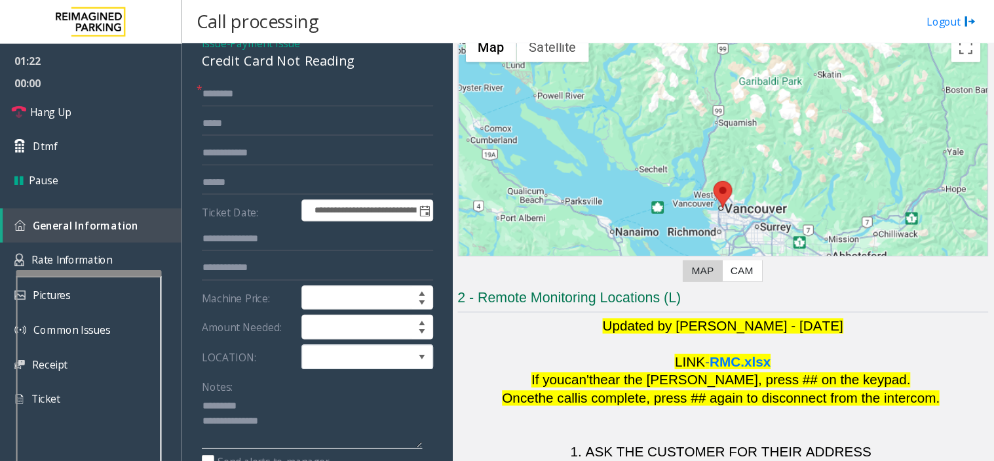
scroll to position [0, 0]
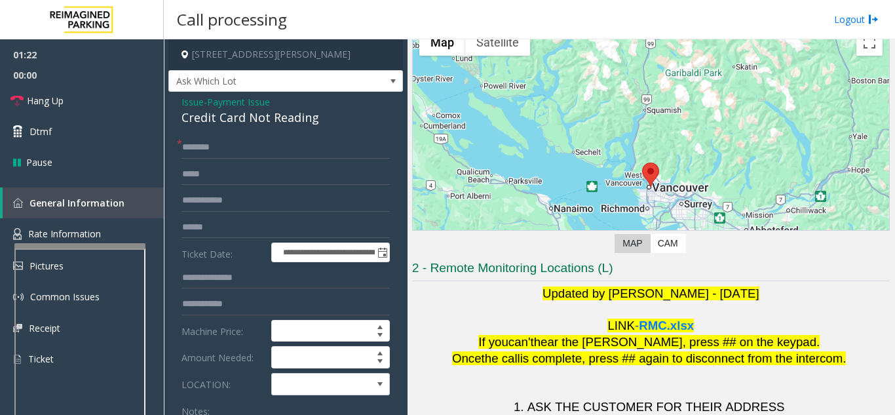
type textarea "**********"
click at [221, 152] on input "text" at bounding box center [286, 147] width 208 height 22
type input "******"
click at [239, 115] on div "Credit Card Not Reading" at bounding box center [286, 118] width 208 height 18
drag, startPoint x: 222, startPoint y: 114, endPoint x: 322, endPoint y: 111, distance: 99.6
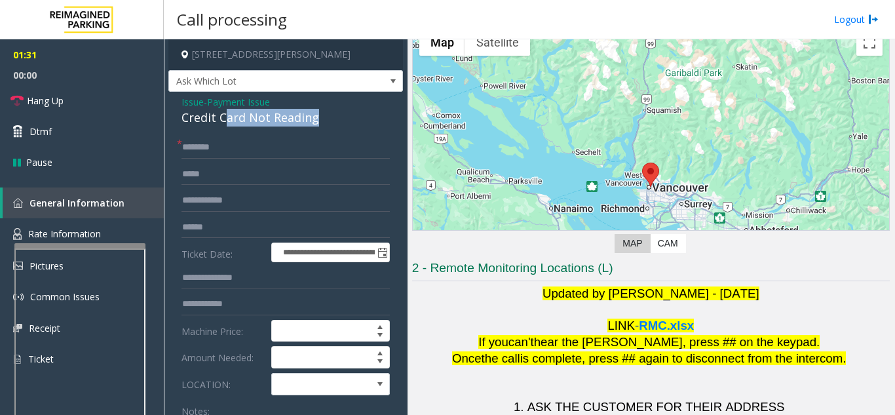
click at [322, 111] on div "Credit Card Not Reading" at bounding box center [286, 118] width 208 height 18
copy div "ard Not Reading"
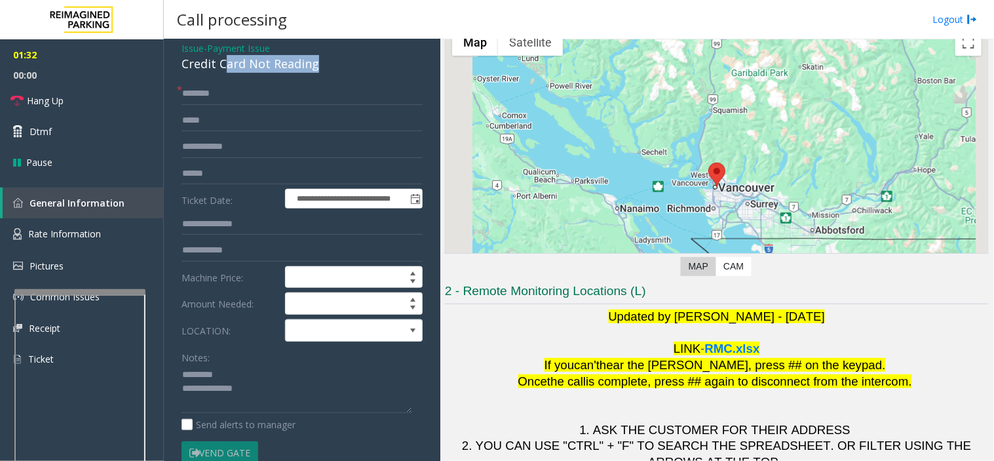
scroll to position [145, 0]
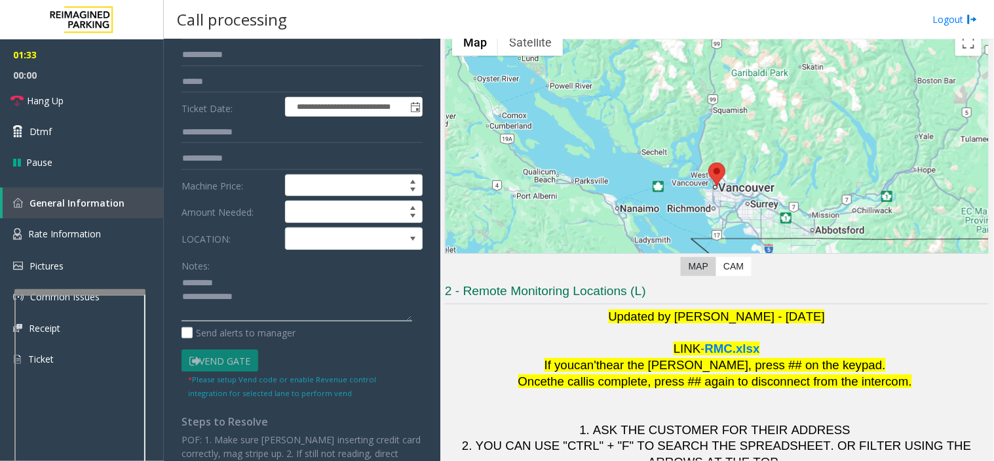
click at [227, 282] on textarea at bounding box center [297, 297] width 231 height 49
paste textarea "**********"
click at [217, 280] on textarea at bounding box center [297, 297] width 231 height 49
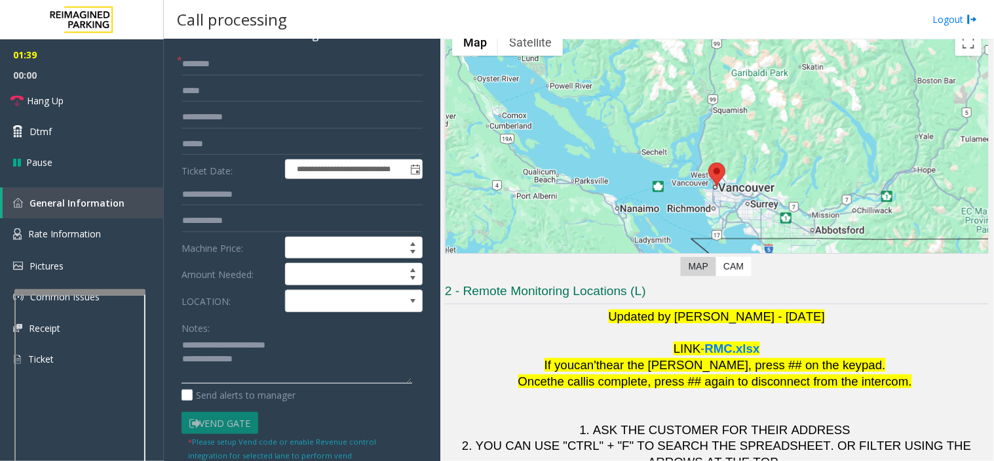
scroll to position [0, 0]
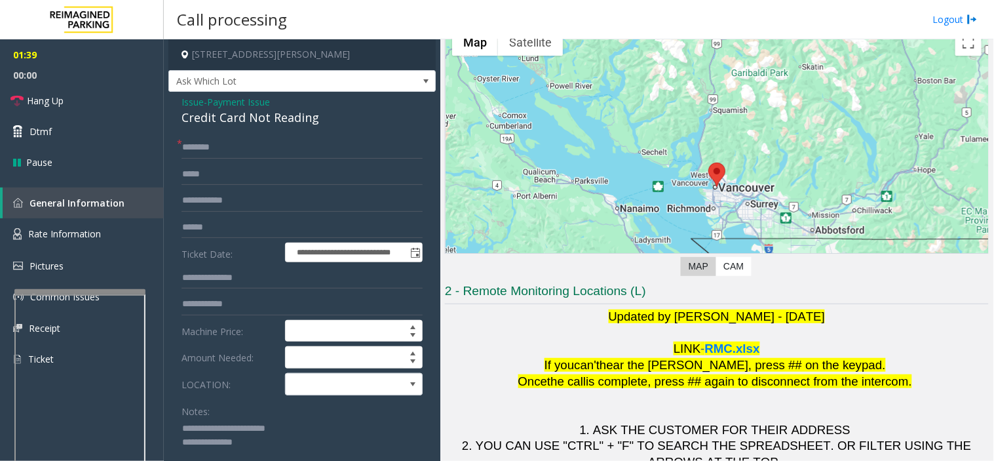
type textarea "**********"
click at [223, 231] on input "text" at bounding box center [302, 227] width 241 height 22
type input "*******"
click at [48, 134] on span "Dtmf" at bounding box center [40, 132] width 22 height 14
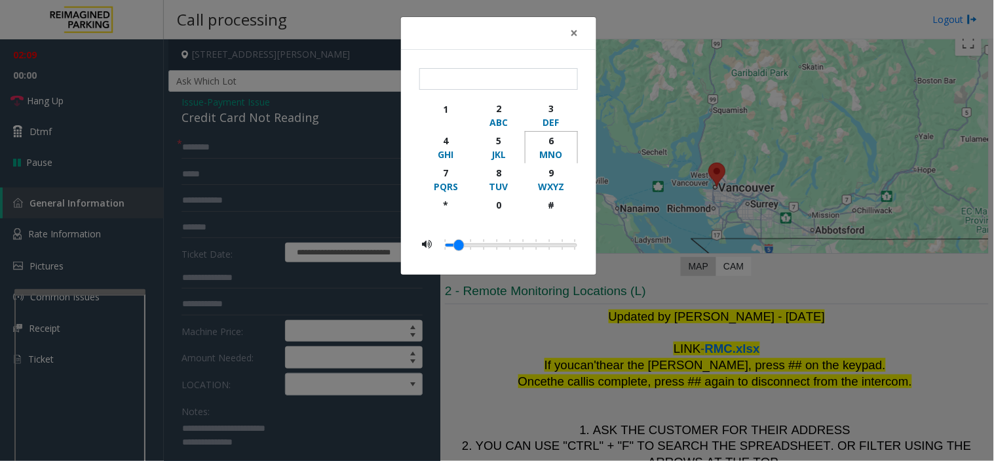
click at [554, 155] on div "MNO" at bounding box center [551, 154] width 36 height 14
type input "*"
click at [470, 81] on input "*" at bounding box center [498, 79] width 159 height 22
click at [571, 33] on span "×" at bounding box center [574, 33] width 8 height 18
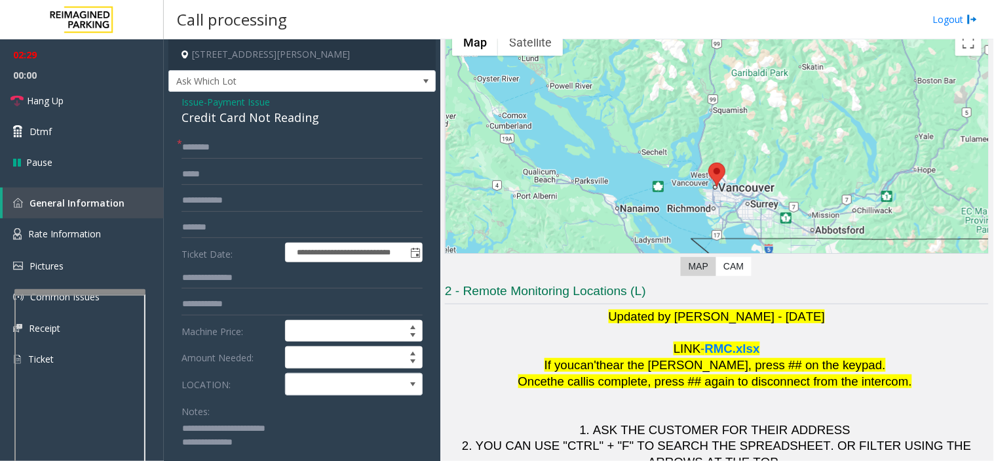
click at [214, 414] on textarea at bounding box center [297, 442] width 231 height 49
paste textarea "******"
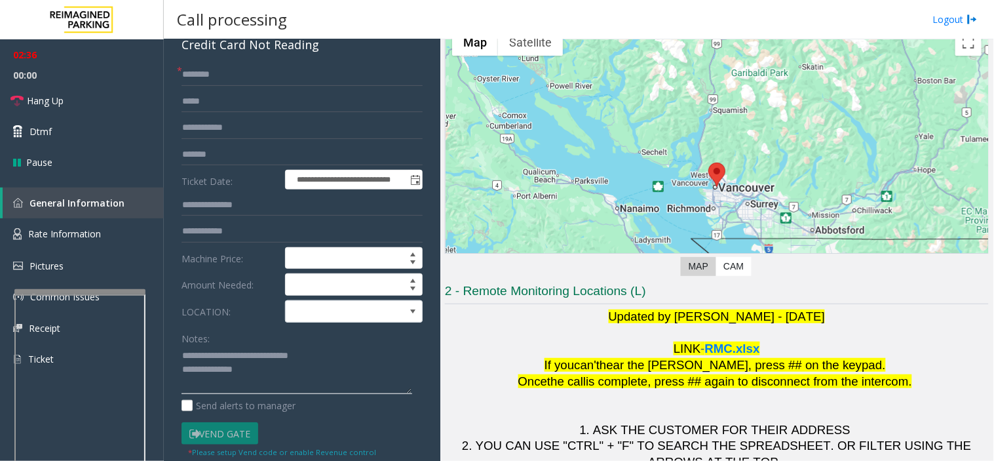
click at [257, 370] on textarea at bounding box center [297, 369] width 231 height 49
paste textarea "**********"
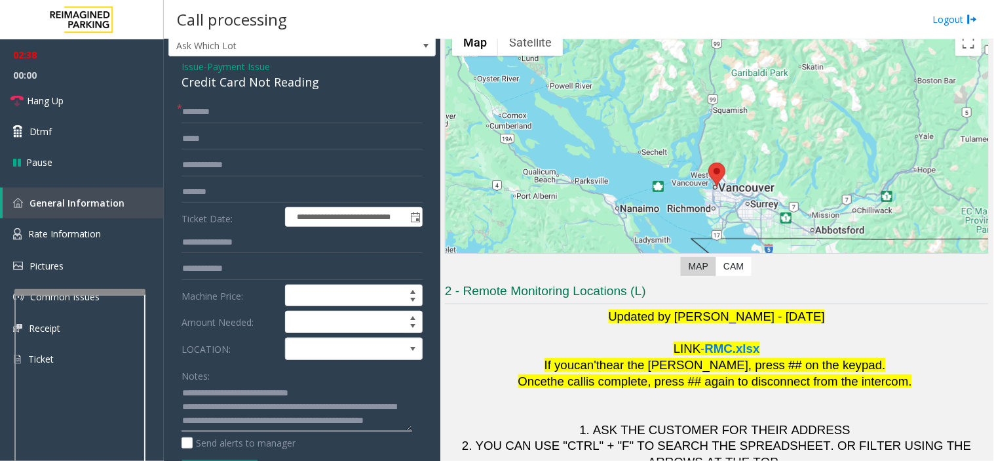
scroll to position [0, 0]
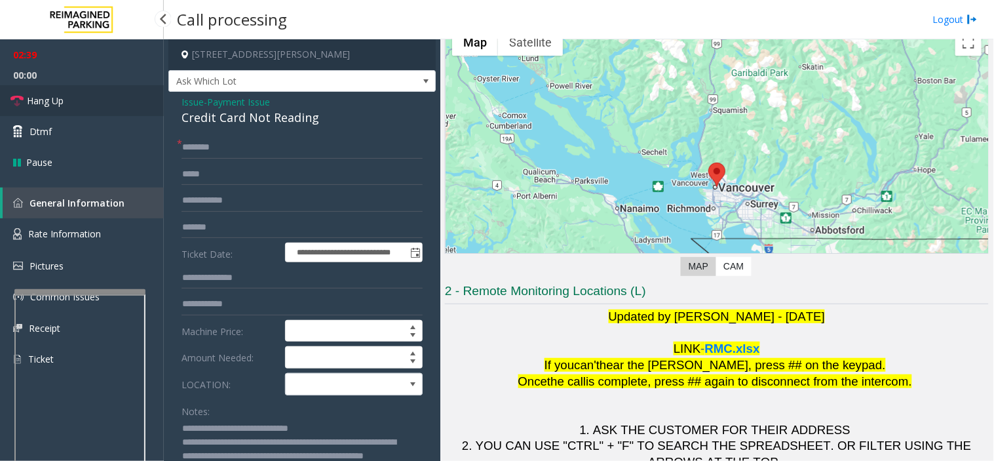
type textarea "**********"
click at [79, 96] on link "Hang Up" at bounding box center [82, 100] width 164 height 31
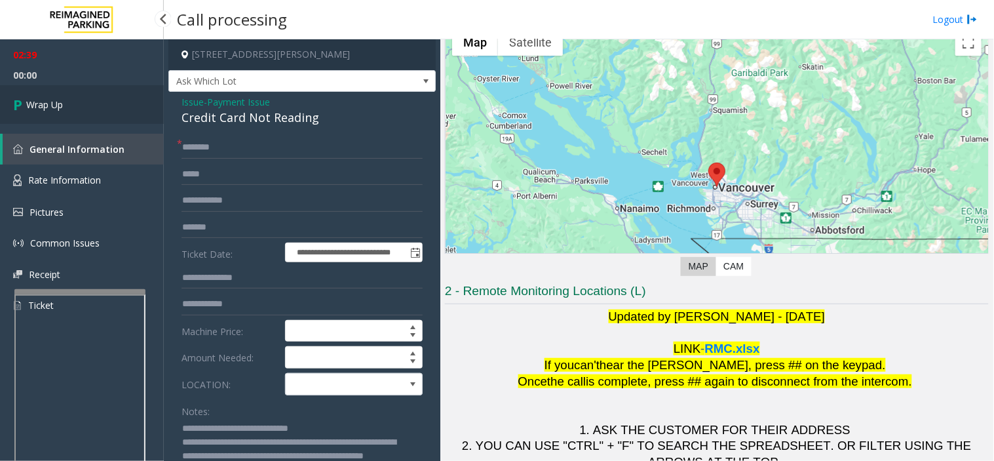
click at [79, 96] on link "Wrap Up" at bounding box center [82, 104] width 164 height 39
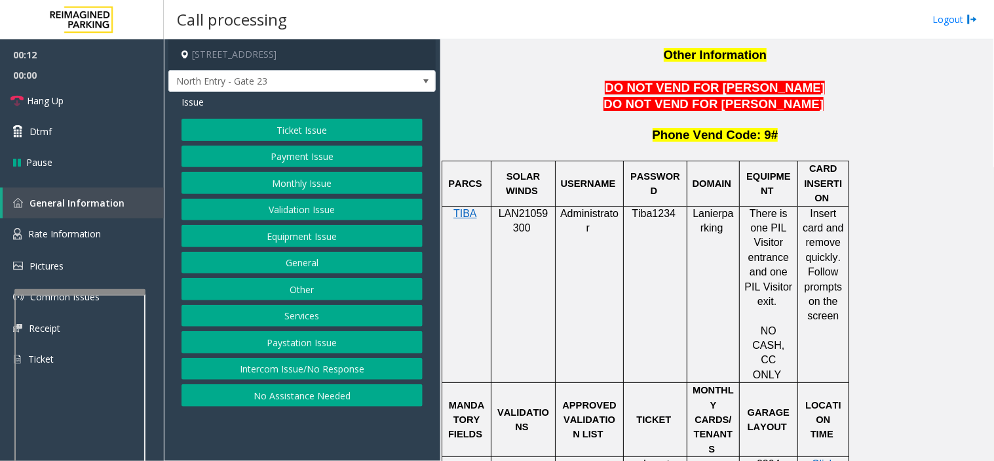
scroll to position [1164, 0]
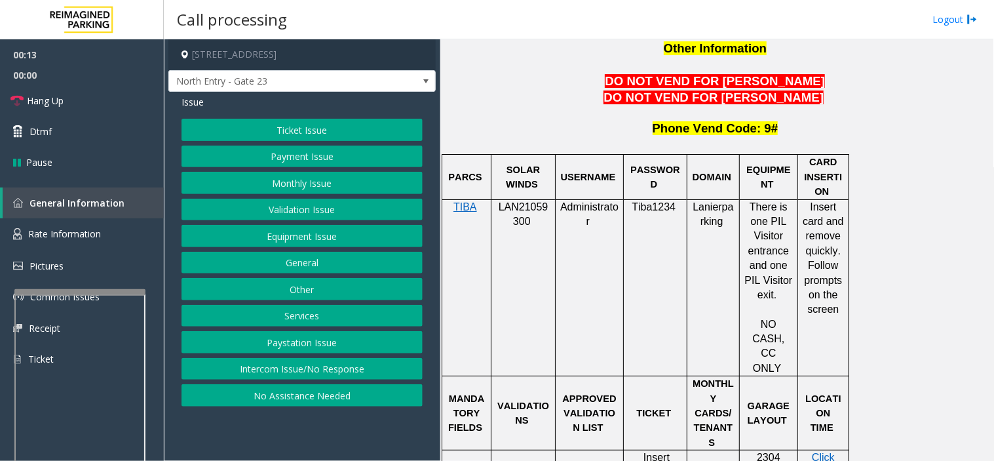
click at [521, 201] on span "LAN21059300" at bounding box center [524, 214] width 50 height 26
click at [364, 185] on button "Monthly Issue" at bounding box center [302, 183] width 241 height 22
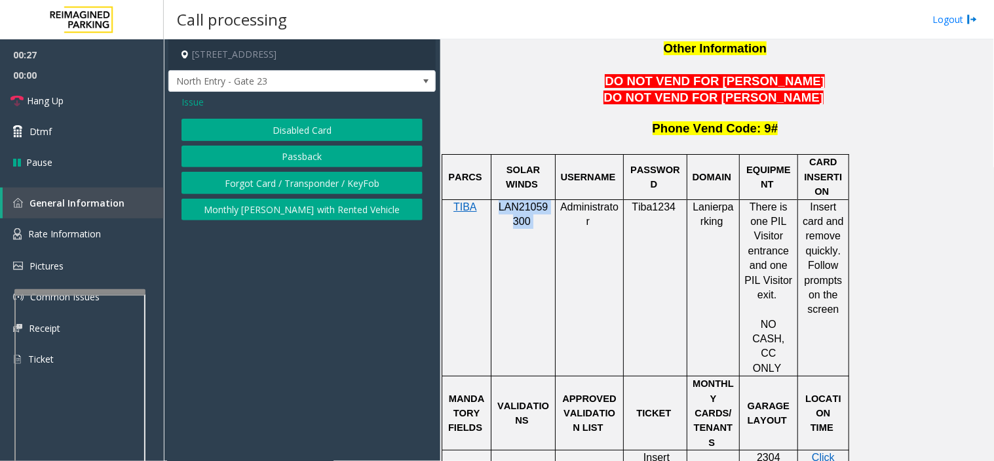
click at [315, 134] on button "Disabled Card" at bounding box center [302, 130] width 241 height 22
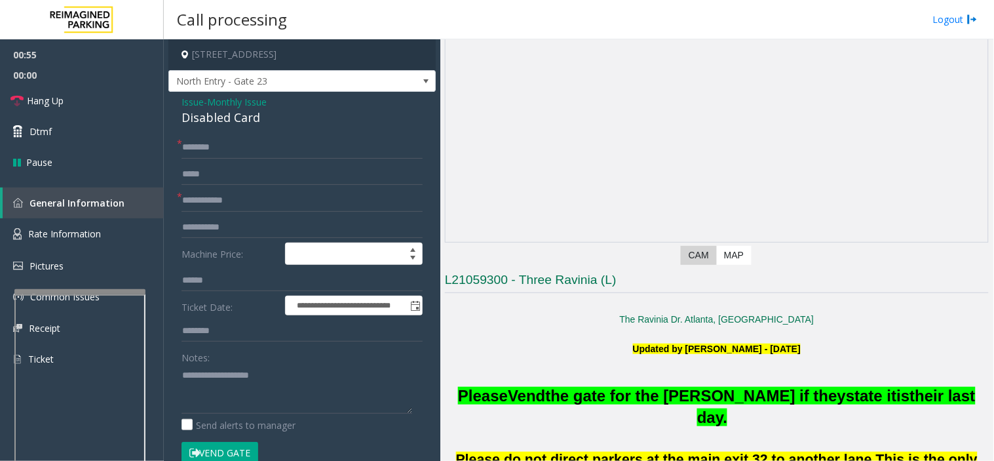
scroll to position [218, 0]
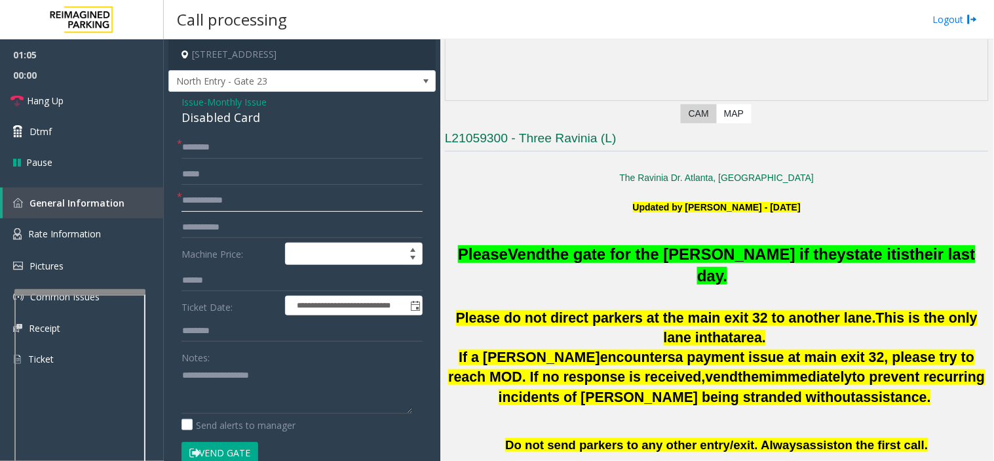
click at [203, 197] on input "text" at bounding box center [302, 200] width 241 height 22
type input "*****"
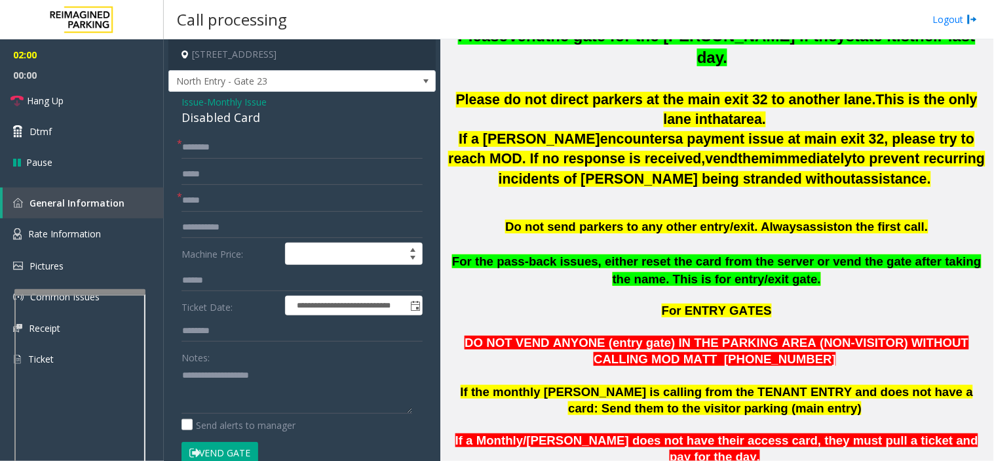
scroll to position [364, 0]
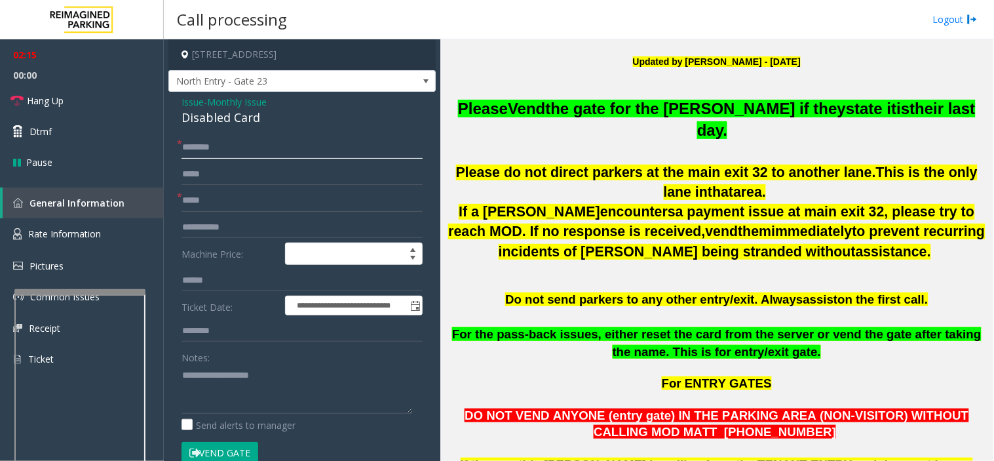
click at [237, 149] on input "text" at bounding box center [302, 147] width 241 height 22
click at [259, 148] on input "*******" at bounding box center [302, 147] width 241 height 22
click at [242, 146] on input "**********" at bounding box center [302, 147] width 241 height 22
type input "**********"
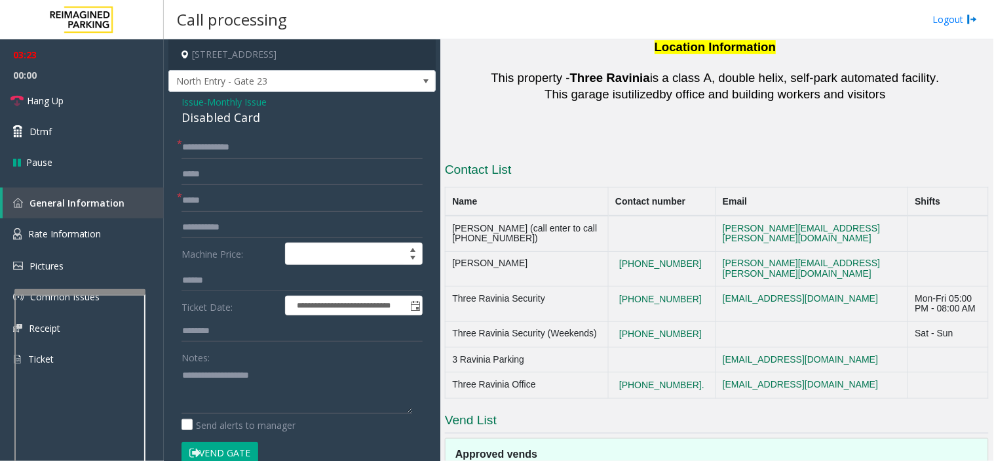
scroll to position [2162, 0]
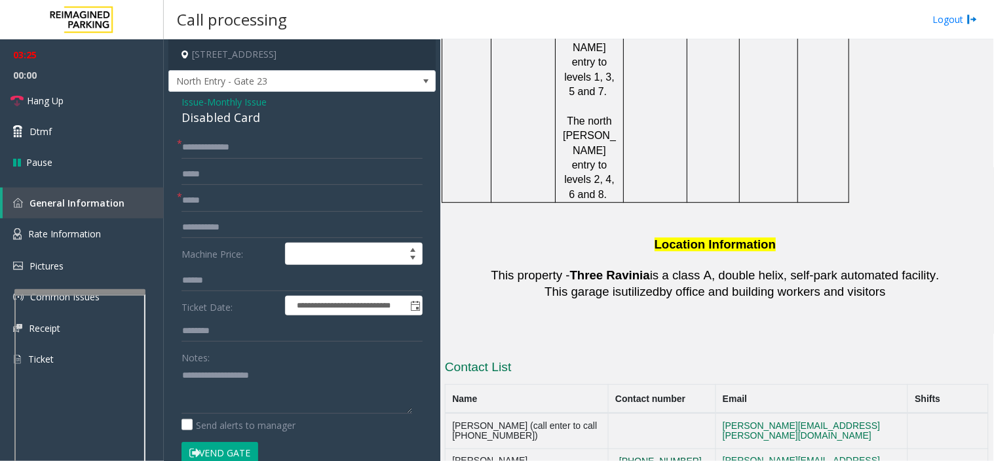
click at [672, 414] on button "[PHONE_NUMBER]" at bounding box center [660, 461] width 90 height 12
drag, startPoint x: 666, startPoint y: 300, endPoint x: 626, endPoint y: 279, distance: 45.1
click at [626, 414] on button "[PHONE_NUMBER]" at bounding box center [660, 461] width 90 height 12
drag, startPoint x: 626, startPoint y: 279, endPoint x: 658, endPoint y: 296, distance: 35.5
click at [658, 414] on button "[PHONE_NUMBER]" at bounding box center [660, 461] width 90 height 12
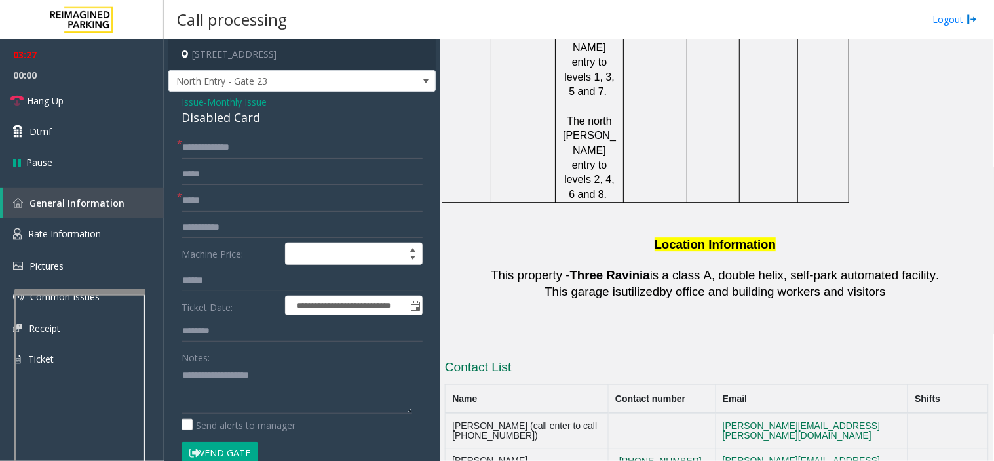
drag, startPoint x: 658, startPoint y: 296, endPoint x: 629, endPoint y: 284, distance: 31.2
click at [629, 414] on button "[PHONE_NUMBER]" at bounding box center [660, 461] width 90 height 12
drag, startPoint x: 613, startPoint y: 271, endPoint x: 624, endPoint y: 288, distance: 20.4
drag, startPoint x: 656, startPoint y: 332, endPoint x: 608, endPoint y: 315, distance: 51.0
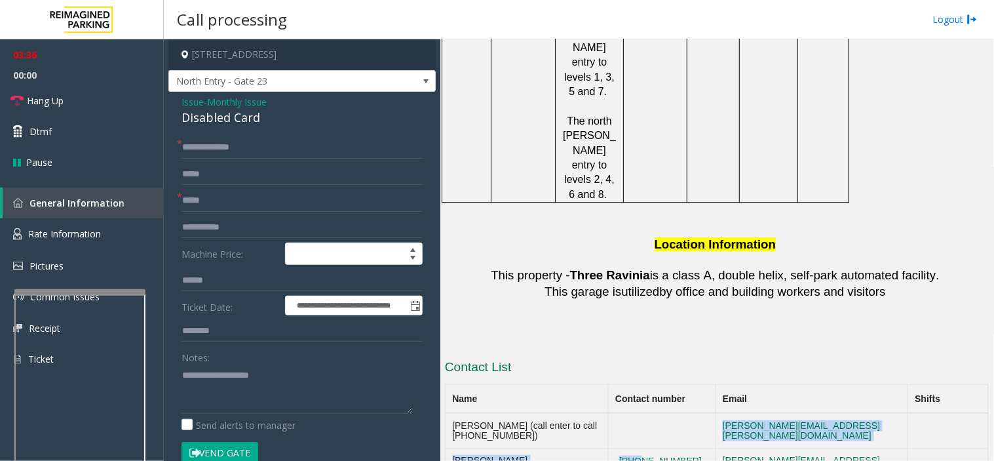
drag, startPoint x: 450, startPoint y: 324, endPoint x: 672, endPoint y: 332, distance: 221.6
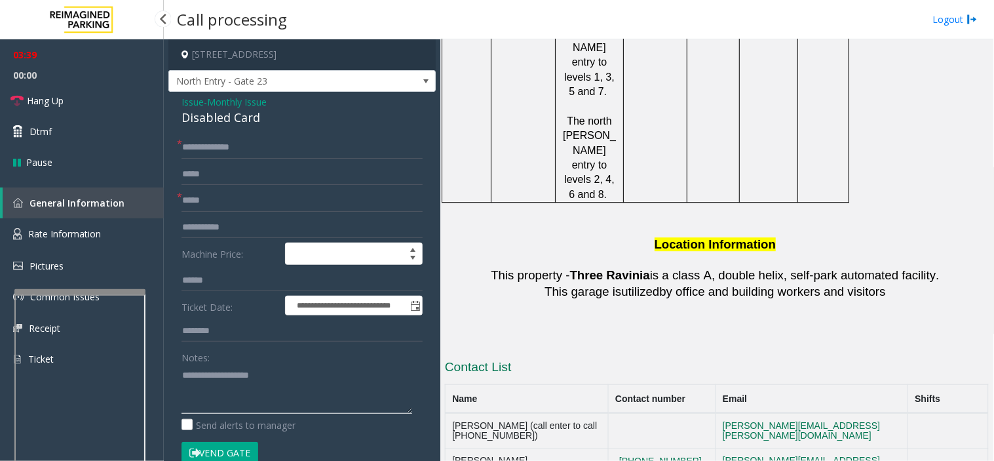
click at [204, 383] on textarea at bounding box center [297, 388] width 231 height 49
paste textarea "**********"
drag, startPoint x: 299, startPoint y: 376, endPoint x: 371, endPoint y: 374, distance: 72.1
click at [371, 374] on textarea at bounding box center [297, 388] width 231 height 49
click at [180, 375] on div "**********" at bounding box center [302, 447] width 261 height 622
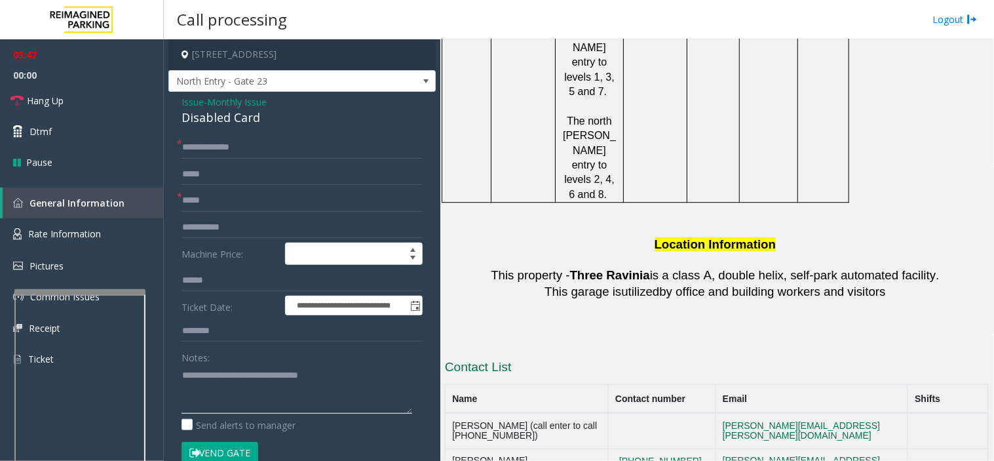
click at [182, 374] on textarea at bounding box center [297, 388] width 231 height 49
click at [223, 368] on textarea at bounding box center [297, 388] width 231 height 49
paste textarea "**********"
click at [218, 121] on div "Disabled Card" at bounding box center [302, 118] width 241 height 18
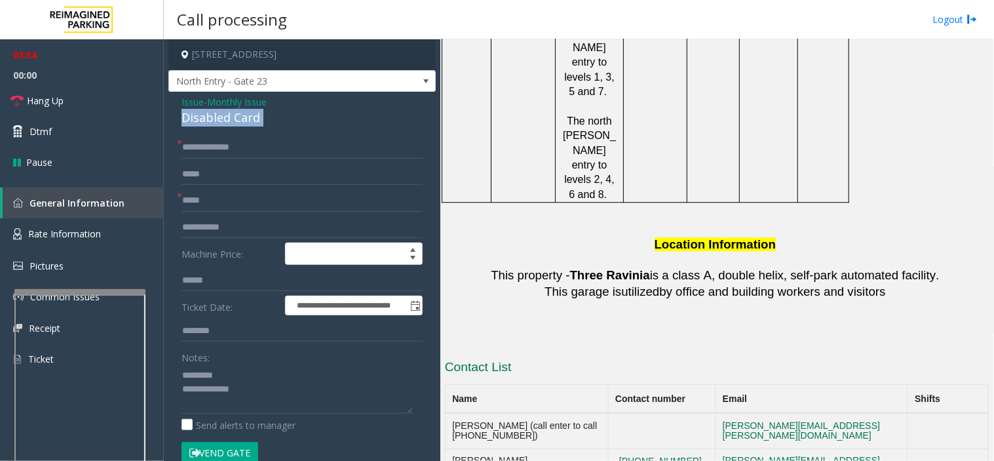
click at [218, 121] on div "Disabled Card" at bounding box center [302, 118] width 241 height 18
click at [225, 364] on div "Notes:" at bounding box center [302, 379] width 241 height 67
click at [225, 370] on textarea at bounding box center [297, 388] width 231 height 49
paste textarea "**********"
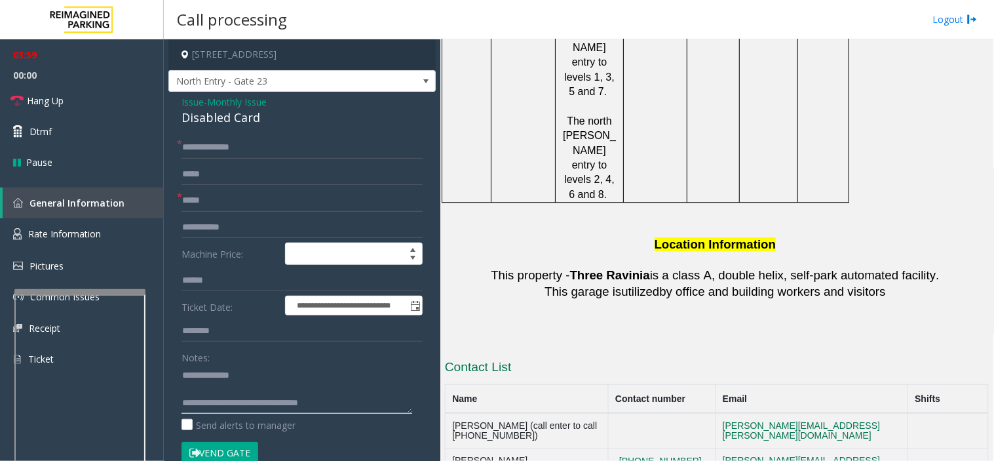
click at [241, 375] on textarea at bounding box center [297, 388] width 231 height 49
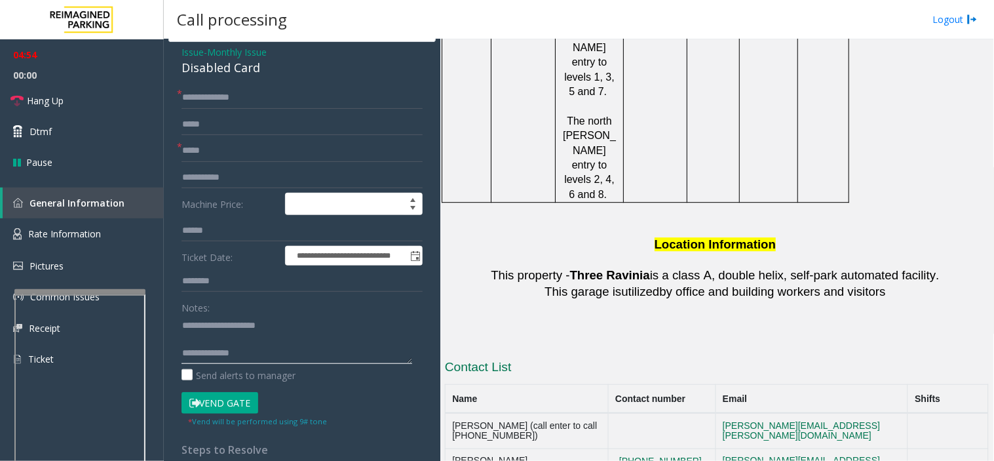
scroll to position [145, 0]
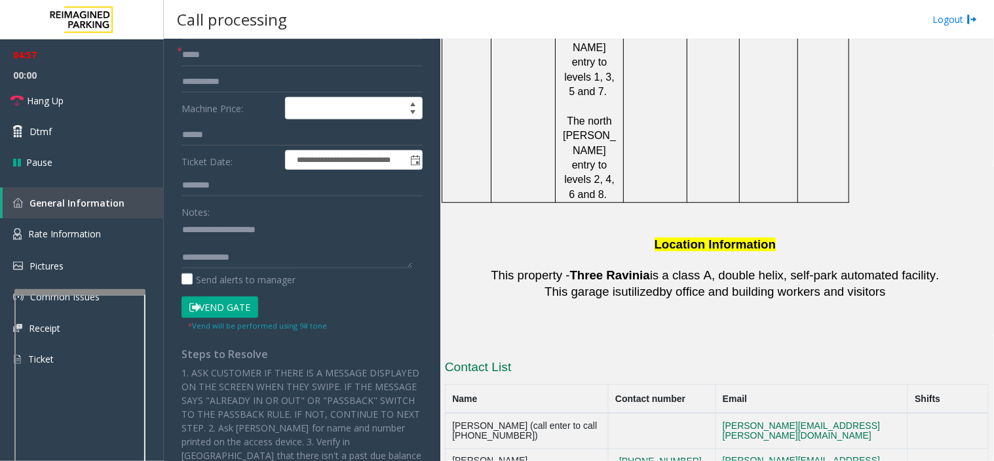
click at [240, 303] on button "Vend Gate" at bounding box center [220, 307] width 77 height 22
click at [245, 257] on textarea at bounding box center [297, 243] width 231 height 49
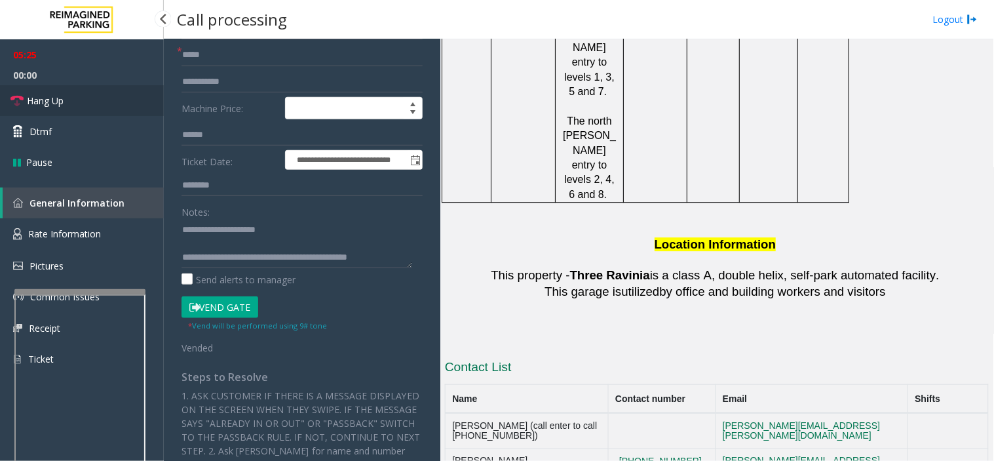
click at [106, 95] on link "Hang Up" at bounding box center [82, 100] width 164 height 31
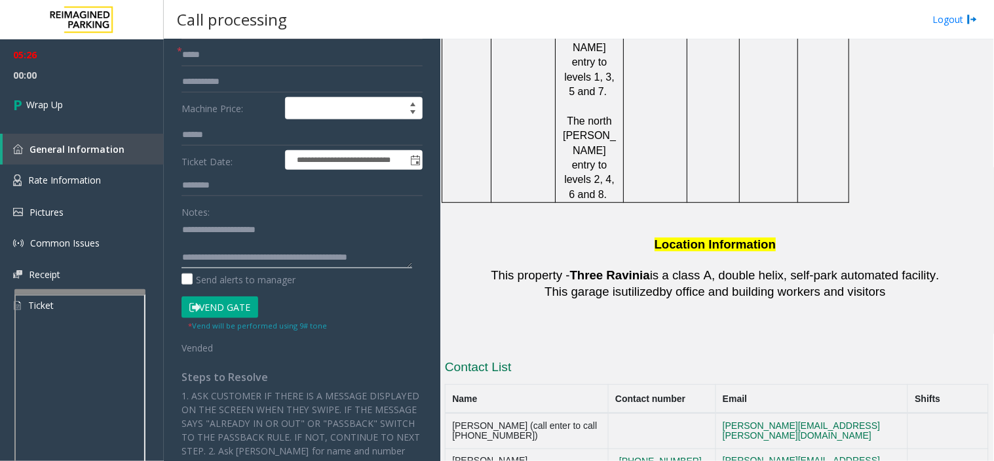
click at [308, 263] on textarea at bounding box center [297, 243] width 231 height 49
click at [390, 254] on textarea at bounding box center [297, 243] width 231 height 49
click at [238, 254] on textarea at bounding box center [297, 243] width 231 height 49
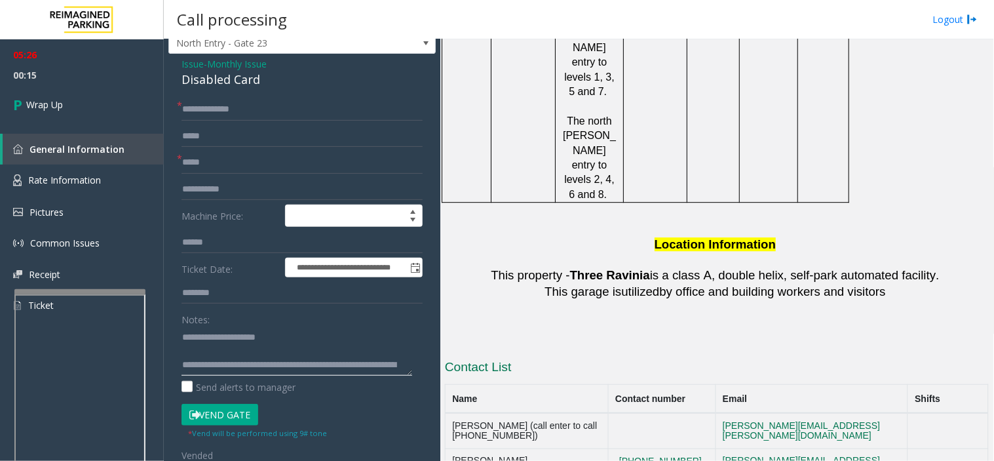
scroll to position [0, 0]
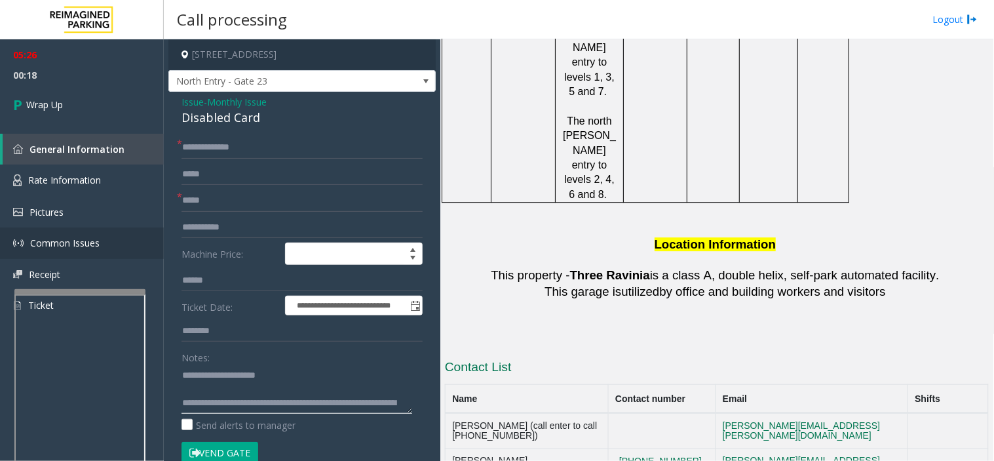
type textarea "**********"
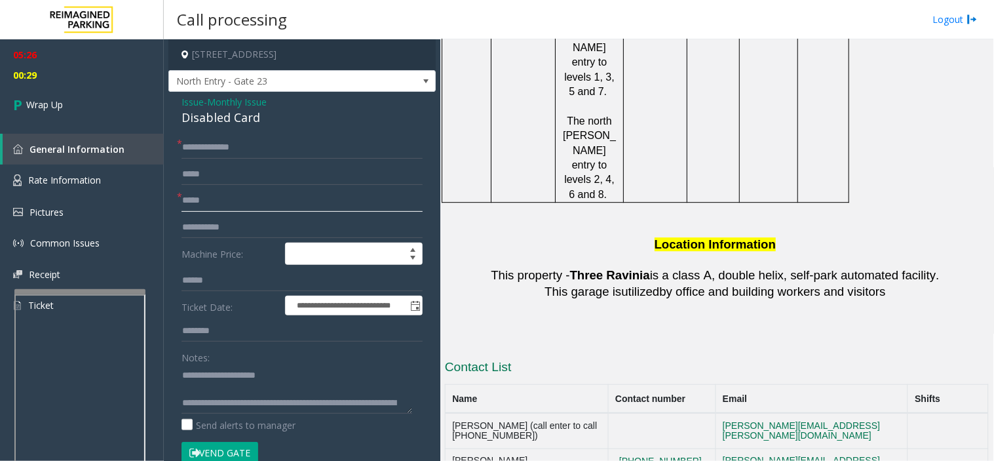
drag, startPoint x: 201, startPoint y: 198, endPoint x: 212, endPoint y: 203, distance: 12.9
click at [201, 198] on input "*****" at bounding box center [302, 200] width 241 height 22
click at [211, 200] on input "****" at bounding box center [302, 200] width 241 height 22
type input "*****"
click at [94, 109] on link "Wrap Up" at bounding box center [82, 104] width 164 height 39
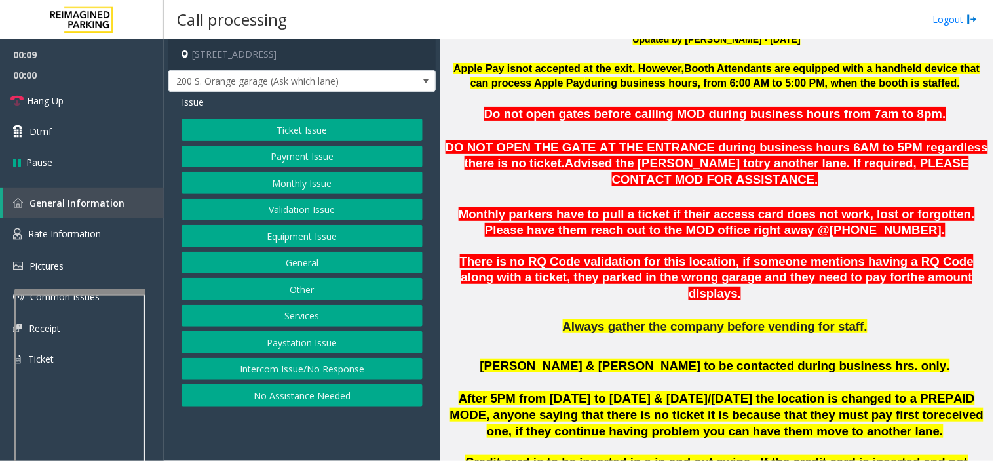
scroll to position [364, 0]
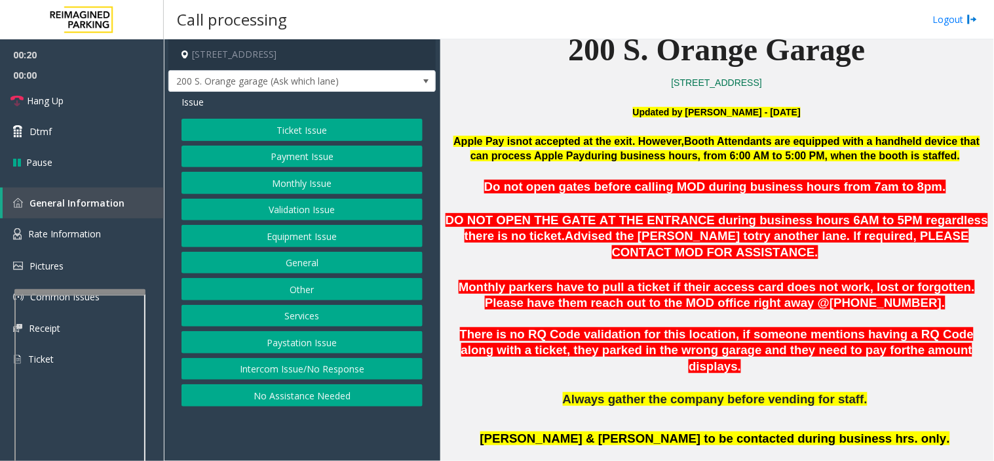
click at [336, 233] on button "Equipment Issue" at bounding box center [302, 236] width 241 height 22
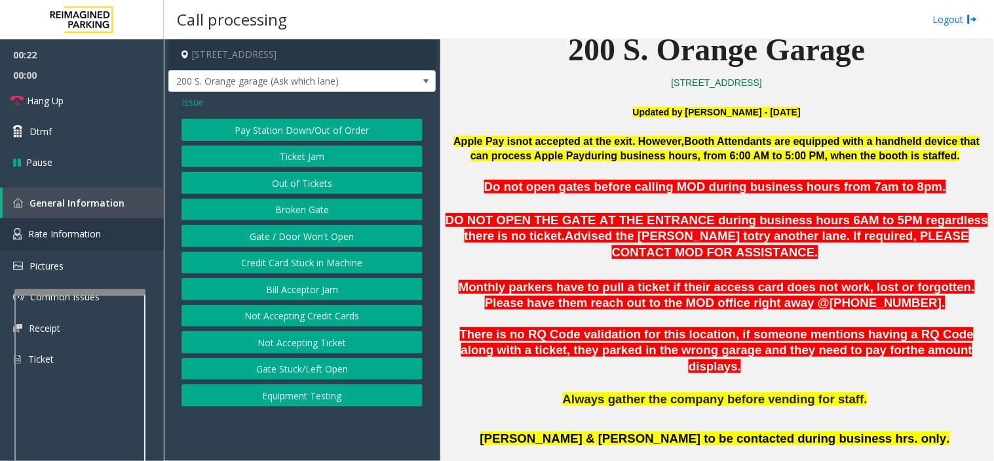
drag, startPoint x: 345, startPoint y: 238, endPoint x: 64, endPoint y: 238, distance: 281.1
click at [332, 239] on button "Gate / Door Won't Open" at bounding box center [302, 236] width 241 height 22
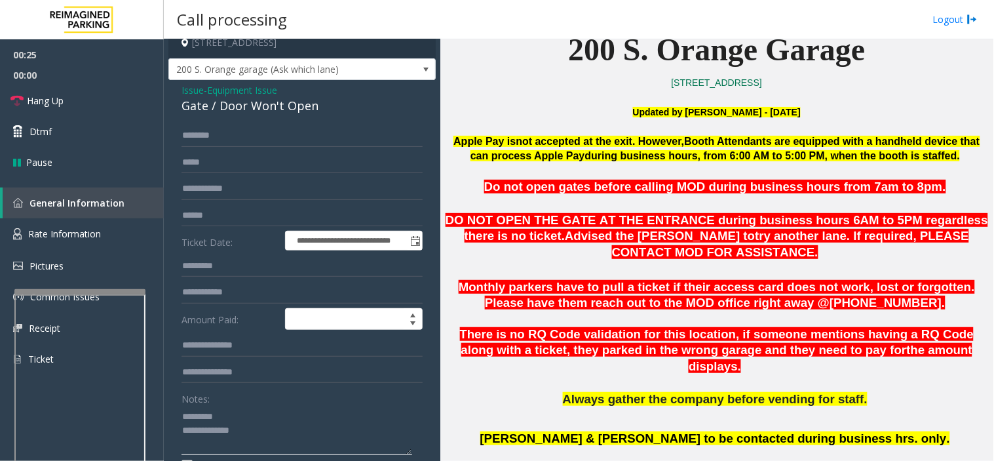
scroll to position [0, 0]
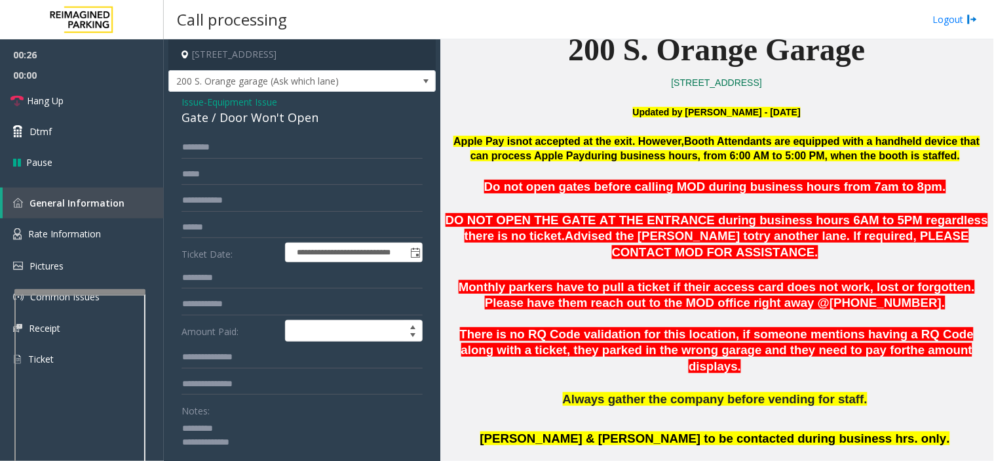
click at [220, 115] on div "Gate / Door Won't Open" at bounding box center [302, 118] width 241 height 18
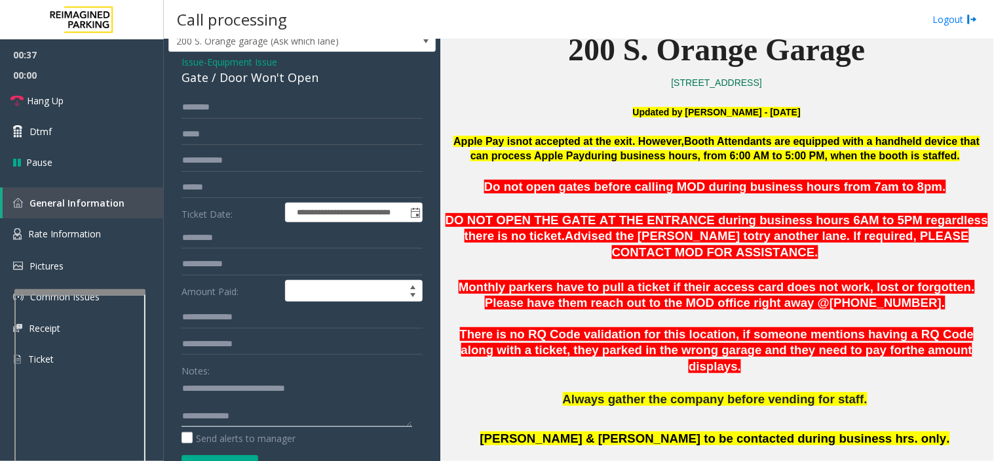
scroll to position [73, 0]
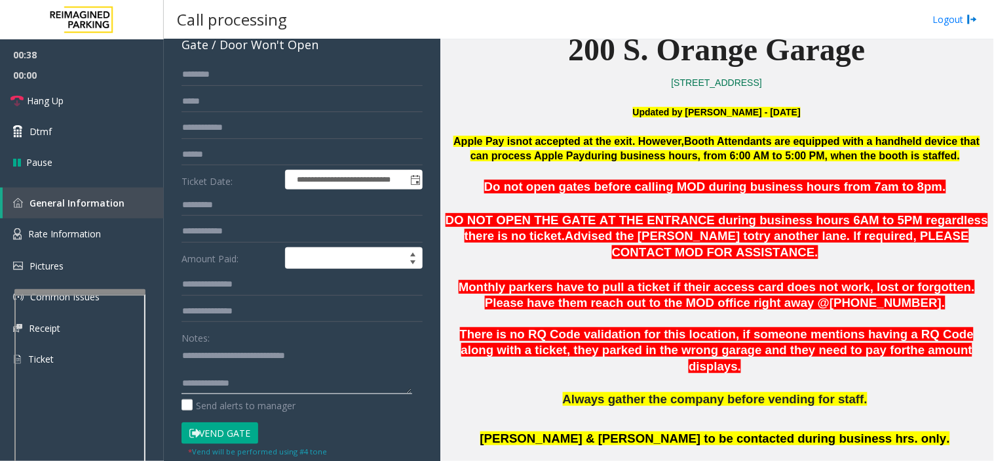
click at [267, 388] on textarea at bounding box center [297, 369] width 231 height 49
click at [328, 376] on textarea at bounding box center [297, 369] width 231 height 49
paste textarea "**********"
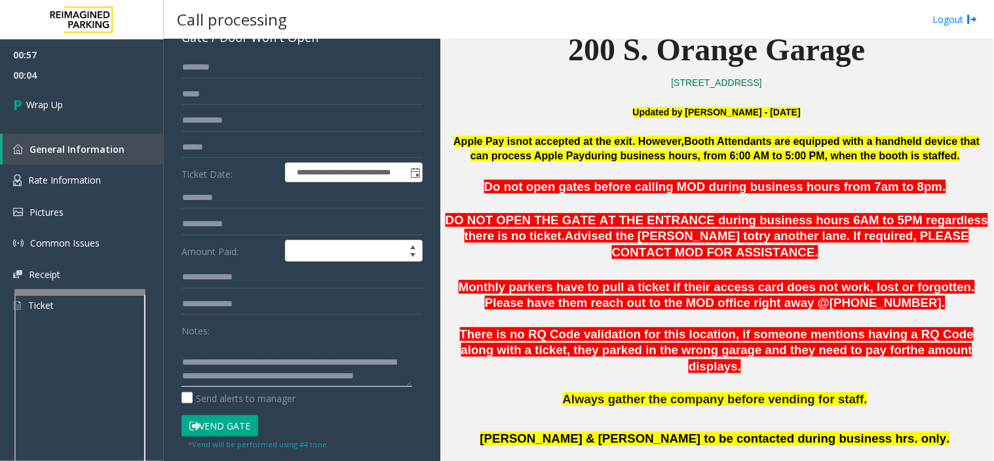
scroll to position [145, 0]
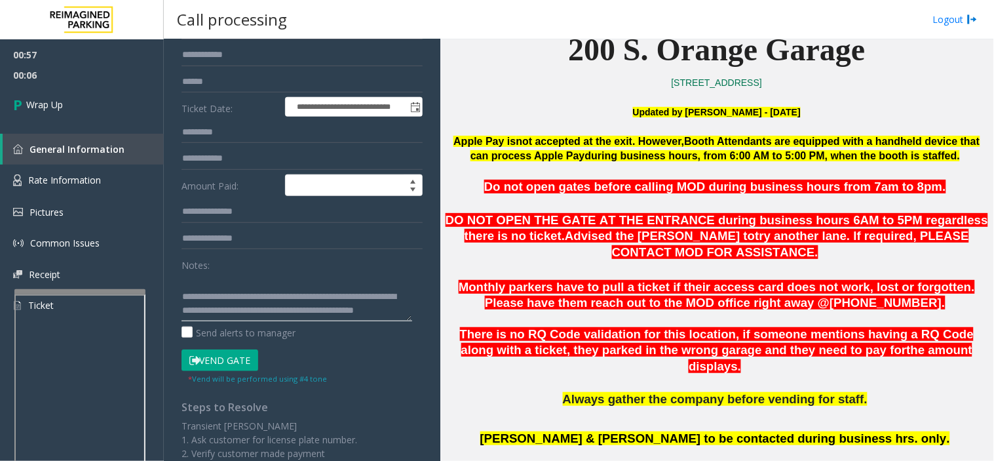
drag, startPoint x: 183, startPoint y: 311, endPoint x: 286, endPoint y: 311, distance: 102.9
click at [286, 311] on textarea at bounding box center [297, 296] width 231 height 49
type textarea "**********"
click at [84, 99] on link "Wrap Up" at bounding box center [82, 104] width 164 height 39
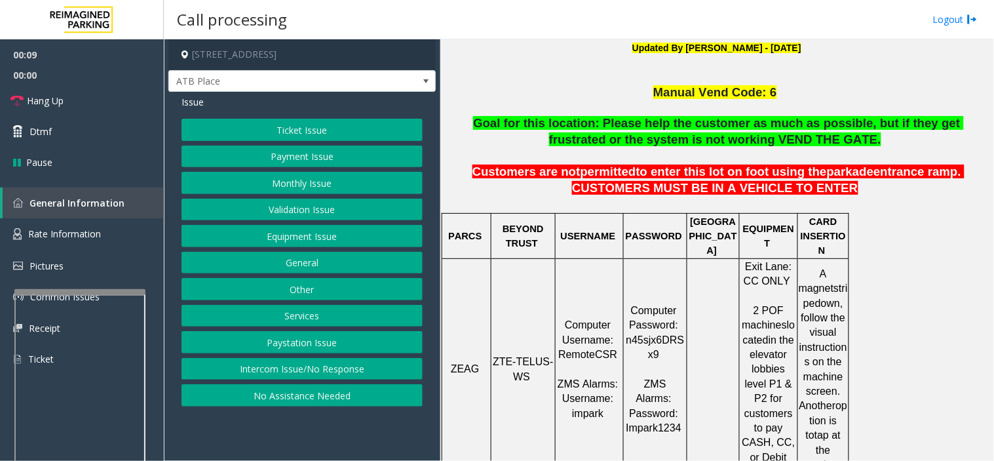
scroll to position [364, 0]
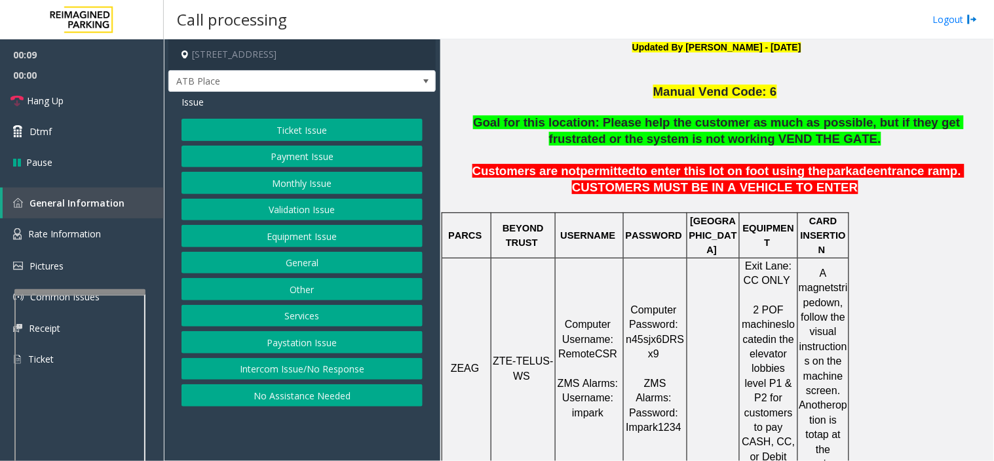
click at [512, 355] on span "ZTE-TELUS-WS" at bounding box center [523, 368] width 60 height 26
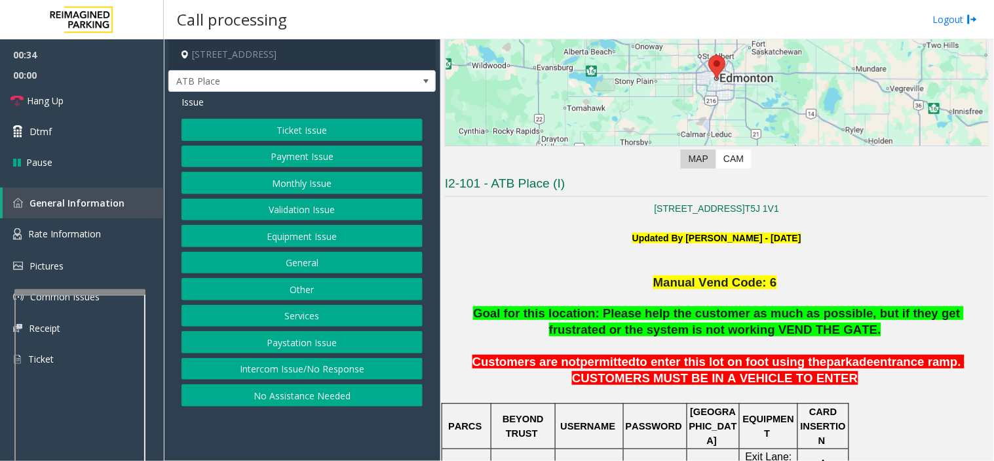
scroll to position [145, 0]
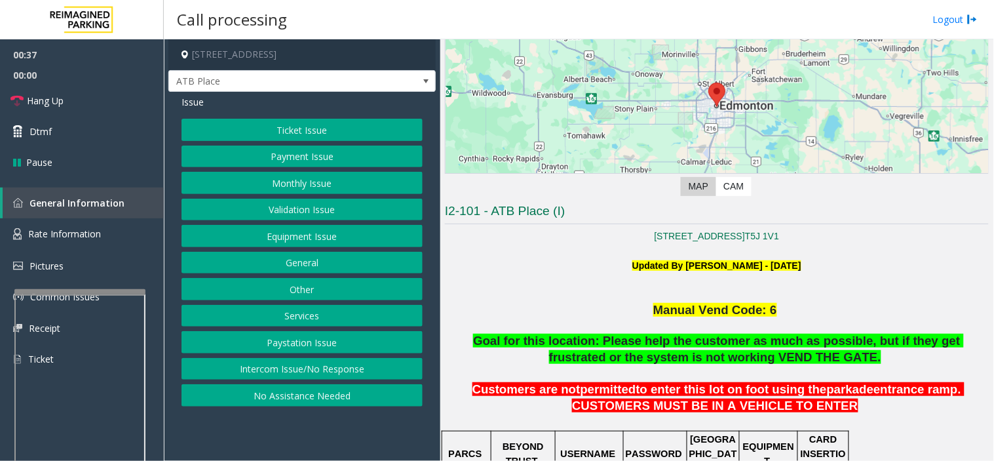
click at [351, 136] on button "Ticket Issue" at bounding box center [302, 130] width 241 height 22
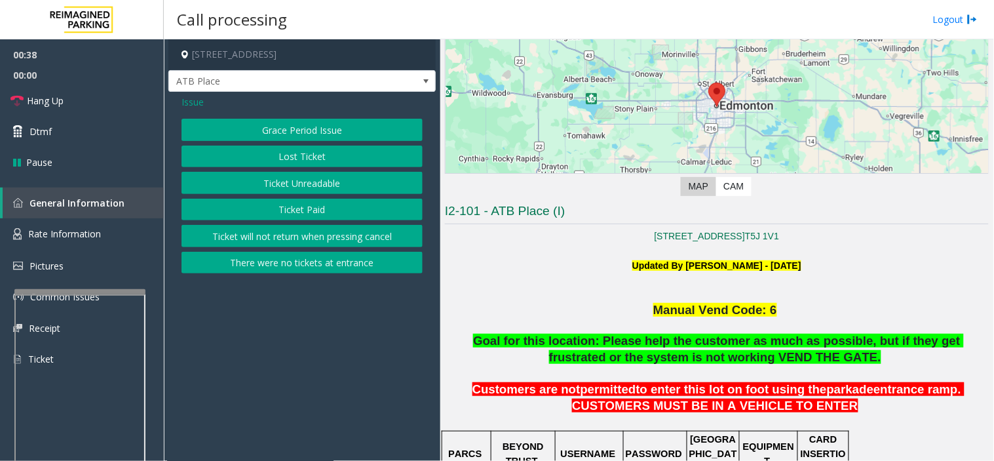
click at [331, 180] on button "Ticket Unreadable" at bounding box center [302, 183] width 241 height 22
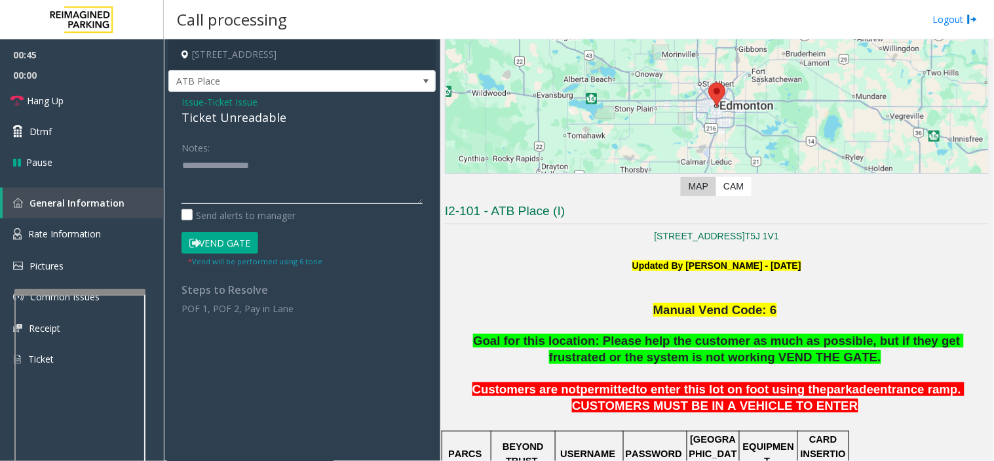
click at [221, 174] on textarea at bounding box center [302, 179] width 241 height 49
paste textarea "**********"
click at [203, 109] on div "Ticket Unreadable" at bounding box center [302, 118] width 241 height 18
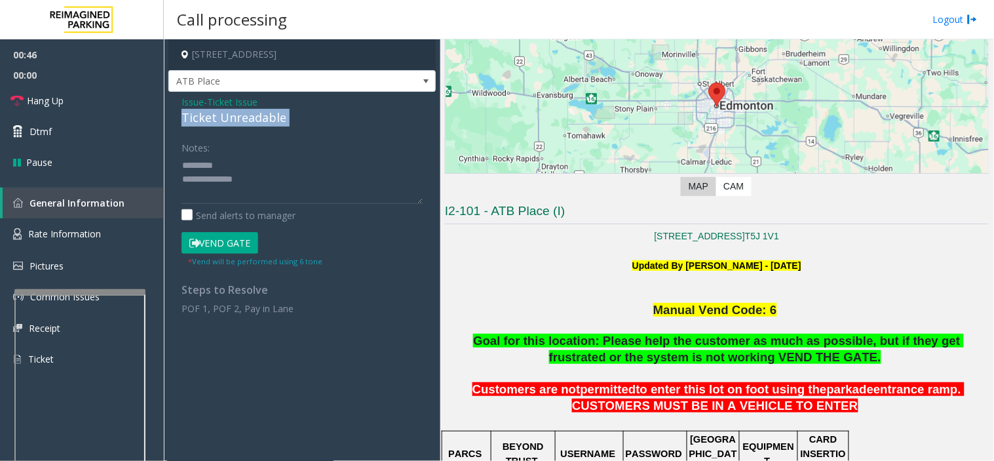
click at [203, 109] on div "Ticket Unreadable" at bounding box center [302, 118] width 241 height 18
click at [246, 159] on div "Issue - Ticket Issue Ticket Unreadable Notes: Send alerts to manager Vend Gate …" at bounding box center [301, 210] width 267 height 236
click at [220, 111] on div "Ticket Unreadable" at bounding box center [302, 118] width 241 height 18
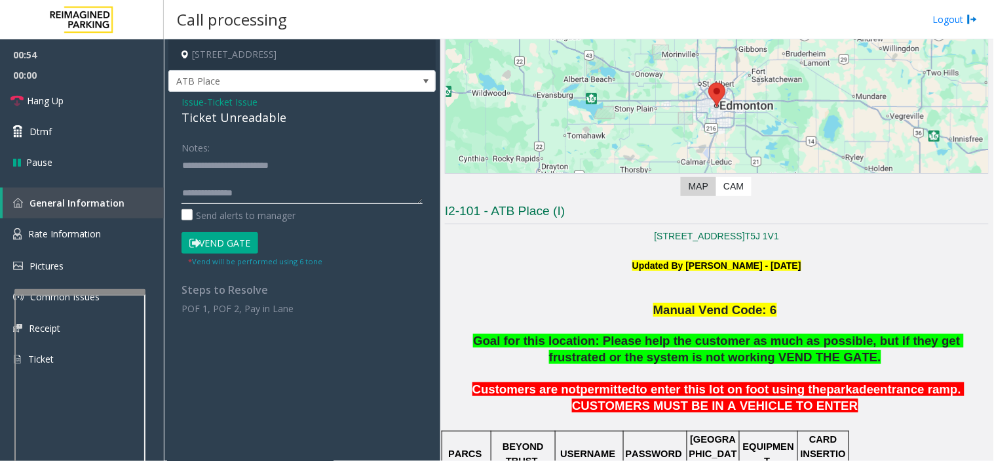
click at [246, 191] on textarea at bounding box center [302, 179] width 241 height 49
paste textarea "**********"
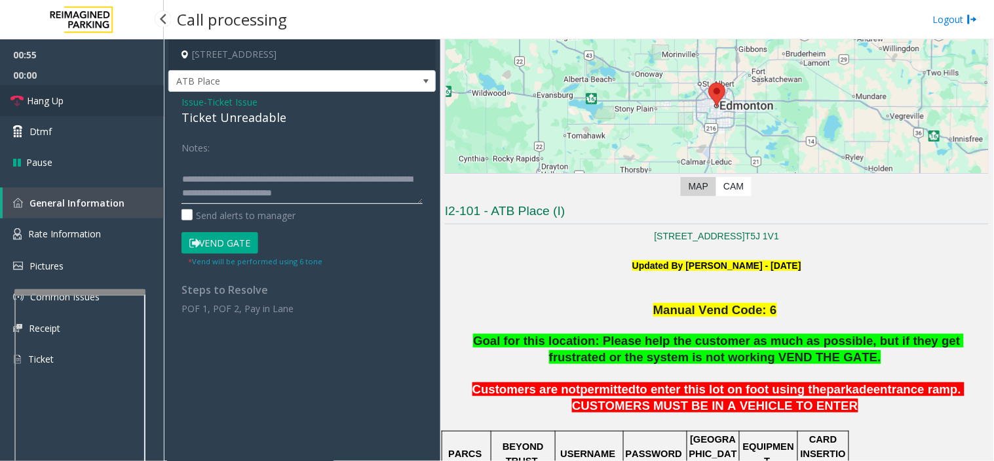
type textarea "**********"
click at [88, 102] on link "Hang Up" at bounding box center [82, 100] width 164 height 31
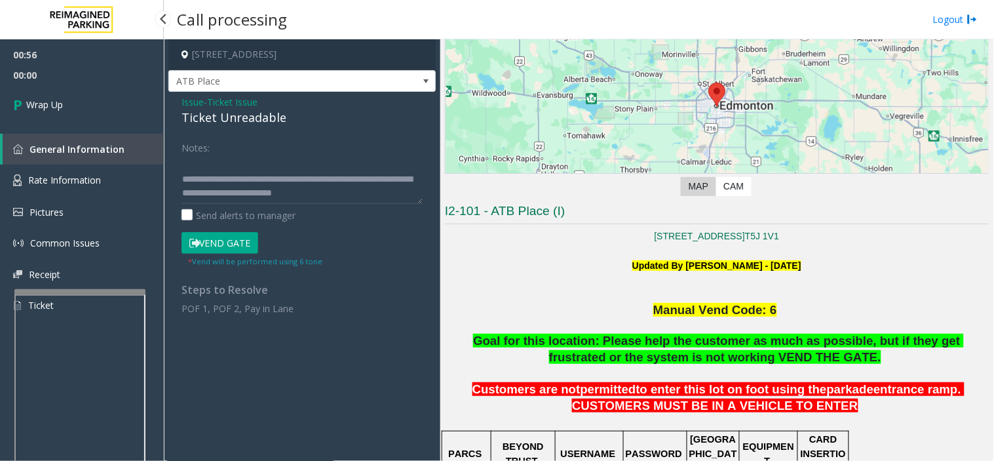
click at [88, 102] on link "Wrap Up" at bounding box center [82, 104] width 164 height 39
